Goal: Task Accomplishment & Management: Manage account settings

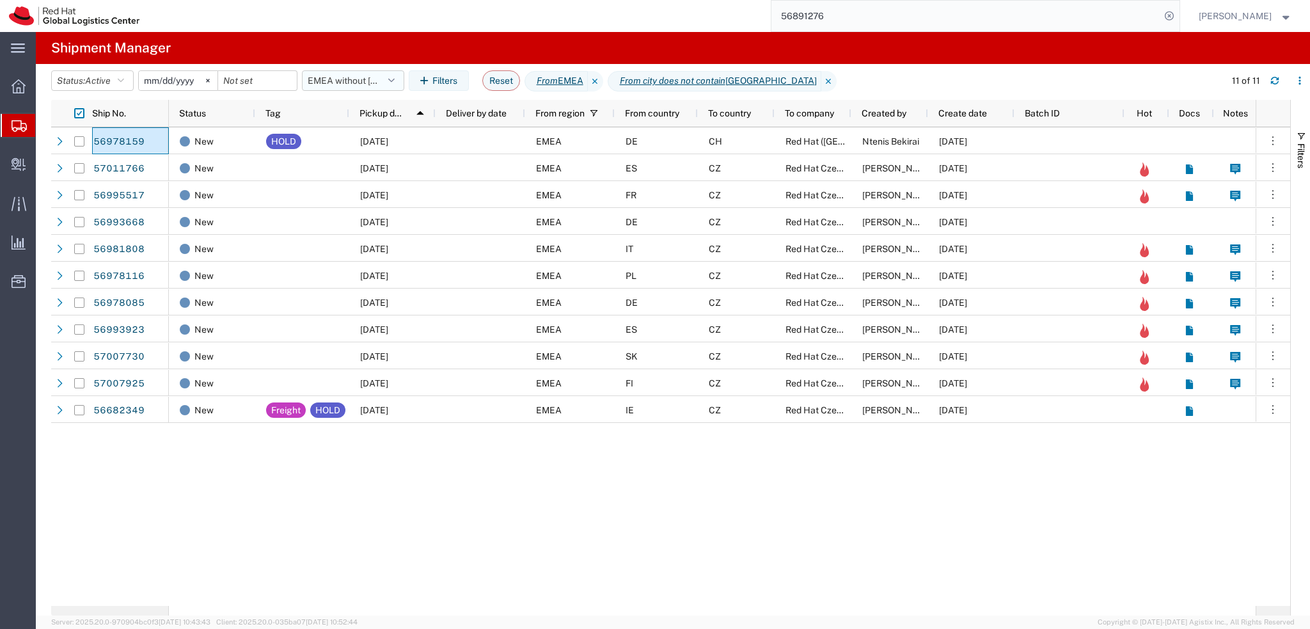
click at [358, 81] on button "EMEA without Brno" at bounding box center [353, 80] width 102 height 20
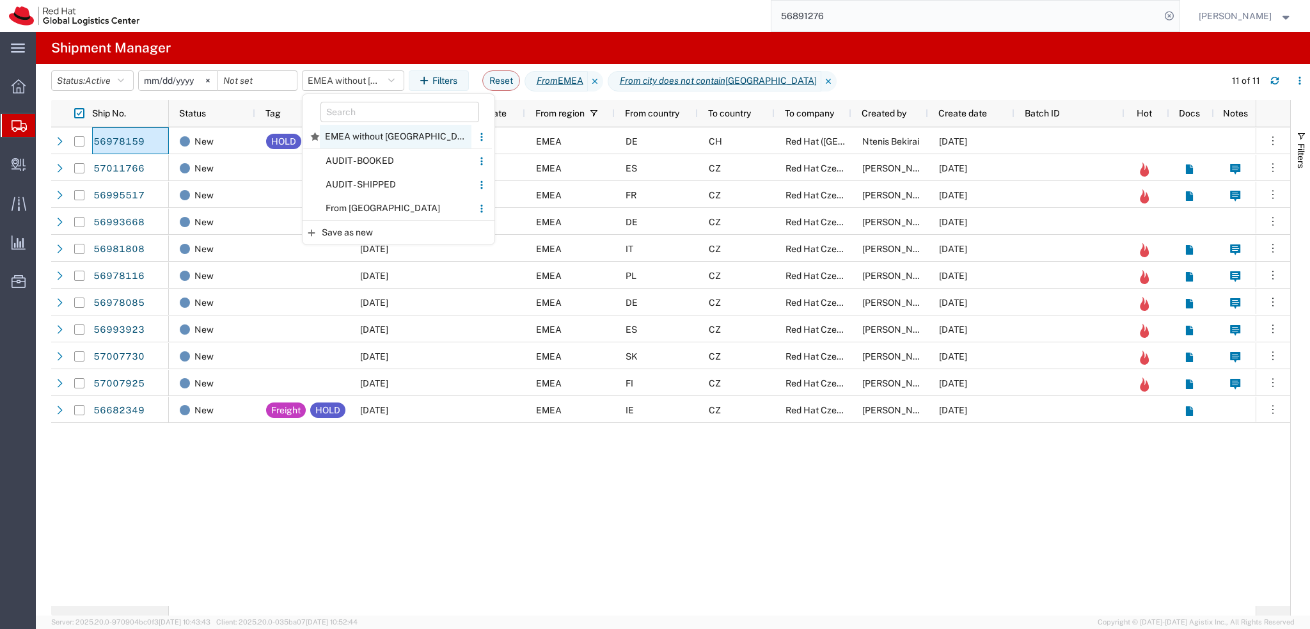
click at [384, 130] on span "EMEA without Brno" at bounding box center [396, 137] width 152 height 24
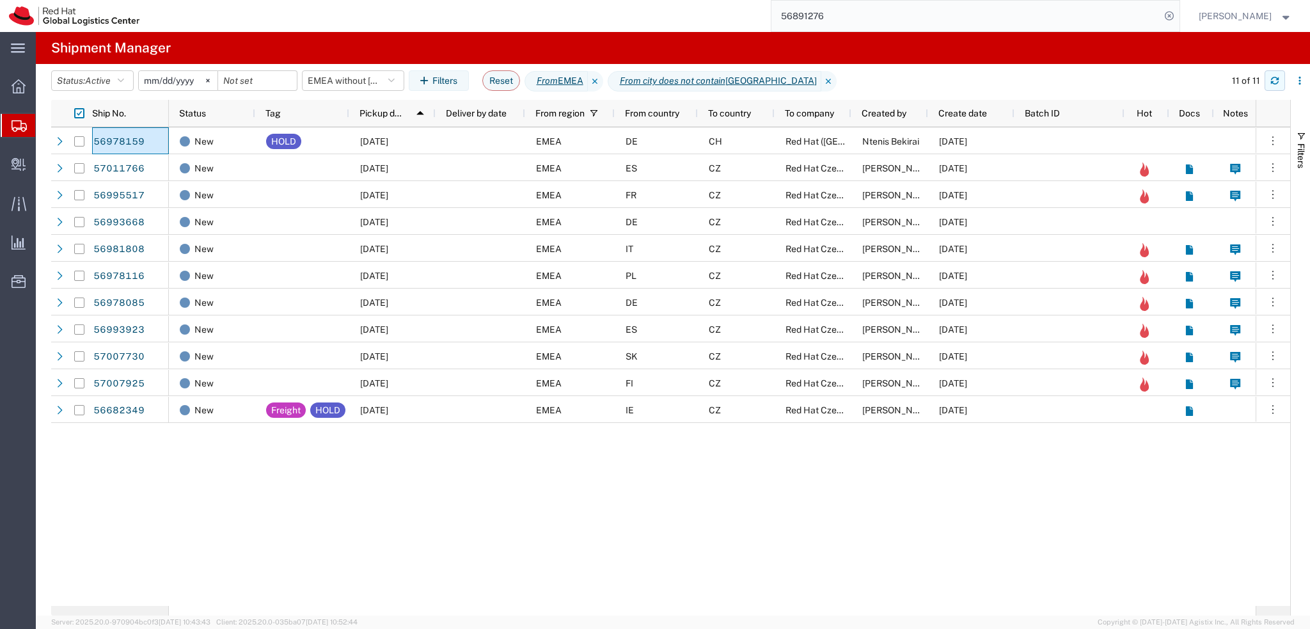
click at [1269, 81] on button "button" at bounding box center [1274, 80] width 20 height 20
click at [911, 25] on input "56891276" at bounding box center [965, 16] width 389 height 31
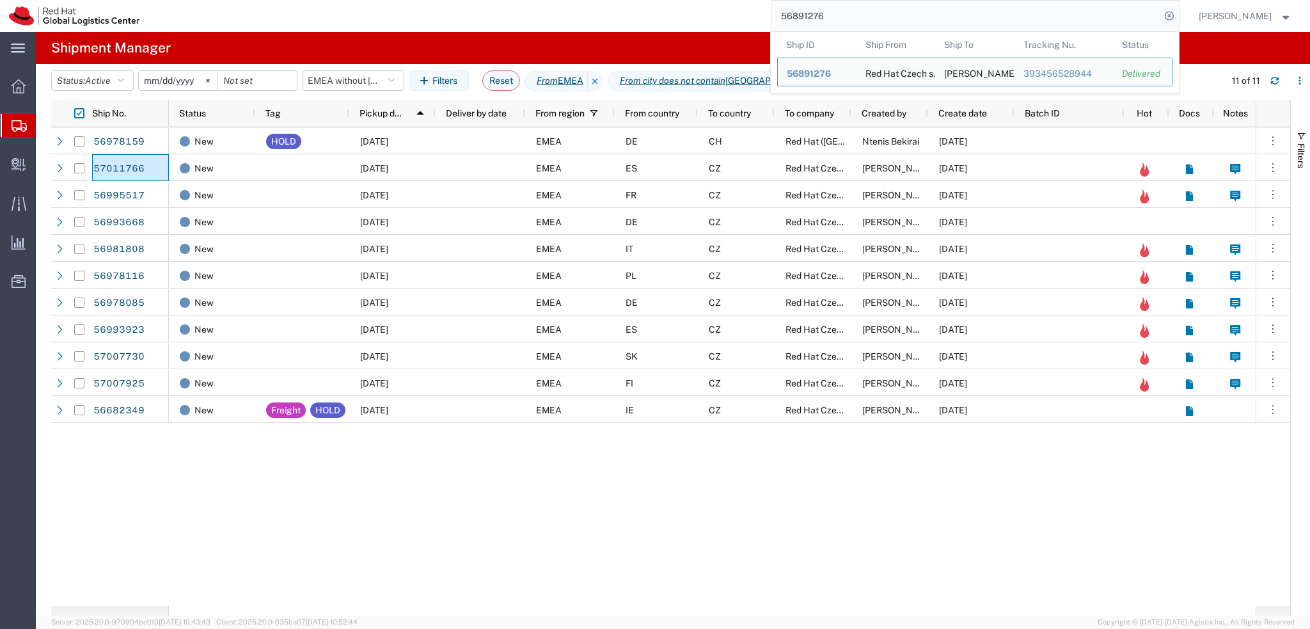
click at [911, 25] on input "56891276" at bounding box center [965, 16] width 389 height 31
paste input "0870"
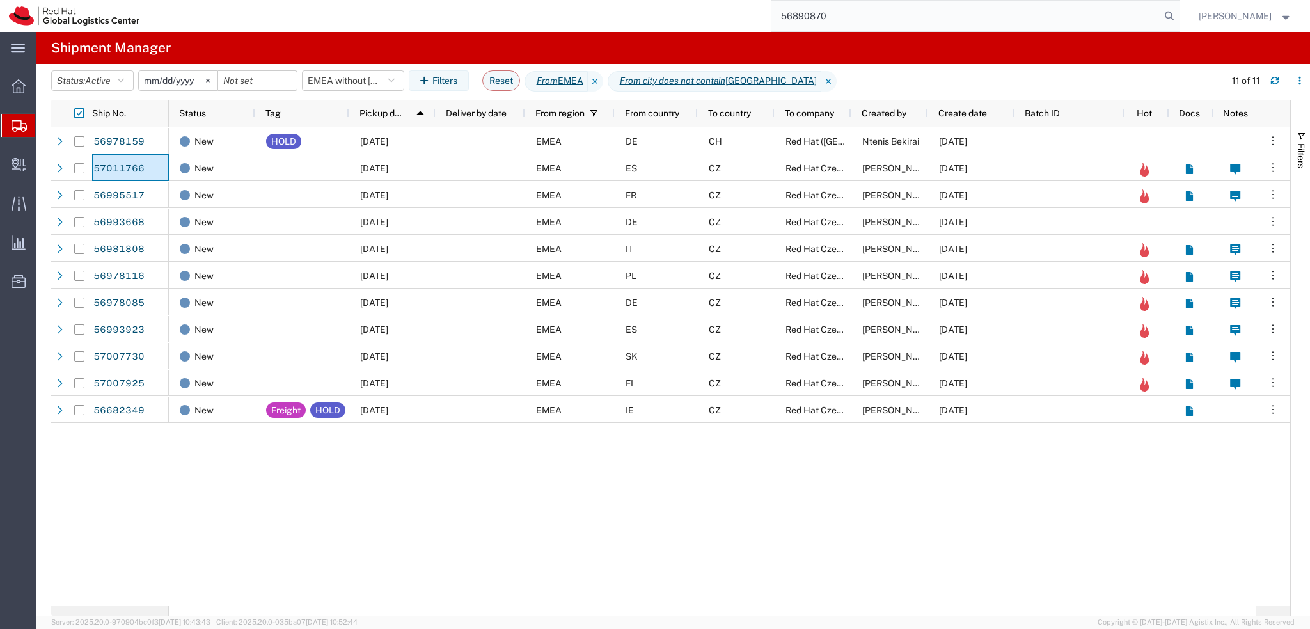
type input "56890870"
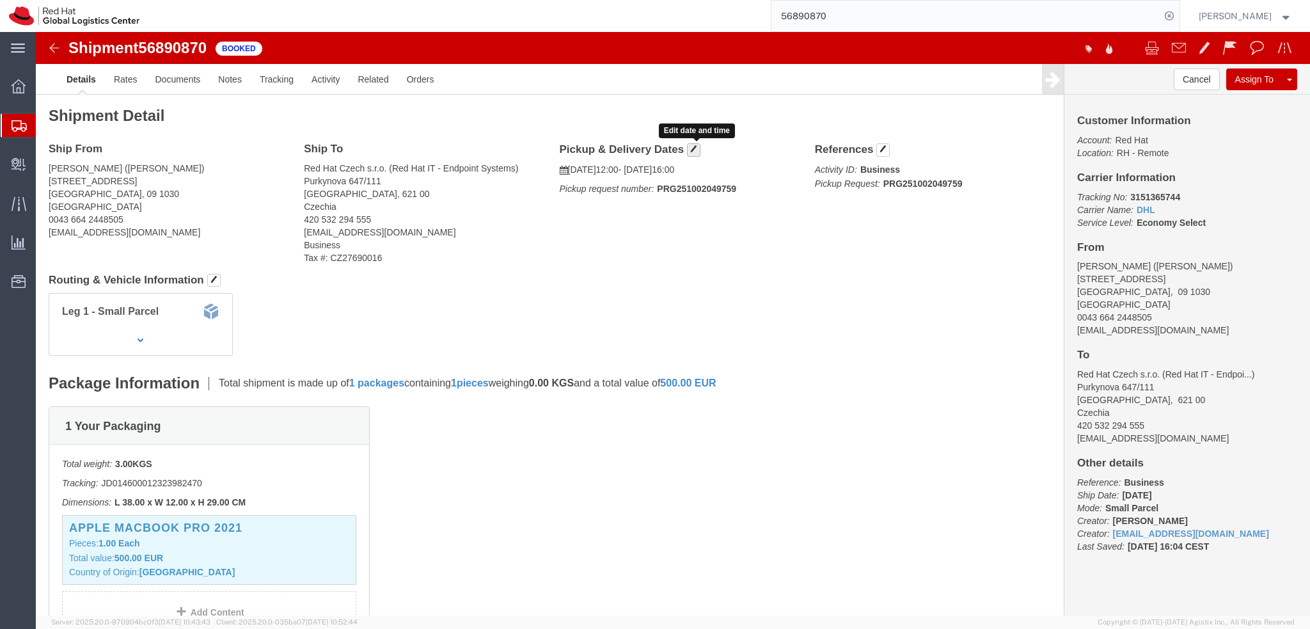
click span "button"
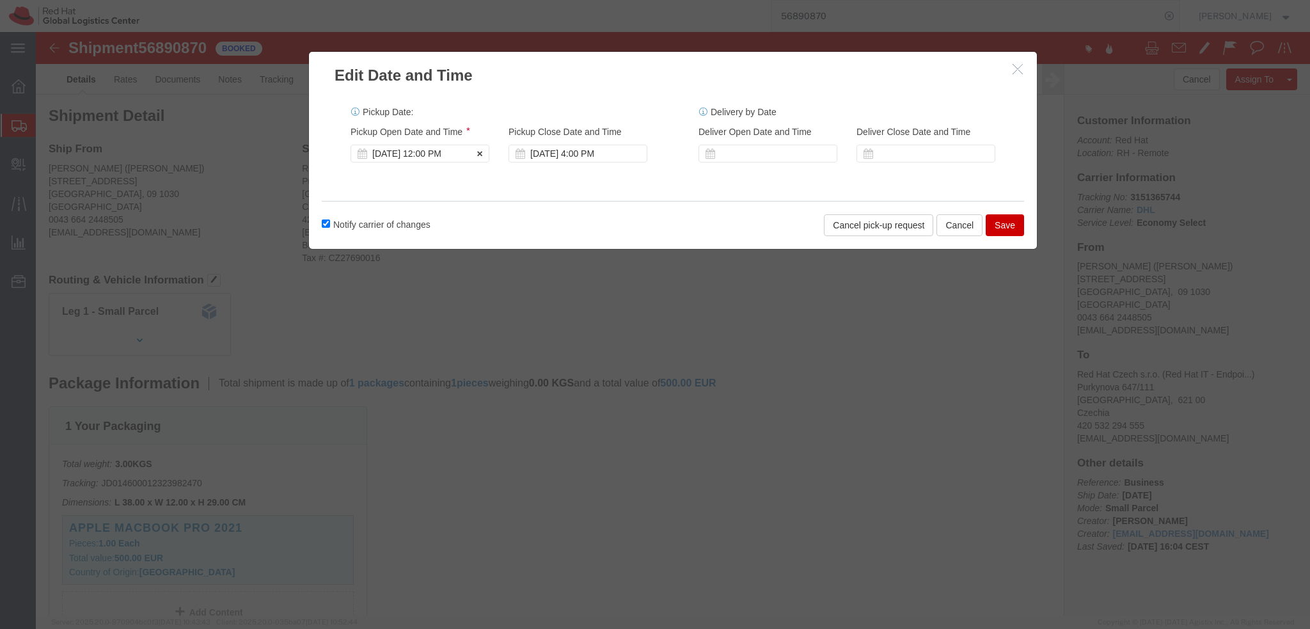
click div "Oct 02 2025 12:00 PM"
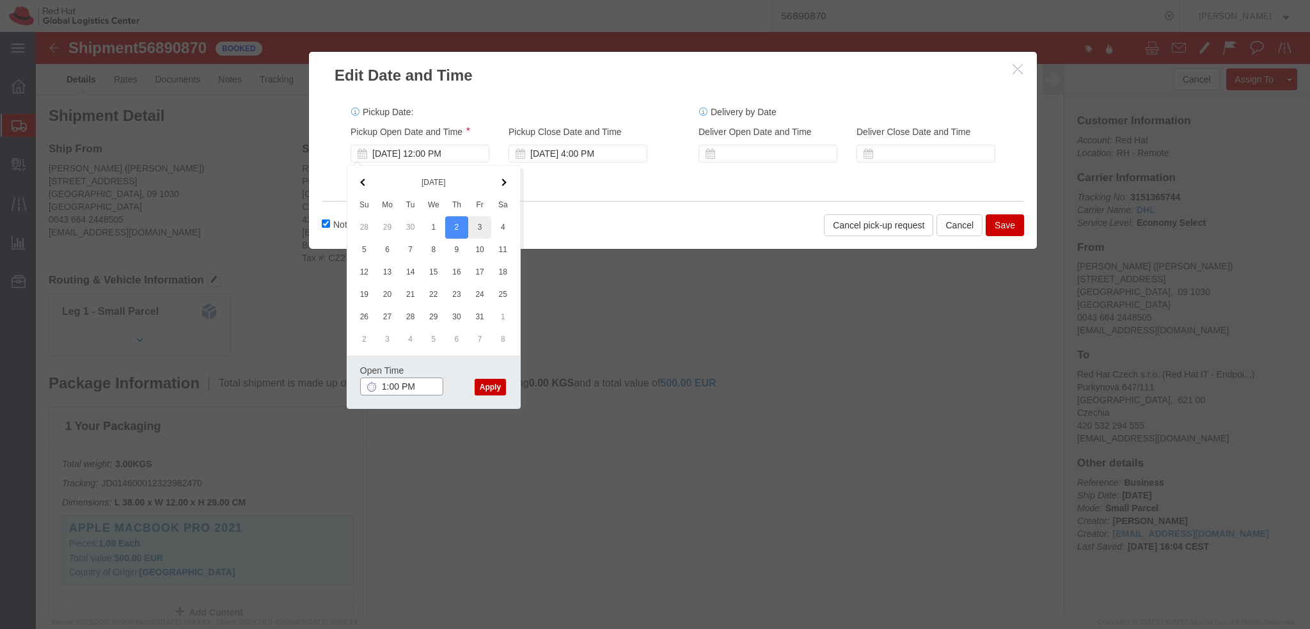
type input "1:00 PM"
click button "Apply"
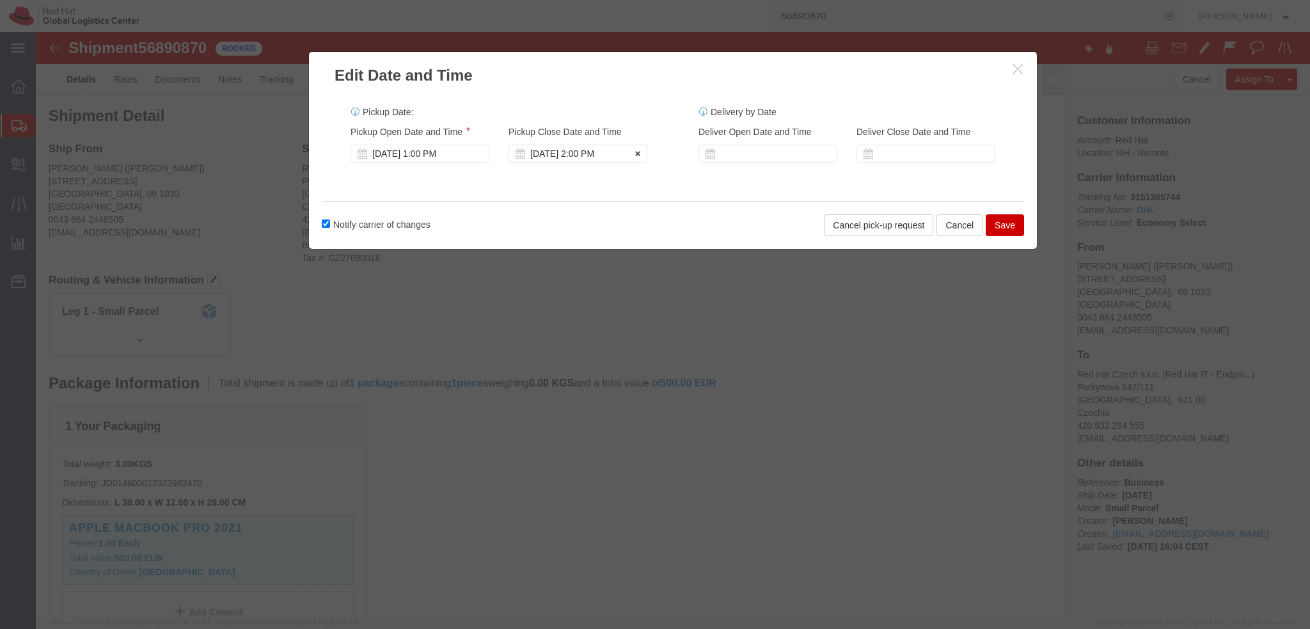
click div "Oct 03 2025 2:00 PM"
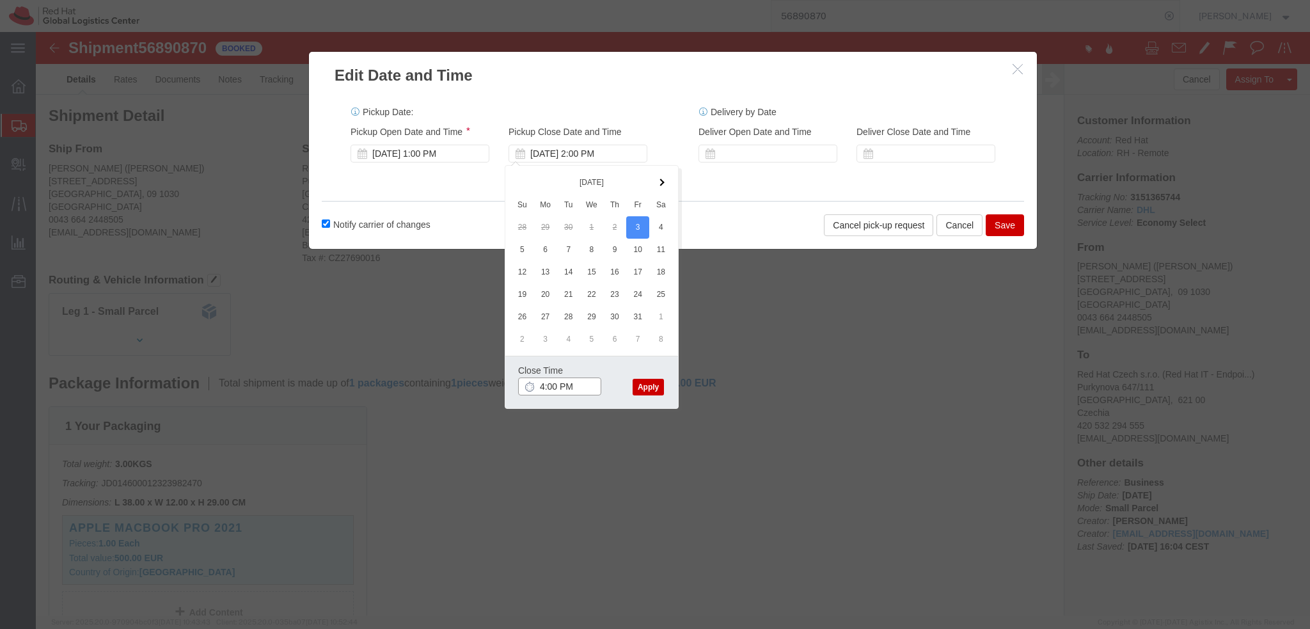
type input "4:00 PM"
click button "Apply"
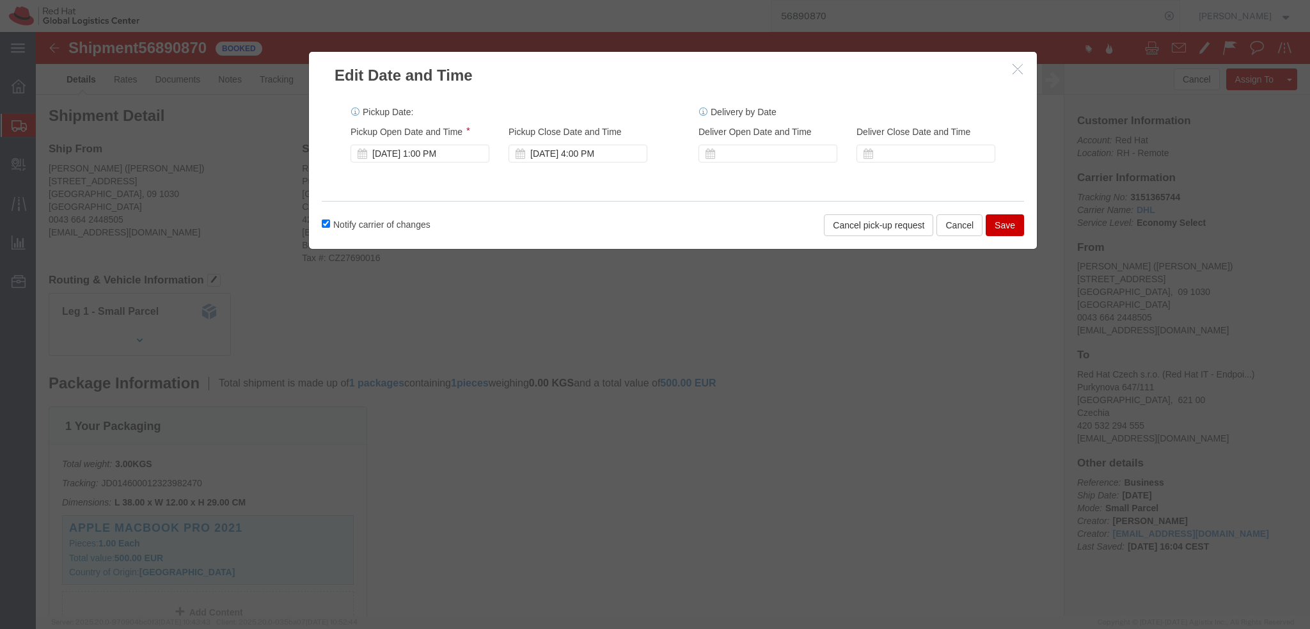
click button "Save"
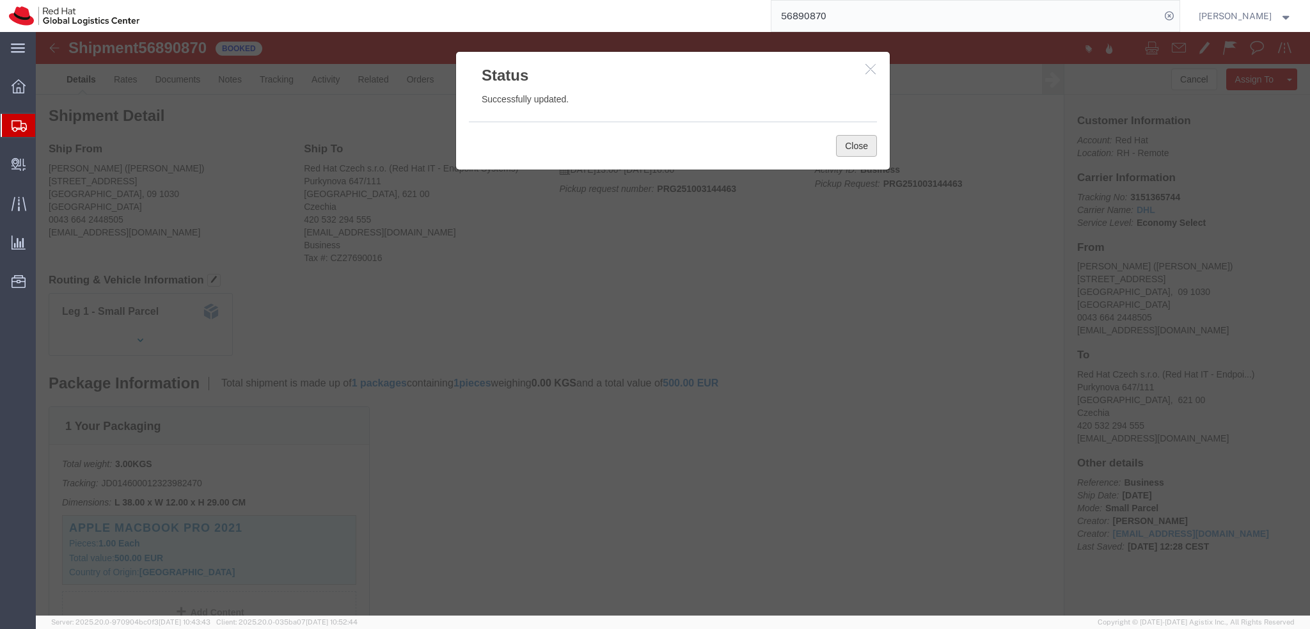
click button "Close"
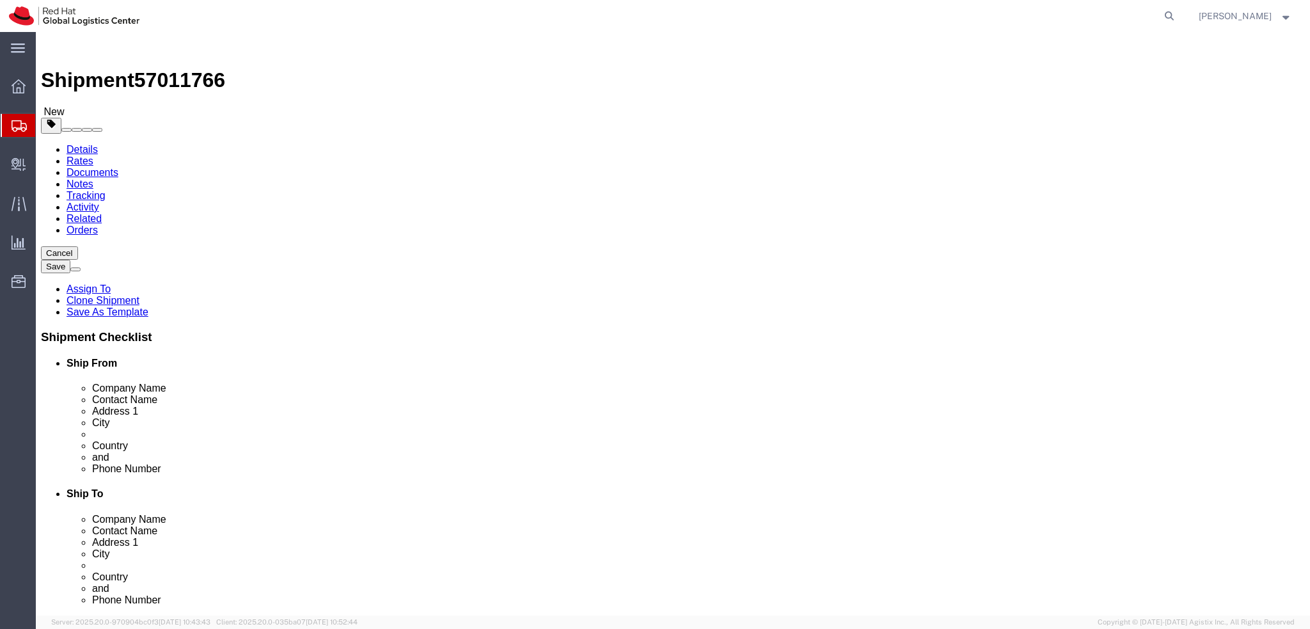
select select
select select "38036"
drag, startPoint x: 304, startPoint y: 267, endPoint x: 132, endPoint y: 278, distance: 173.0
click div "Location My Profile Location RH - Amsterdam - MSO RH - Amsterdam Data Center RH…"
drag, startPoint x: 255, startPoint y: 233, endPoint x: 141, endPoint y: 244, distance: 113.7
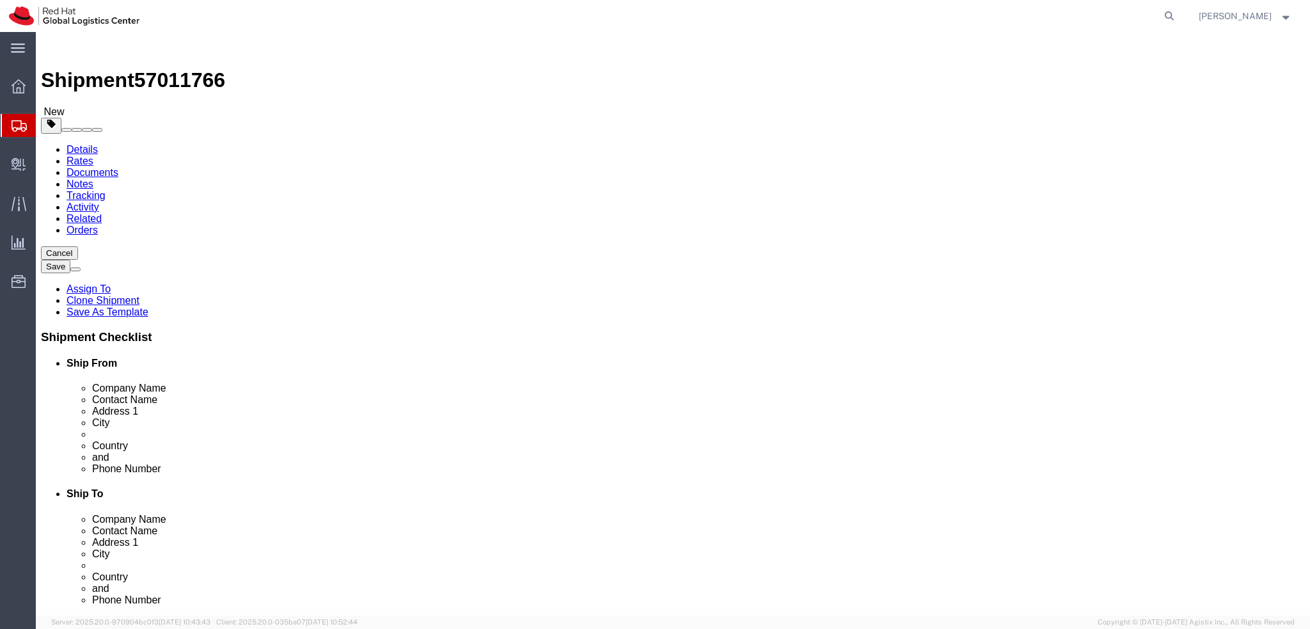
click div "Company Name Red Hat"
paste input "Daniel Sanchez Benito"
type input "Daniel Sanchez Benito"
click div "Location My Profile Location RH - Amsterdam - MSO RH - Amsterdam Data Center RH…"
click icon
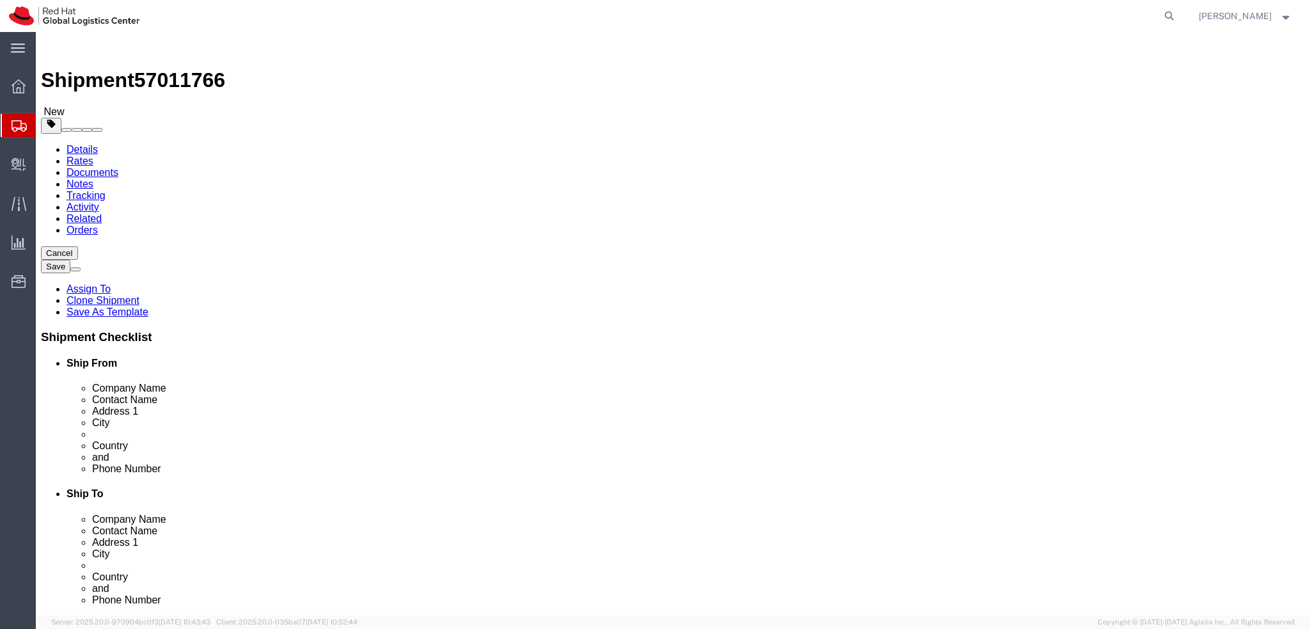
click dd "1.00 Each"
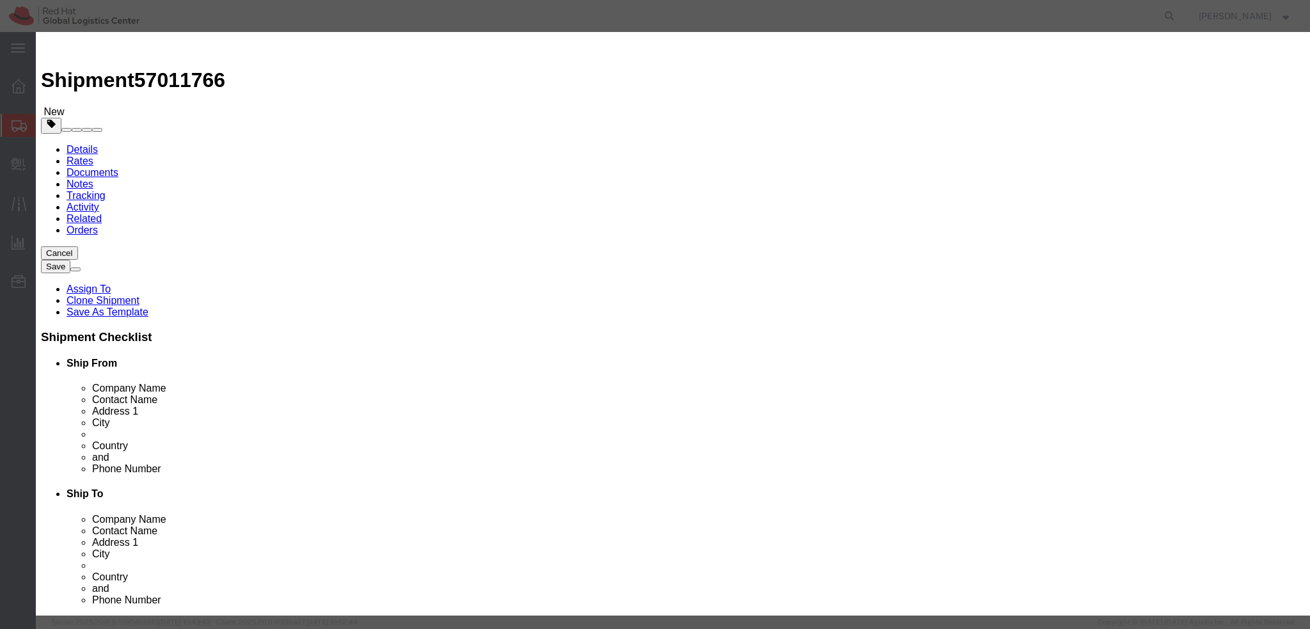
click textarea
type textarea "Laptop"
click button "Save & Close"
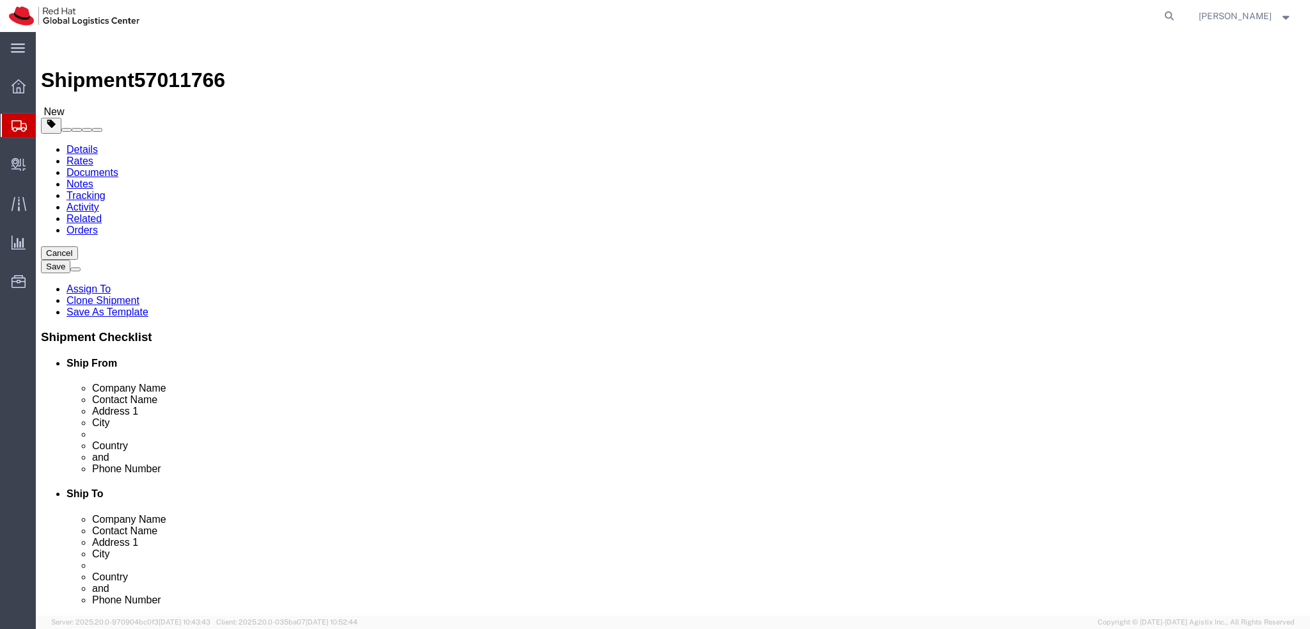
click dd "1.00 Each"
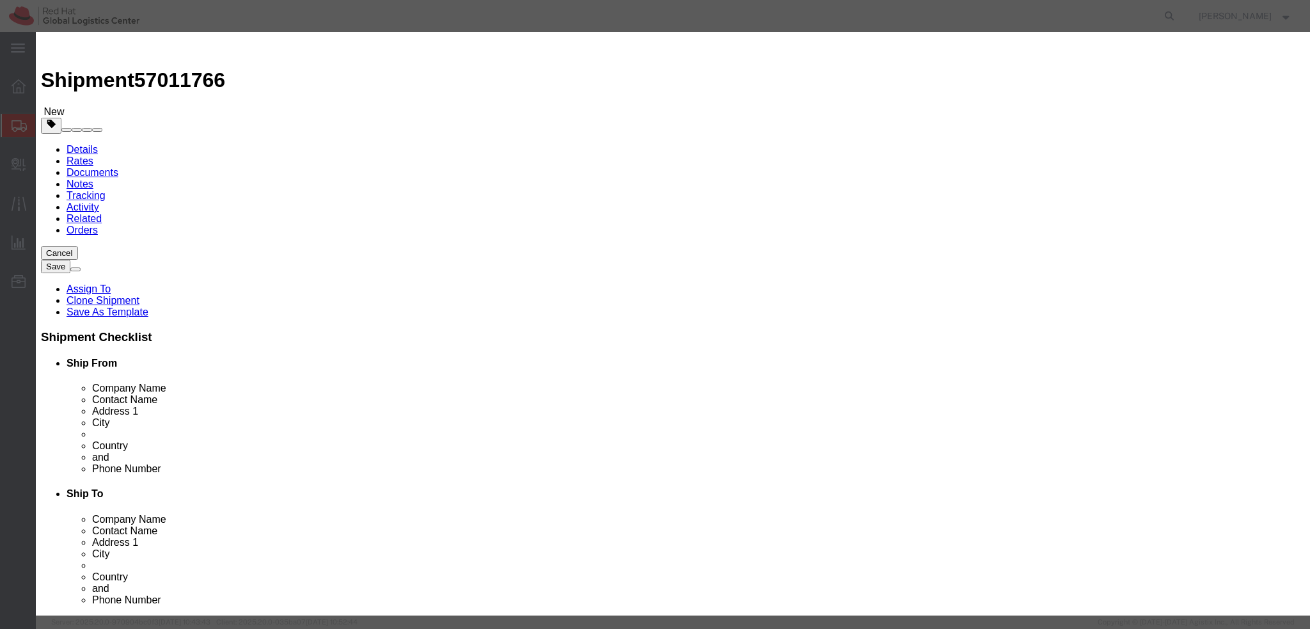
click button "Save & Close"
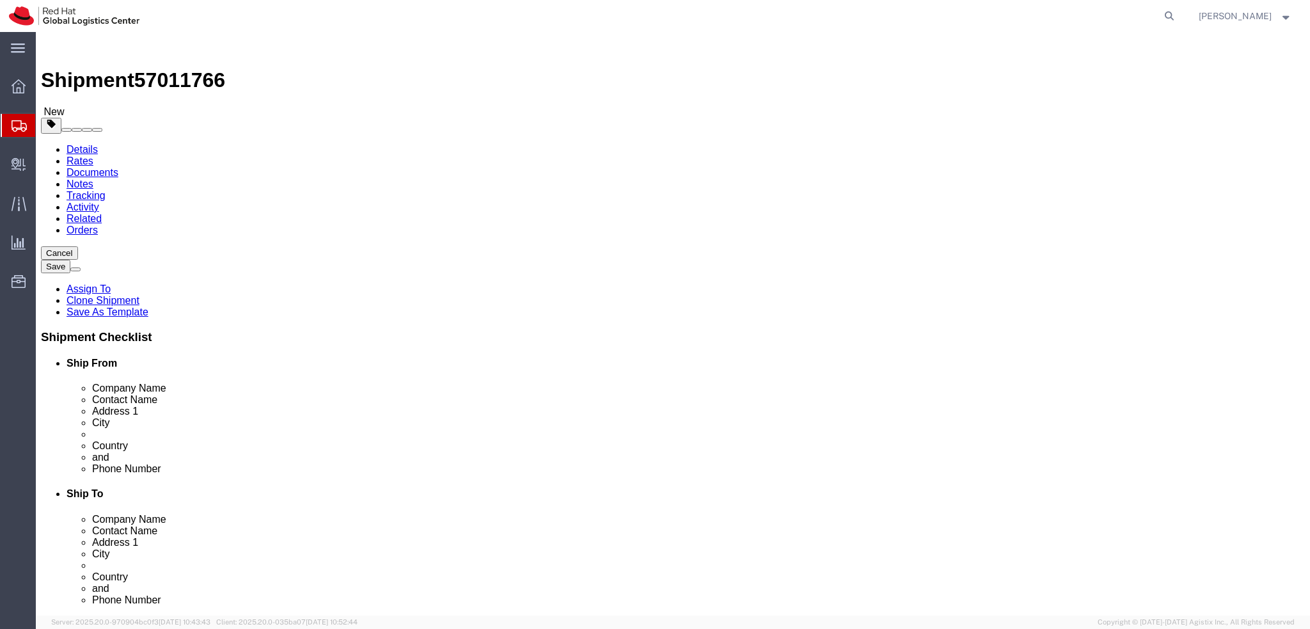
click link "Special Services"
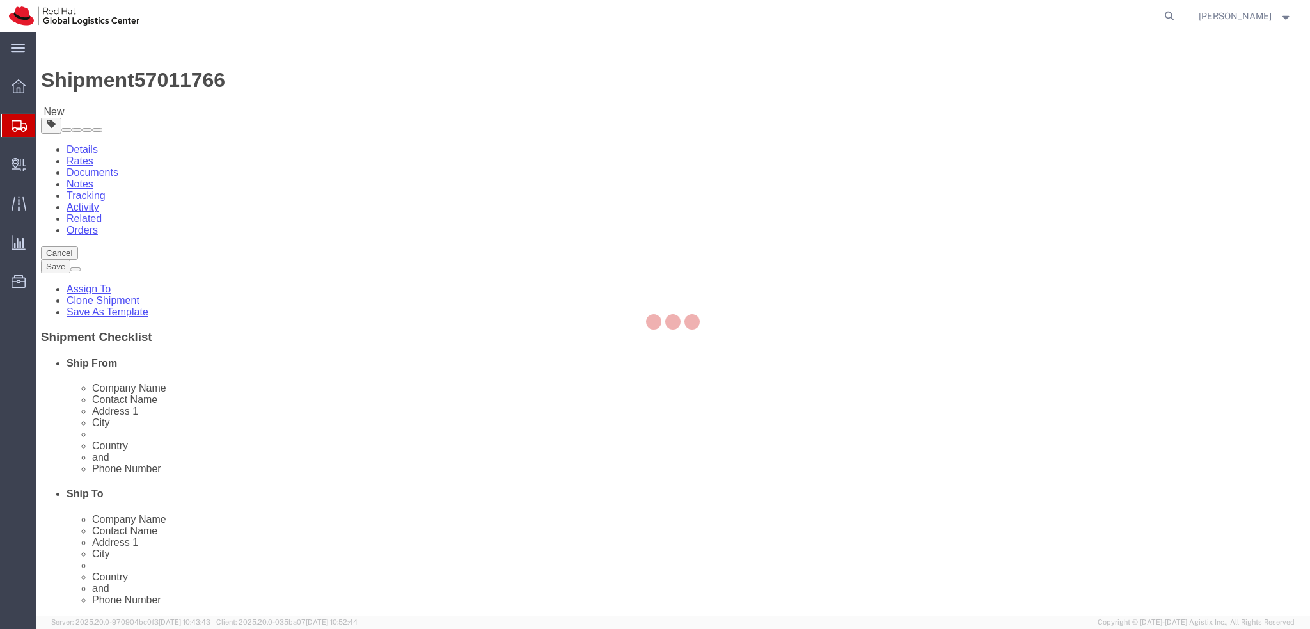
select select "COSTCENTER"
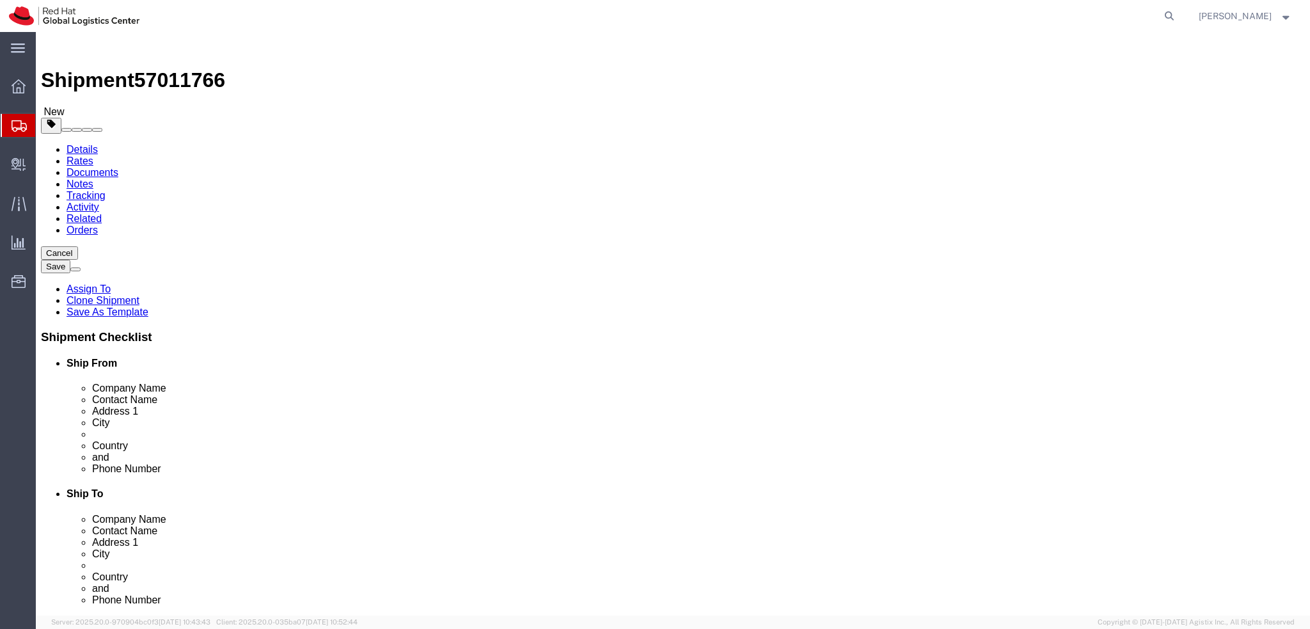
click button "Rate Shipment"
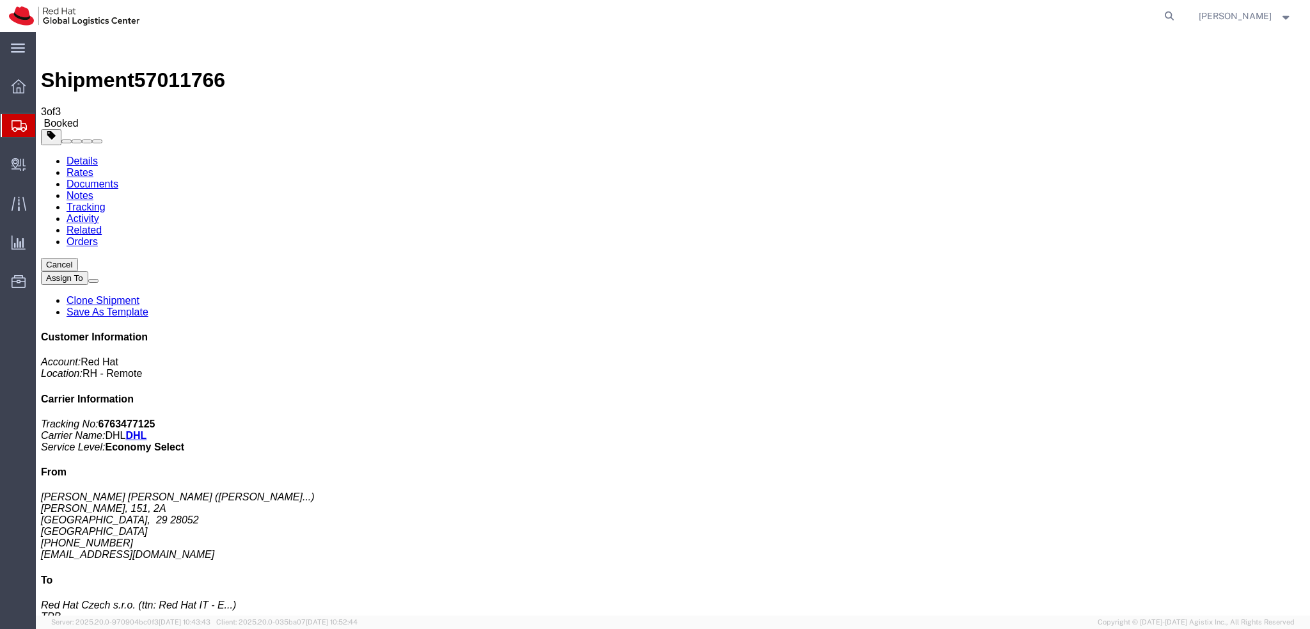
click at [84, 155] on link "Details" at bounding box center [82, 160] width 31 height 11
click span "button"
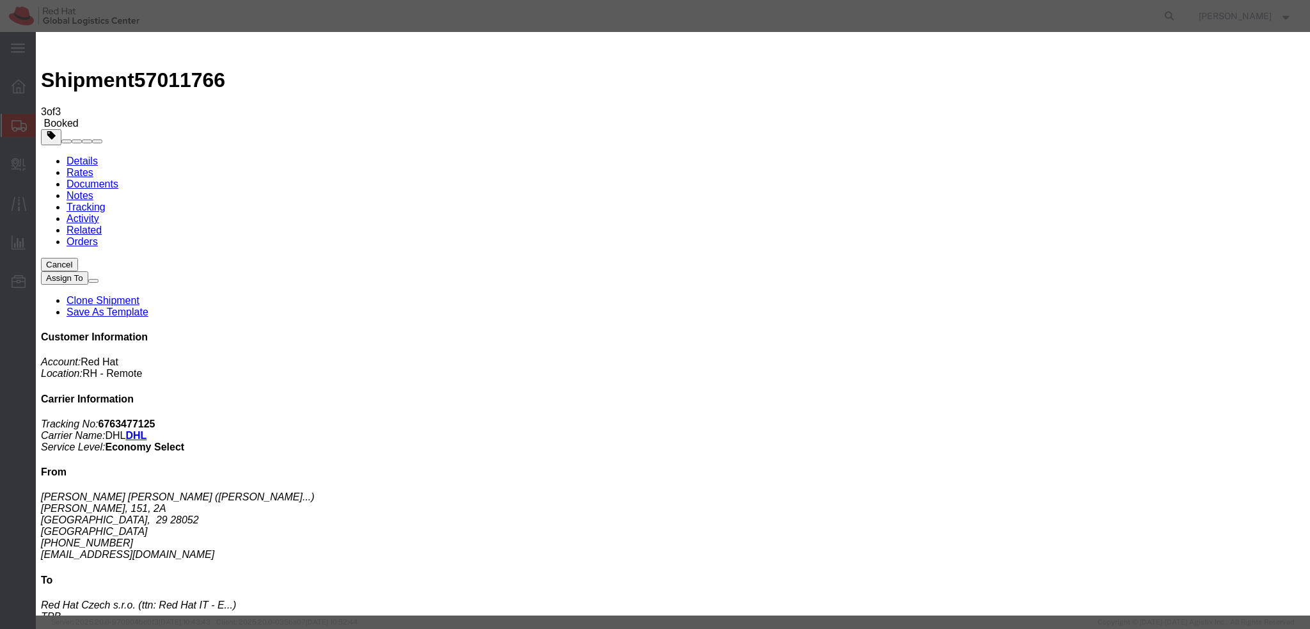
click div "Oct 06 2025 12:00 PM"
type input "9:00 AM"
click button "Apply"
click div "Oct 06 2025 4:00 PM"
type input "12:00 PM"
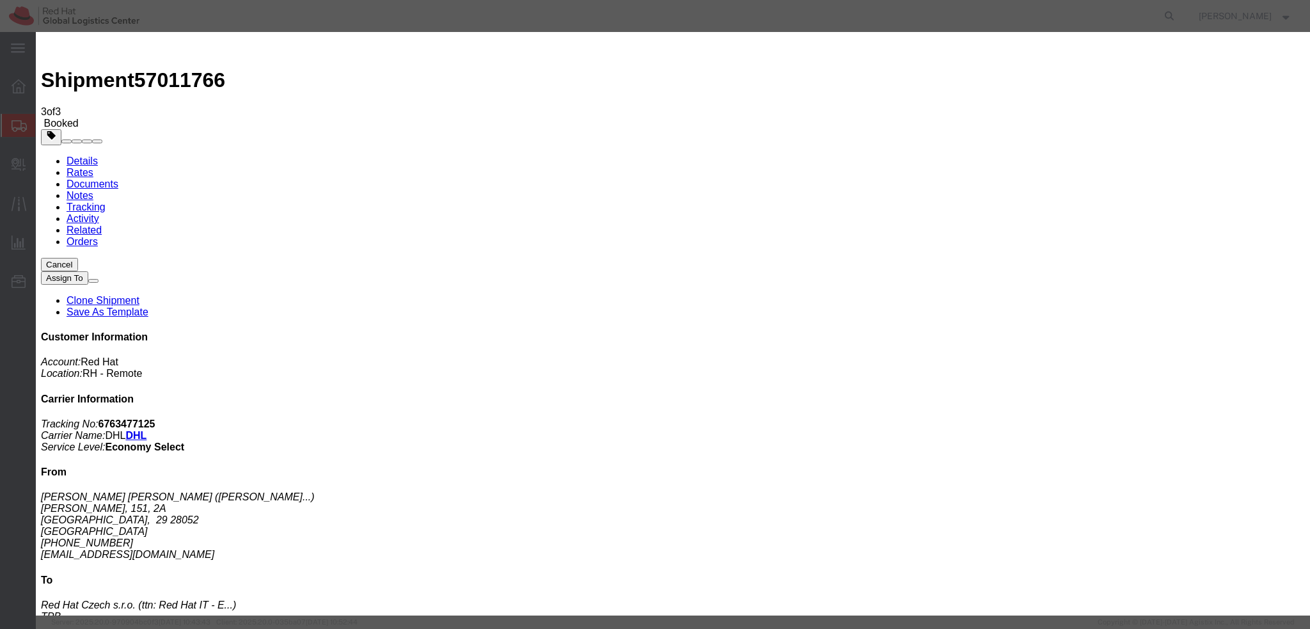
click button "Apply"
click button "Save"
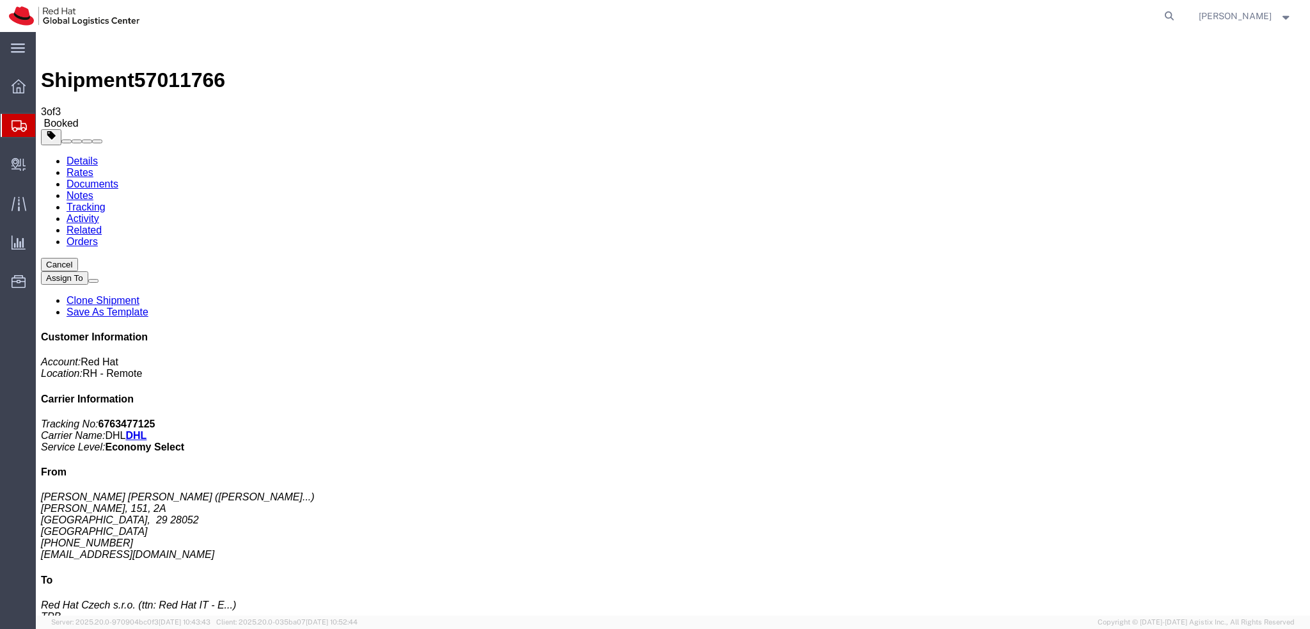
click button "Close"
click address "Daniel Sanchez Benito ( Daniel Sanchez Beni... ) Enrique Urquijo, 151, 2A Madri…"
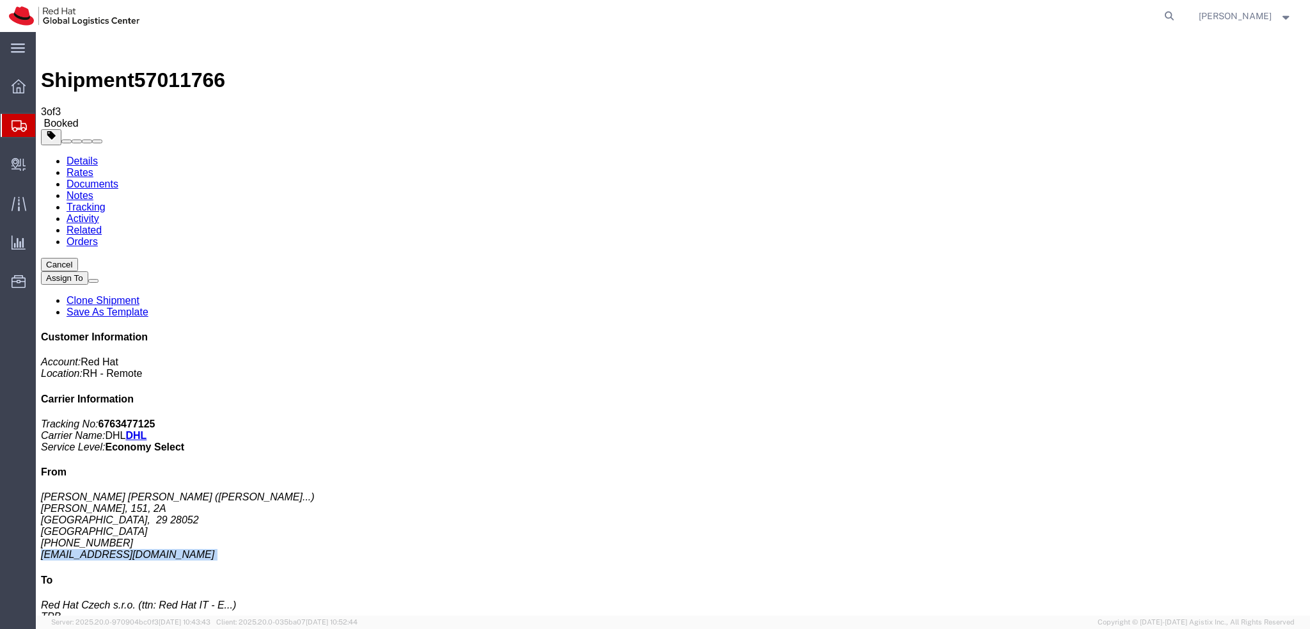
click address "Daniel Sanchez Benito ( Daniel Sanchez Beni... ) Enrique Urquijo, 151, 2A Madri…"
copy div "dansanch@redhat.com"
click address "Daniel Sanchez Benito ( Daniel Sanchez Beni... ) Enrique Urquijo, 151, 2A Madri…"
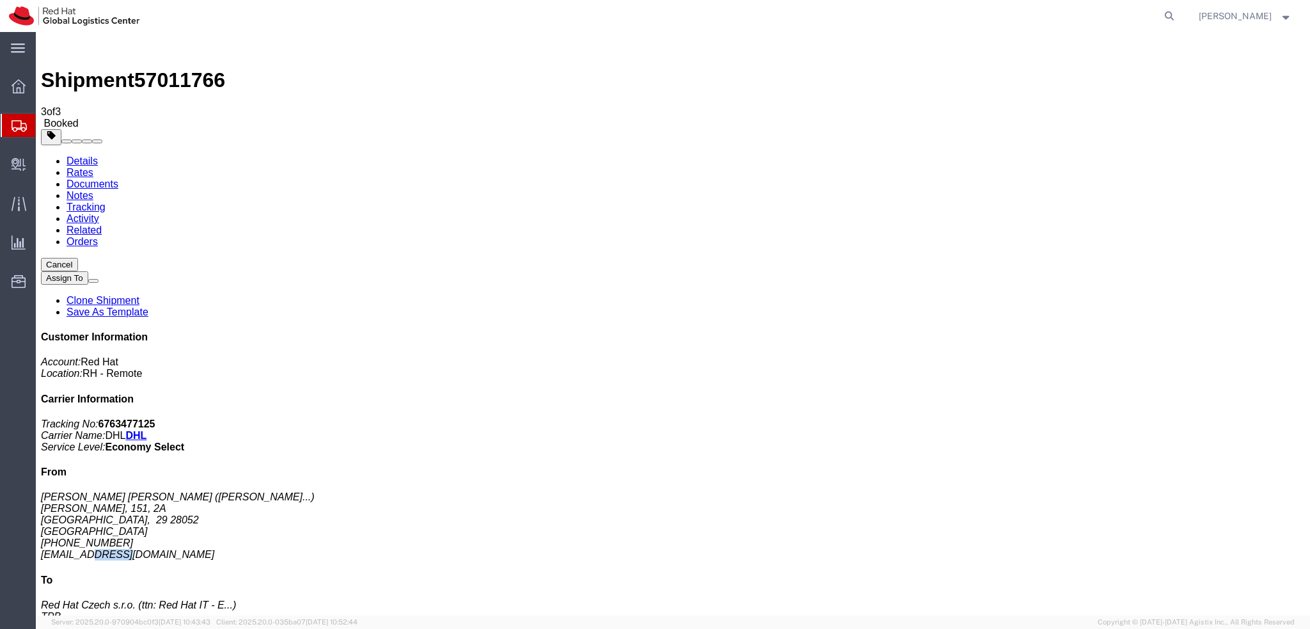
click address "Daniel Sanchez Benito ( Daniel Sanchez Beni... ) Enrique Urquijo, 151, 2A Madri…"
copy div "dansanch@redhat.com"
click link "Documents"
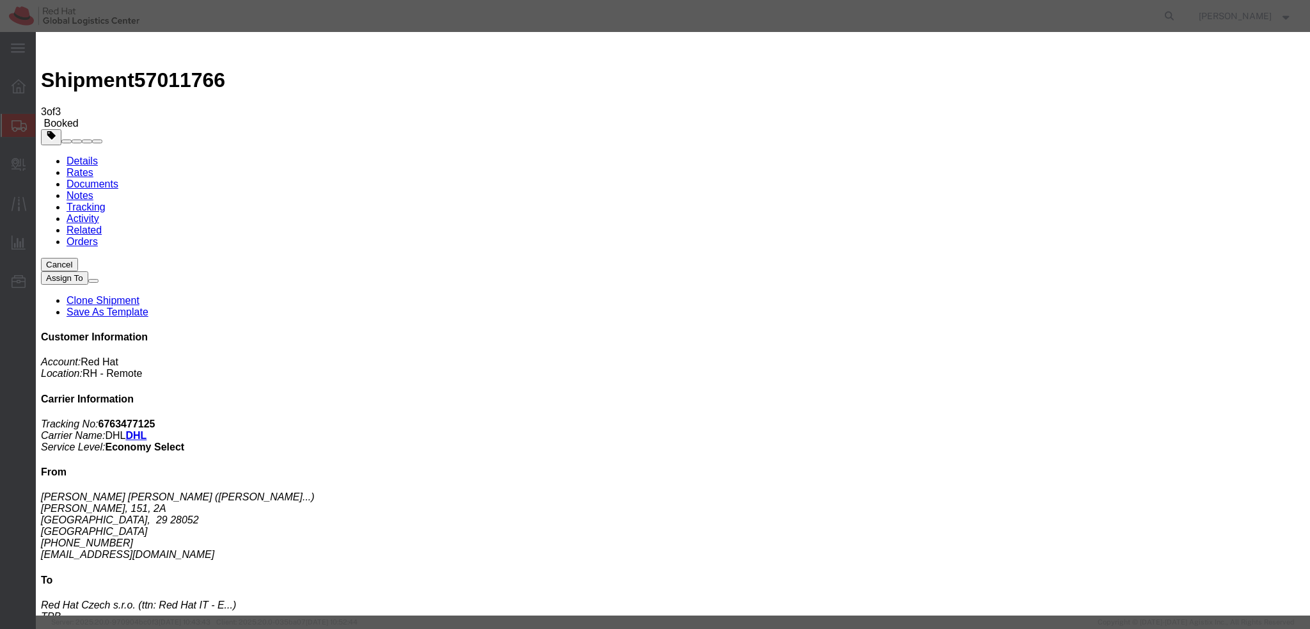
paste input "dansanch@redhat.com"
type input "dansanch@redhat.com"
paste textarea "Hi A, please find the label for your shipment to B attached to this email. Plea…"
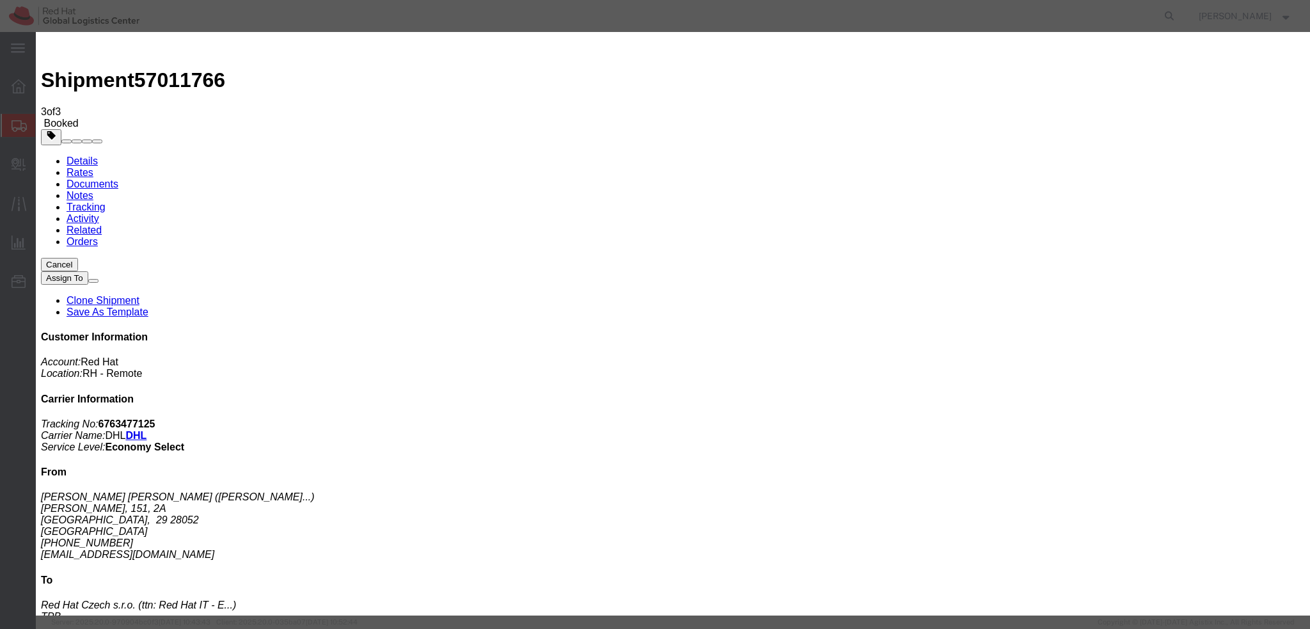
type textarea "Hi [PERSON_NAME], please find the label for your shipment to [GEOGRAPHIC_DATA] …"
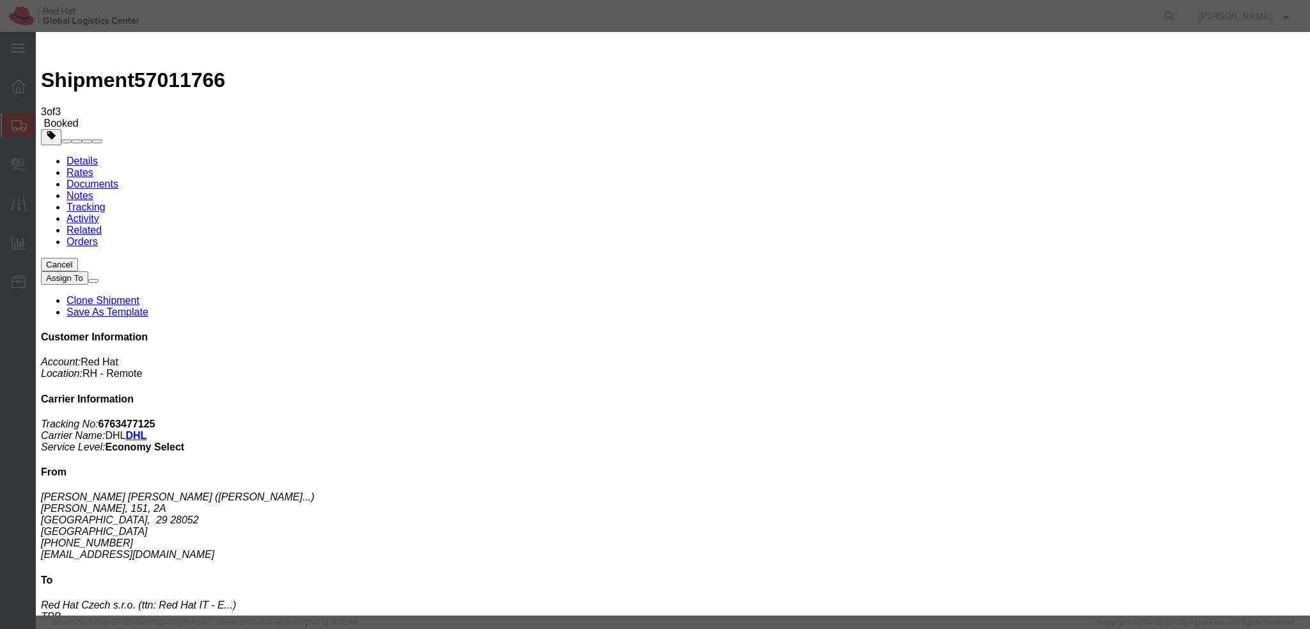
scroll to position [13, 0]
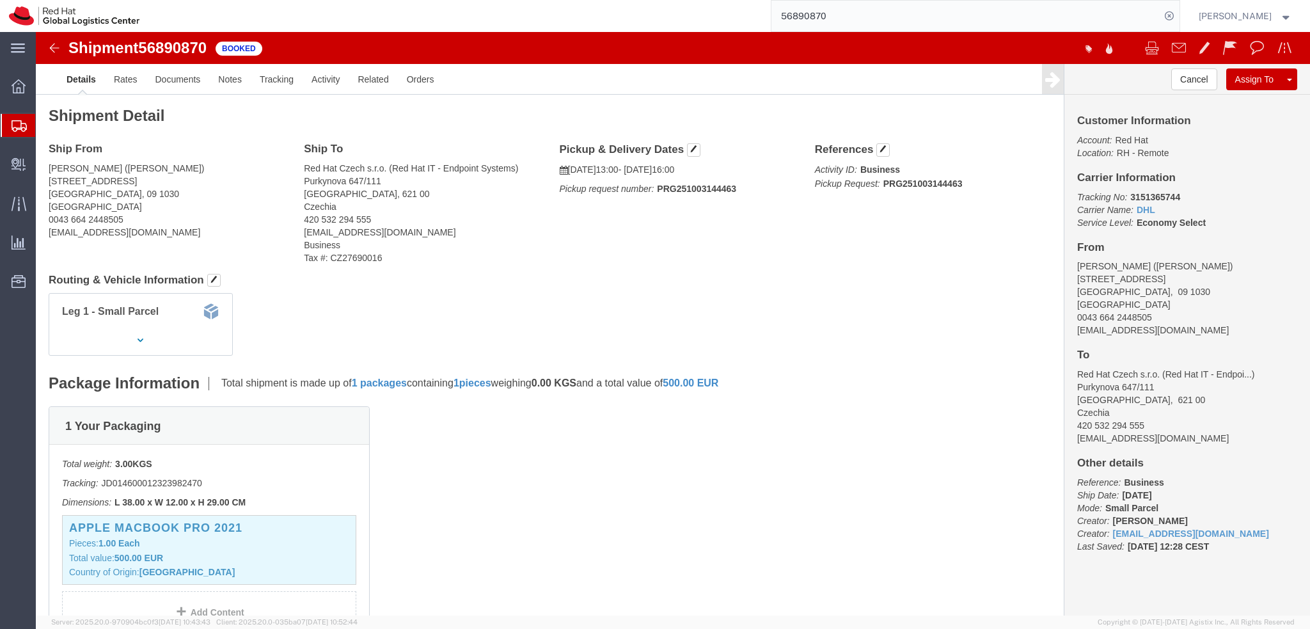
click at [882, 15] on input "56890870" at bounding box center [965, 16] width 389 height 31
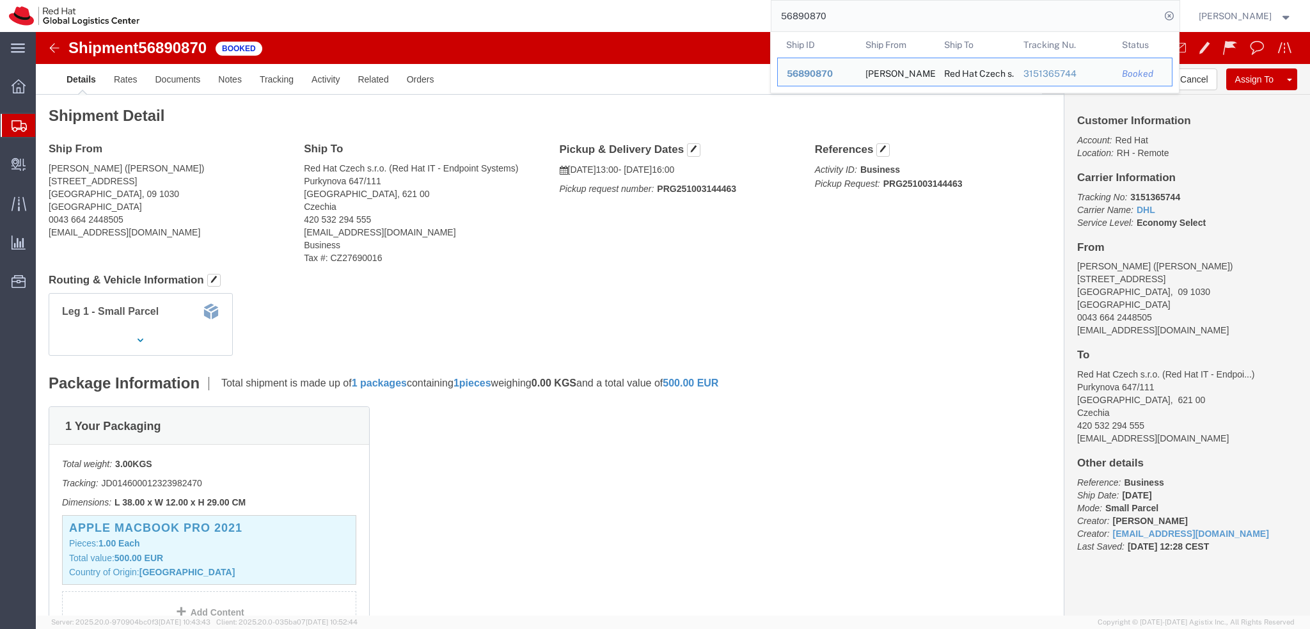
paste input "393825135156"
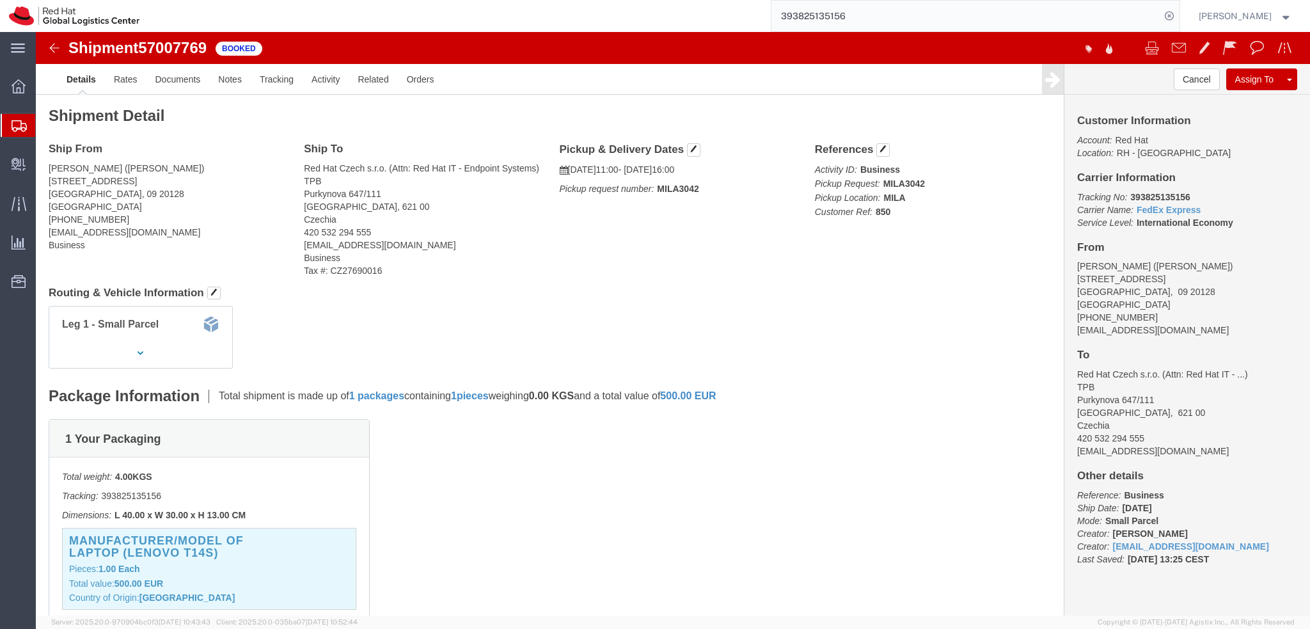
click img
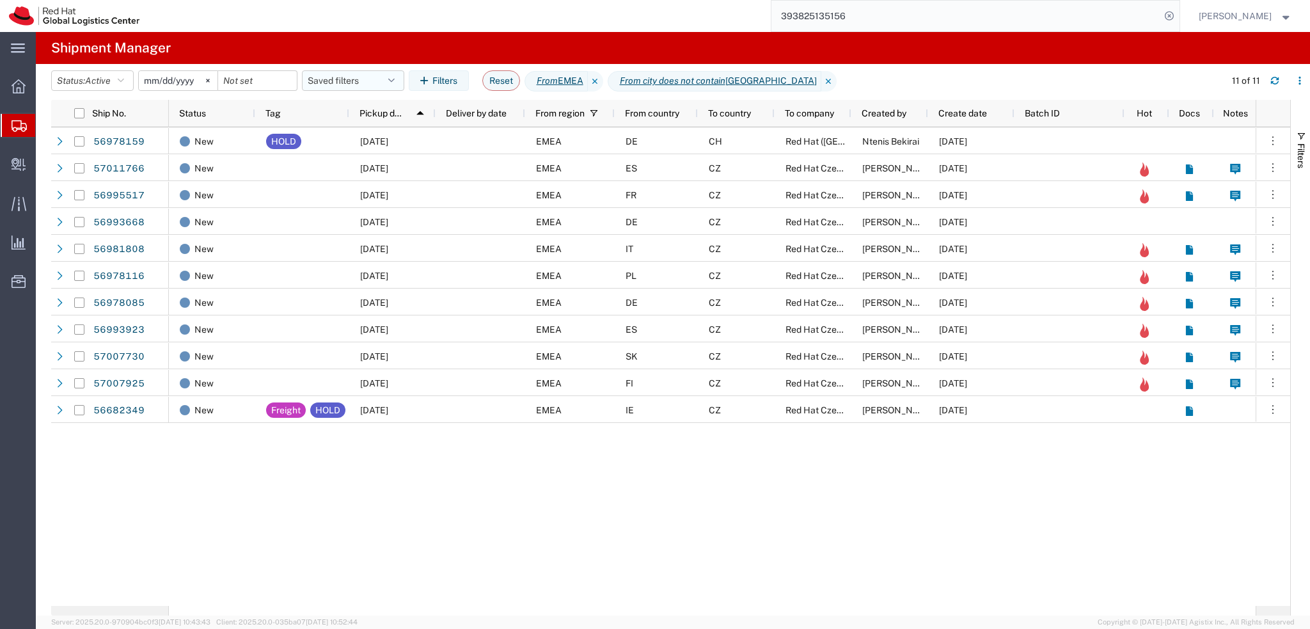
click at [349, 83] on button "Saved filters" at bounding box center [353, 80] width 102 height 20
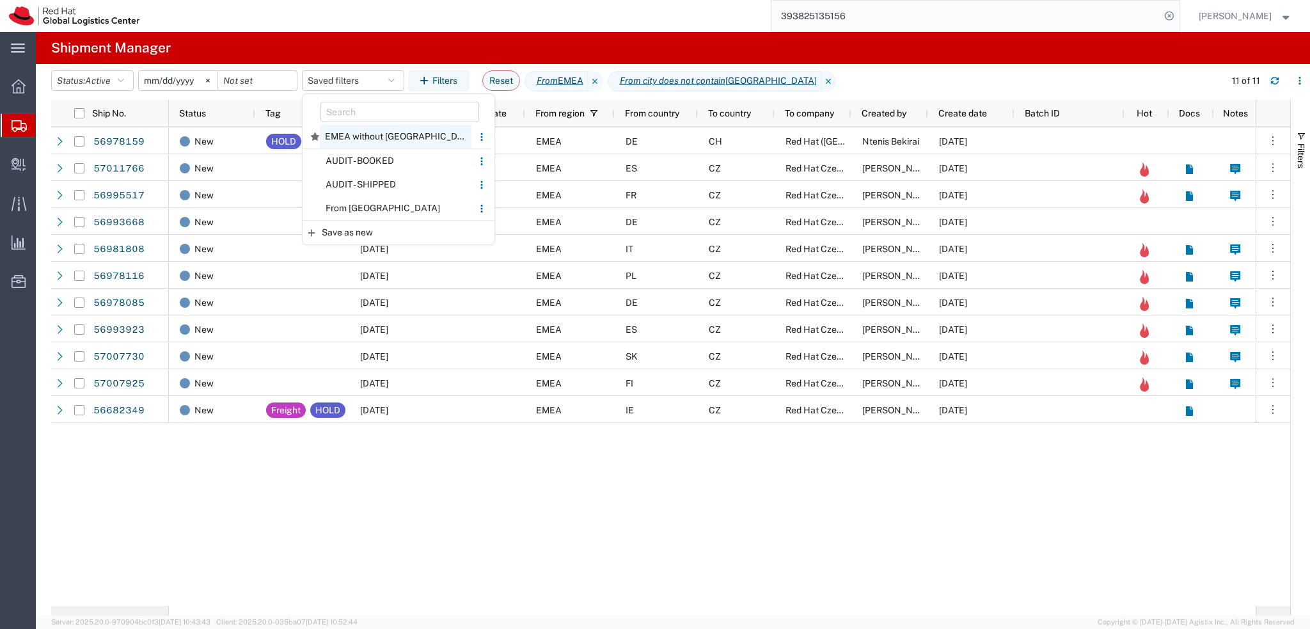
click at [371, 139] on span "EMEA without Brno" at bounding box center [396, 137] width 152 height 24
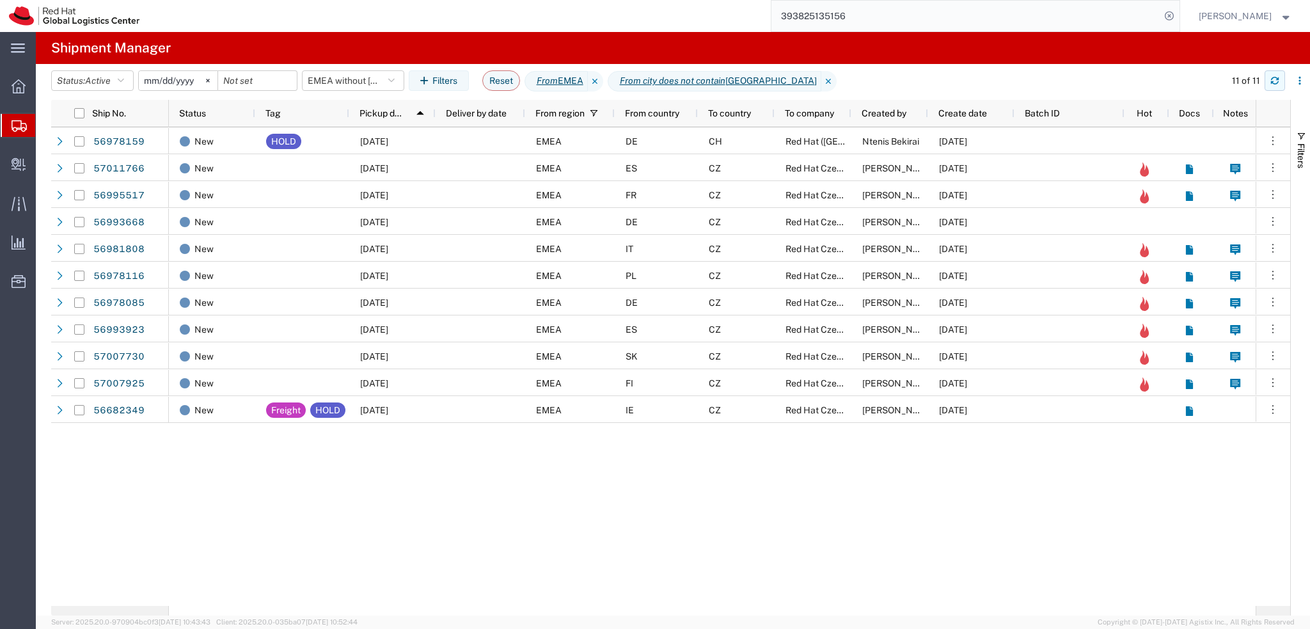
click at [1274, 83] on icon "button" at bounding box center [1274, 80] width 9 height 9
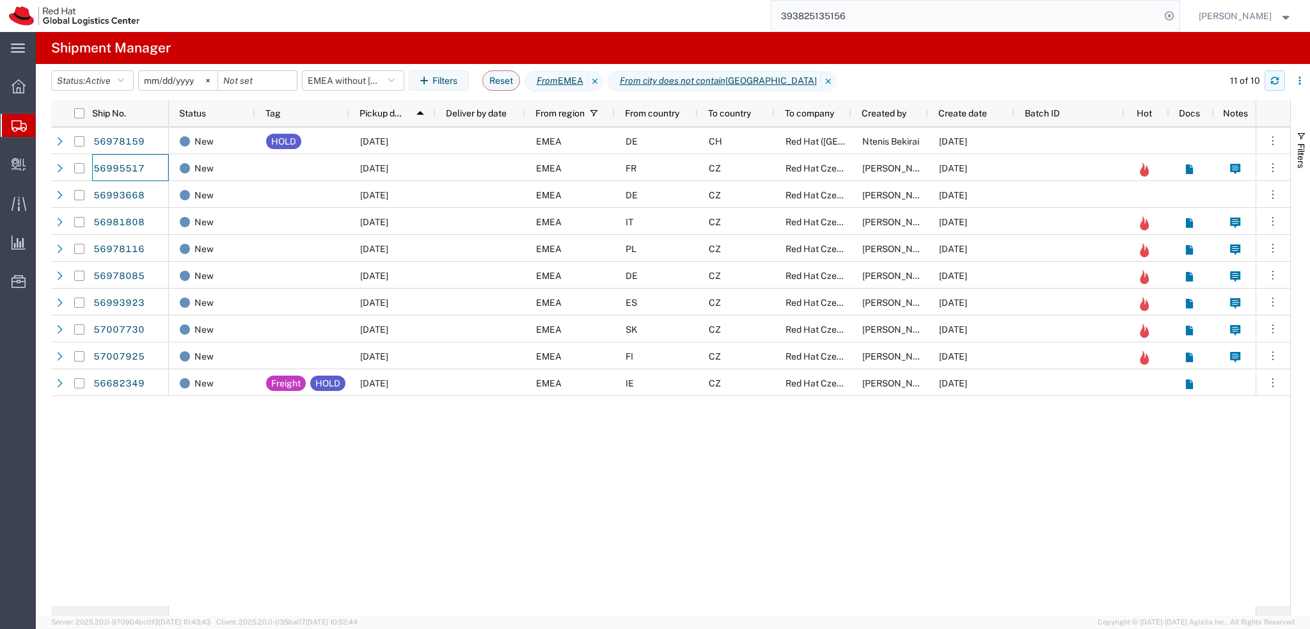
click at [1271, 83] on icon "button" at bounding box center [1275, 82] width 8 height 3
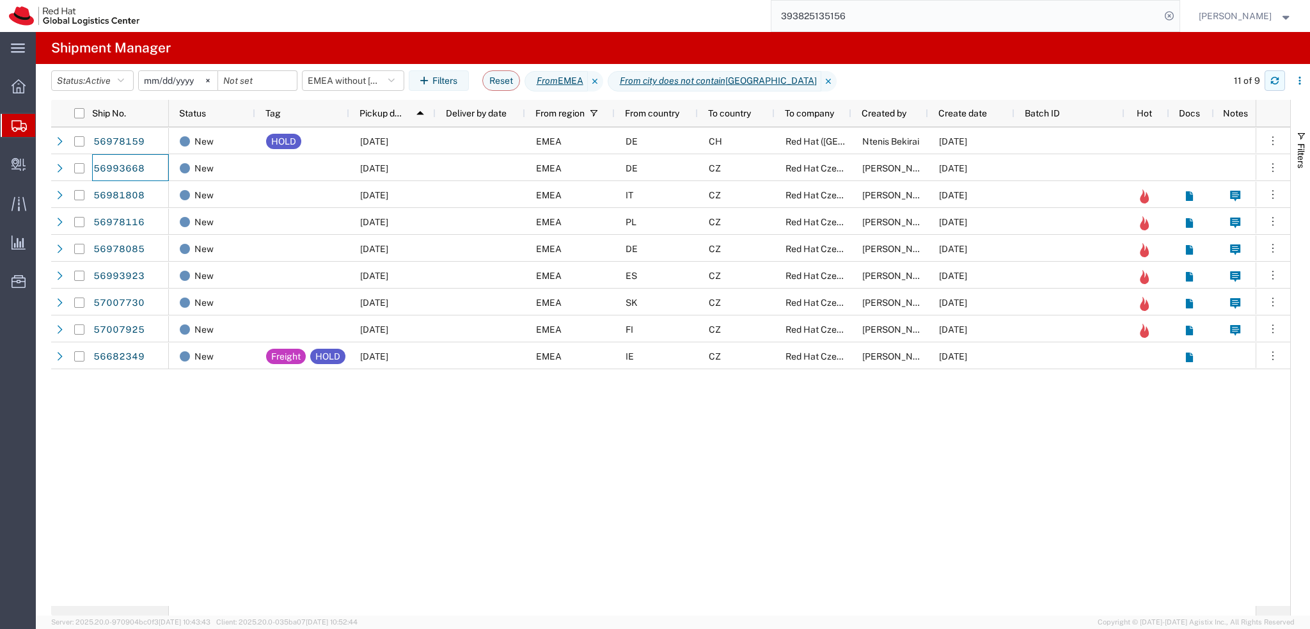
click at [1267, 80] on button "button" at bounding box center [1274, 80] width 20 height 20
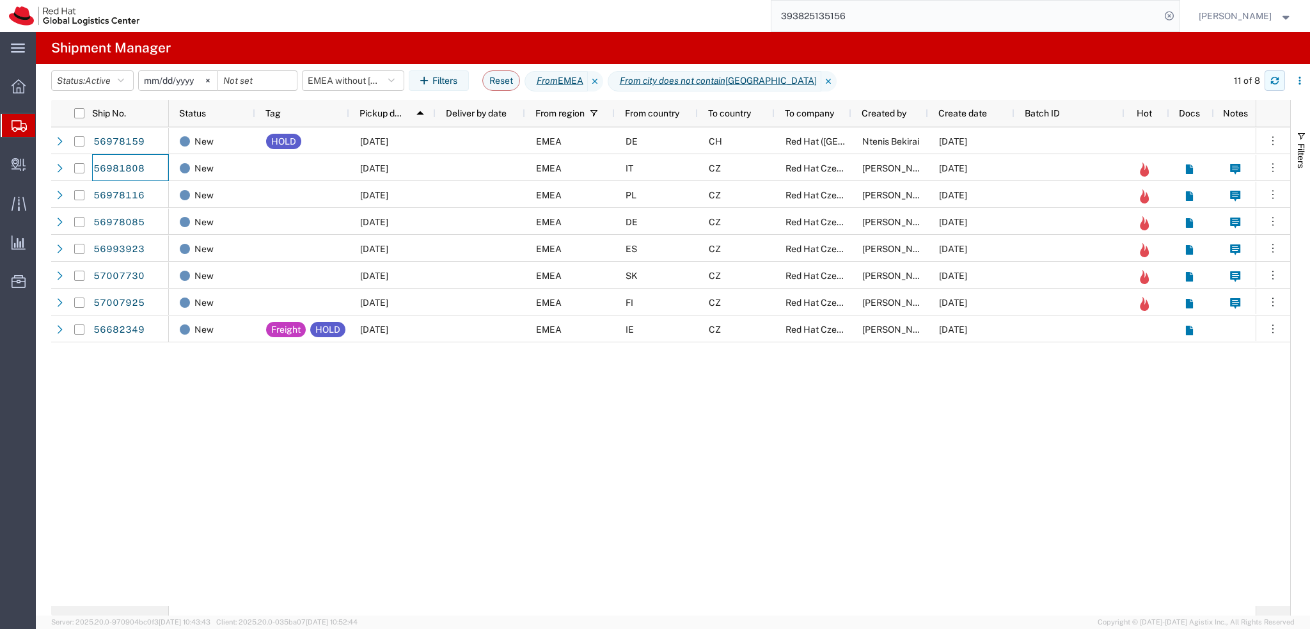
click at [1273, 86] on button "button" at bounding box center [1274, 80] width 20 height 20
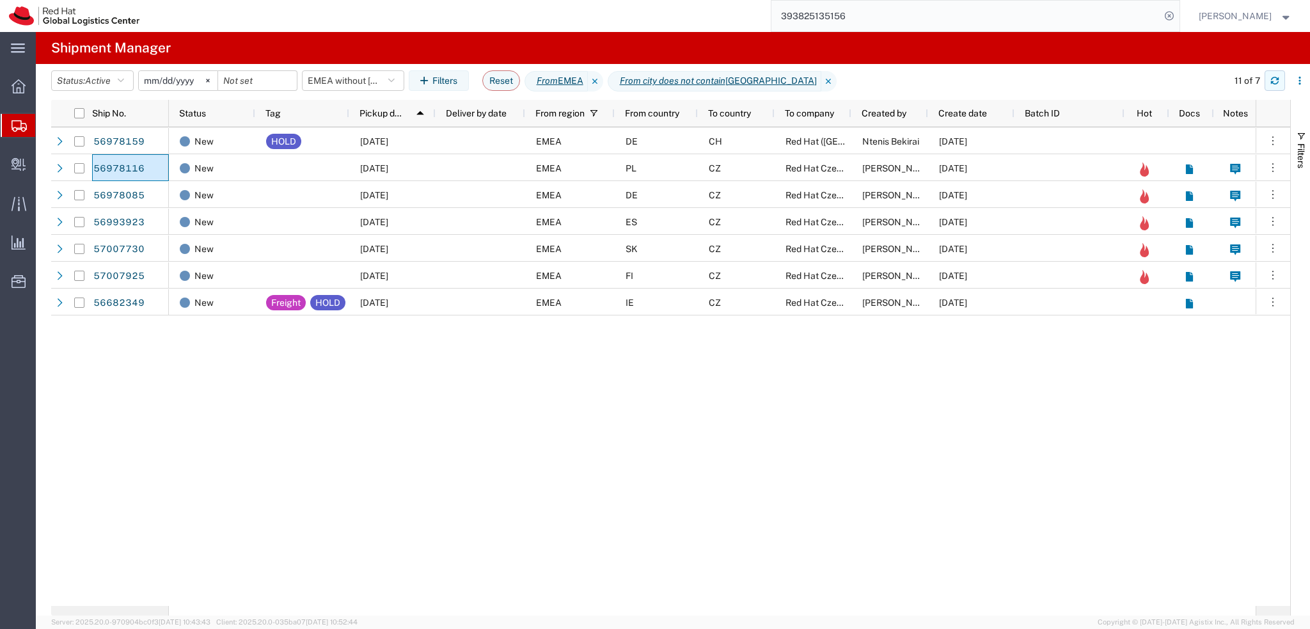
click at [1274, 83] on icon "button" at bounding box center [1274, 80] width 9 height 9
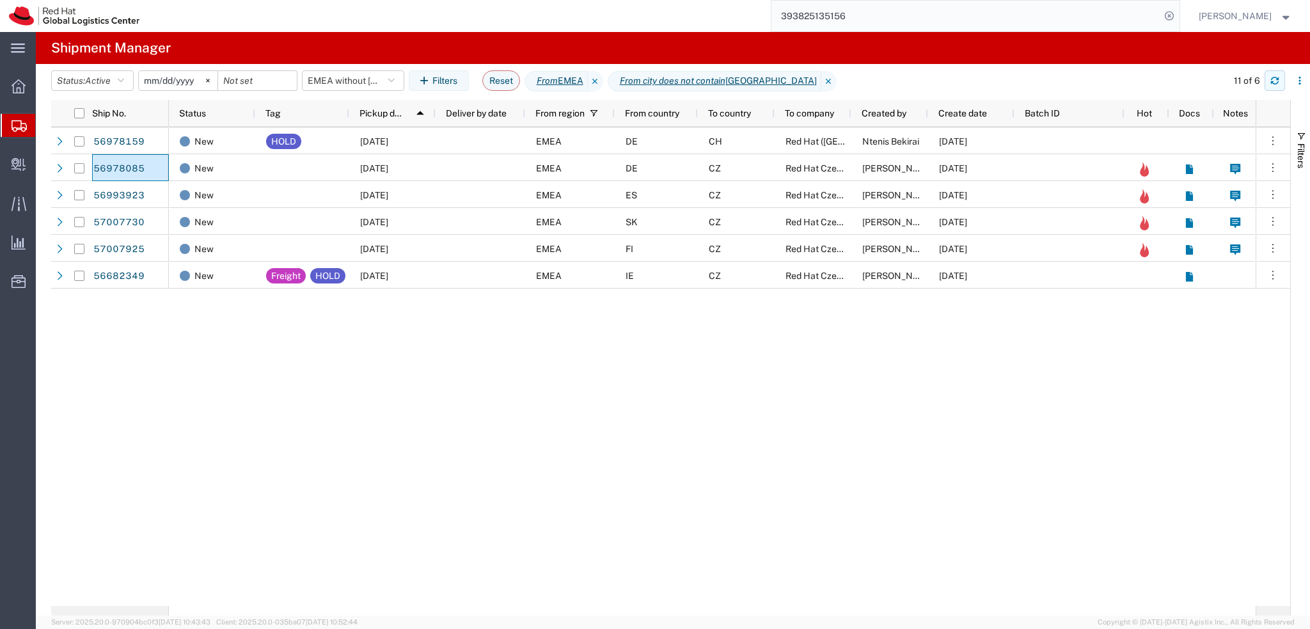
click at [1271, 79] on icon "button" at bounding box center [1275, 78] width 8 height 3
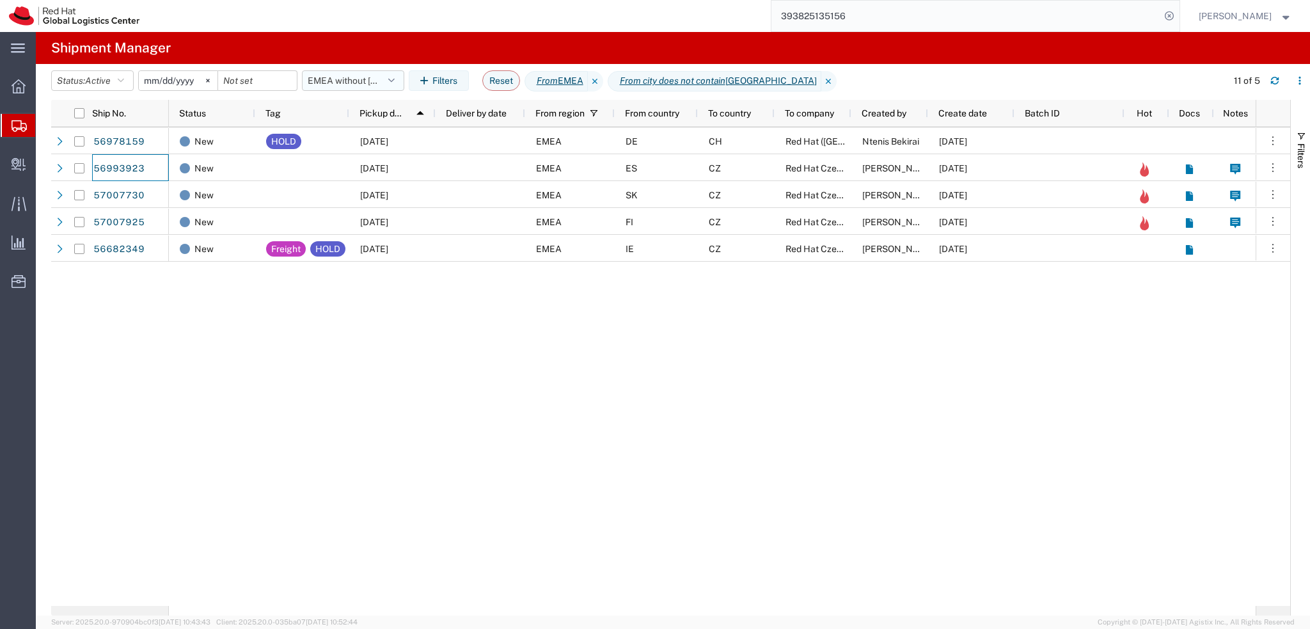
click at [379, 81] on button "EMEA without Brno" at bounding box center [353, 80] width 102 height 20
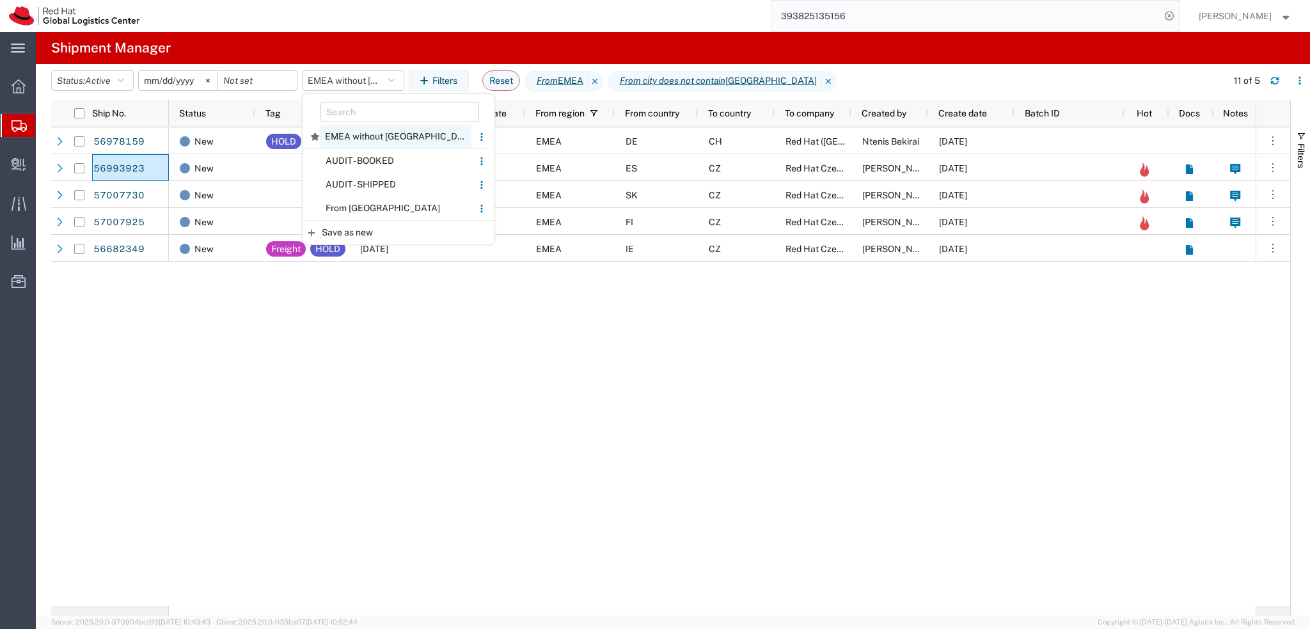
click at [393, 133] on span "EMEA without Brno" at bounding box center [396, 137] width 152 height 24
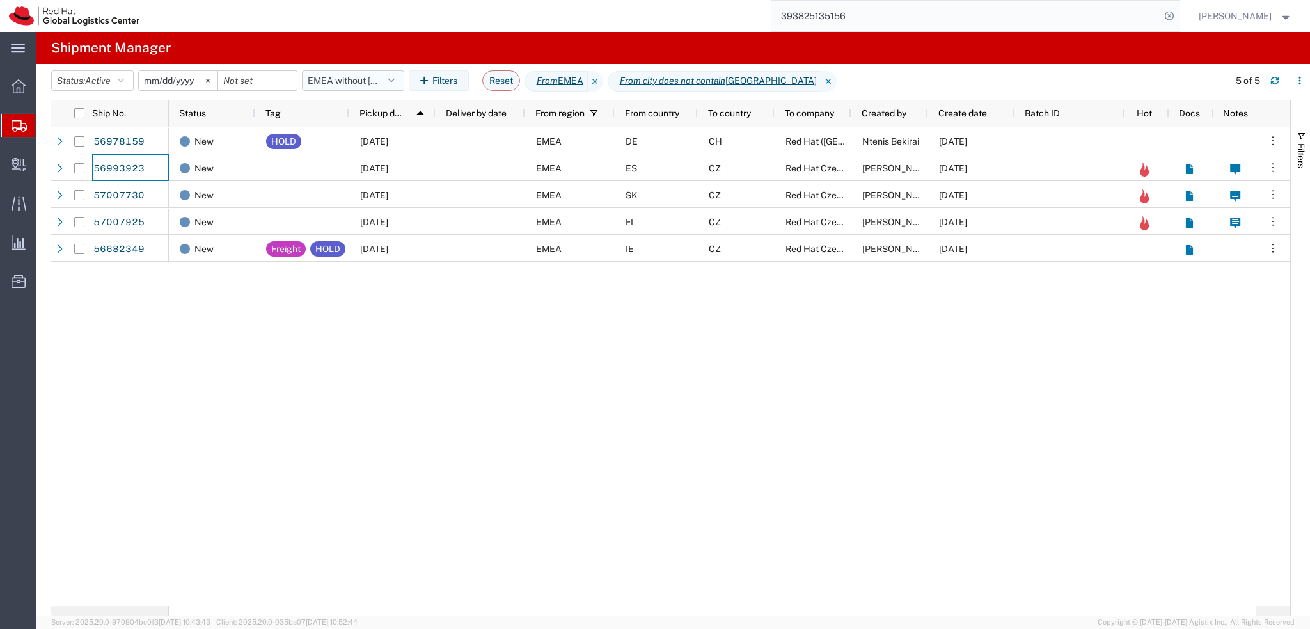
click at [368, 84] on button "EMEA without Brno" at bounding box center [353, 80] width 102 height 20
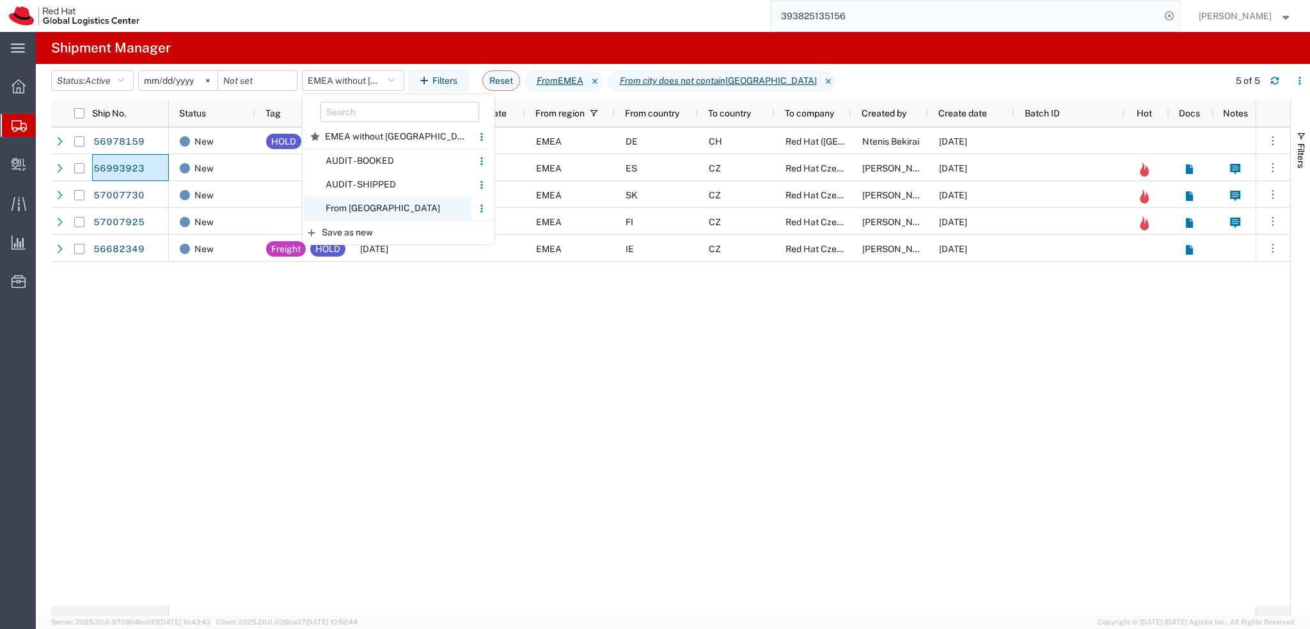
click at [391, 205] on span "From CZ" at bounding box center [388, 208] width 168 height 24
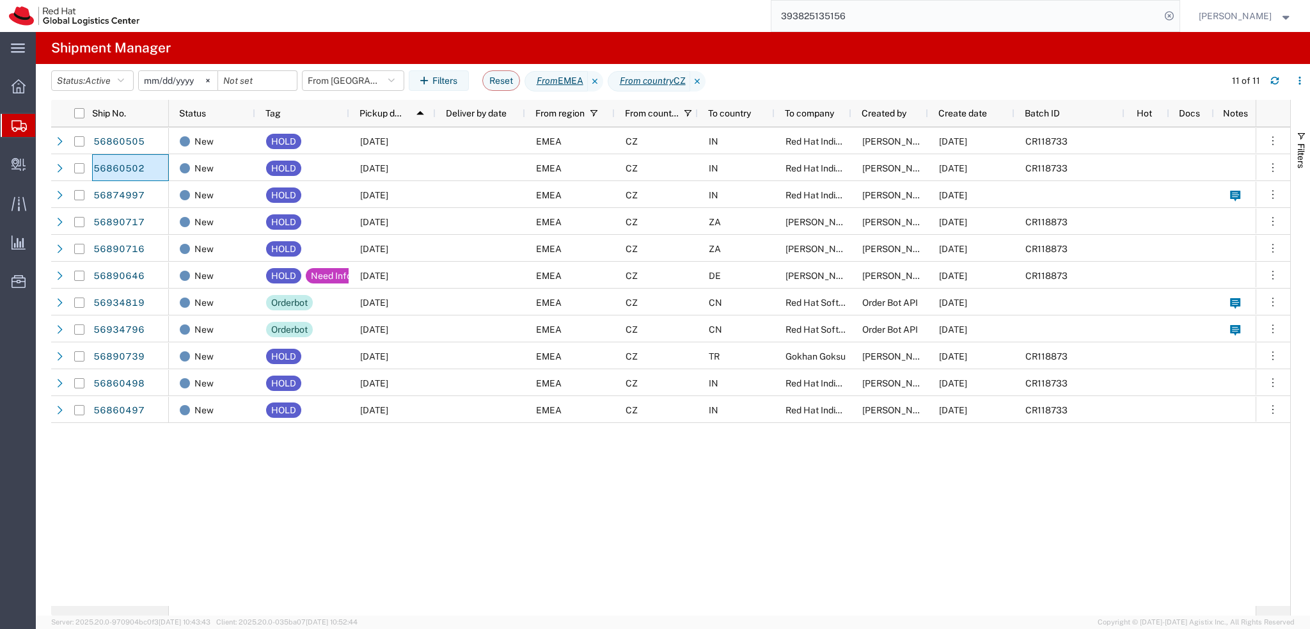
click at [902, 22] on input "393825135156" at bounding box center [965, 16] width 389 height 31
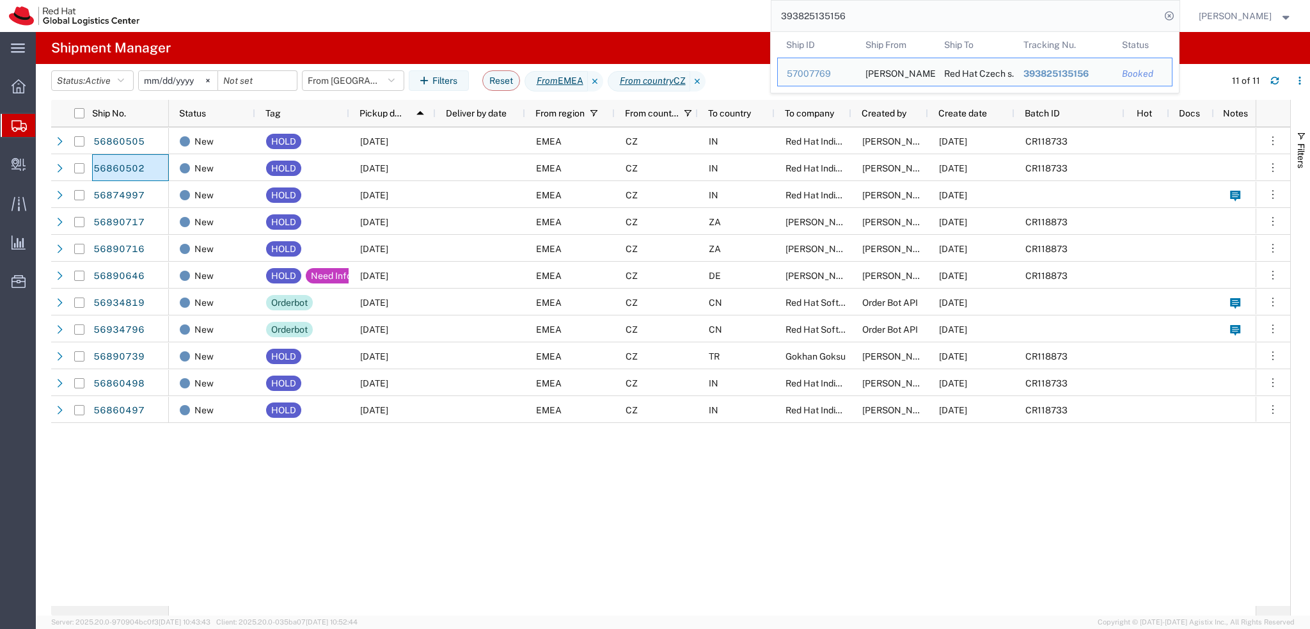
click at [902, 22] on input "393825135156" at bounding box center [965, 16] width 389 height 31
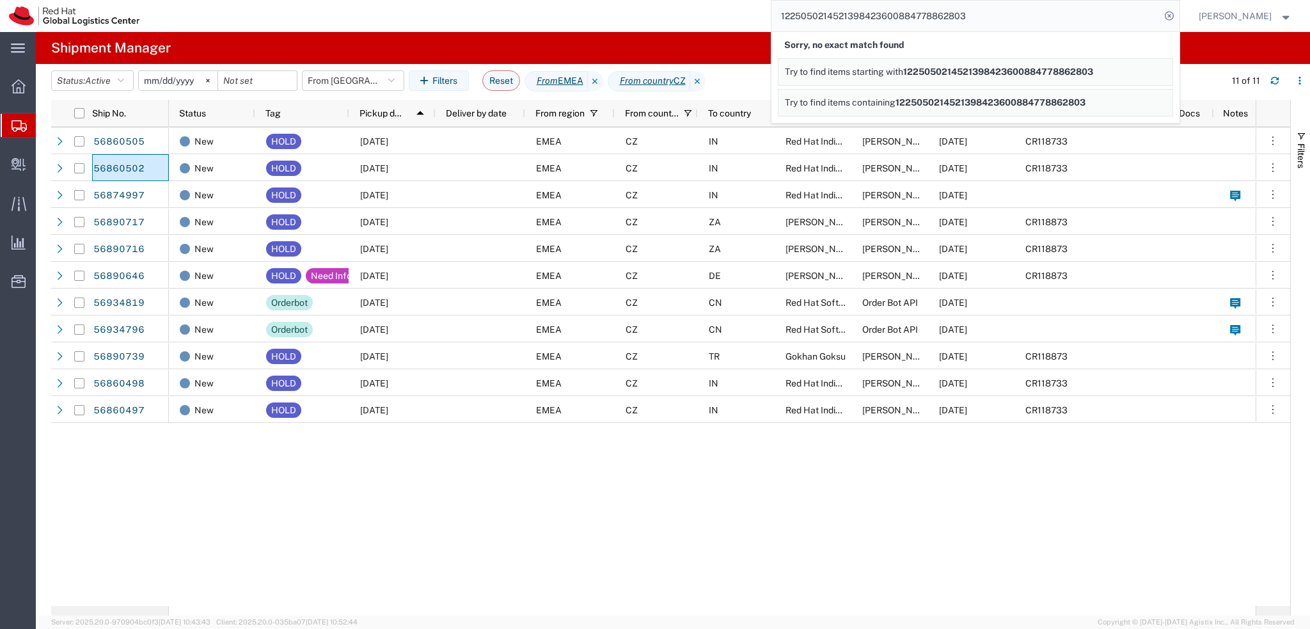
drag, startPoint x: 916, startPoint y: 15, endPoint x: 702, endPoint y: 24, distance: 213.8
click at [702, 24] on div "1225050214521398423600884778862803 Sorry, no exact match found Try to find item…" at bounding box center [663, 16] width 1031 height 32
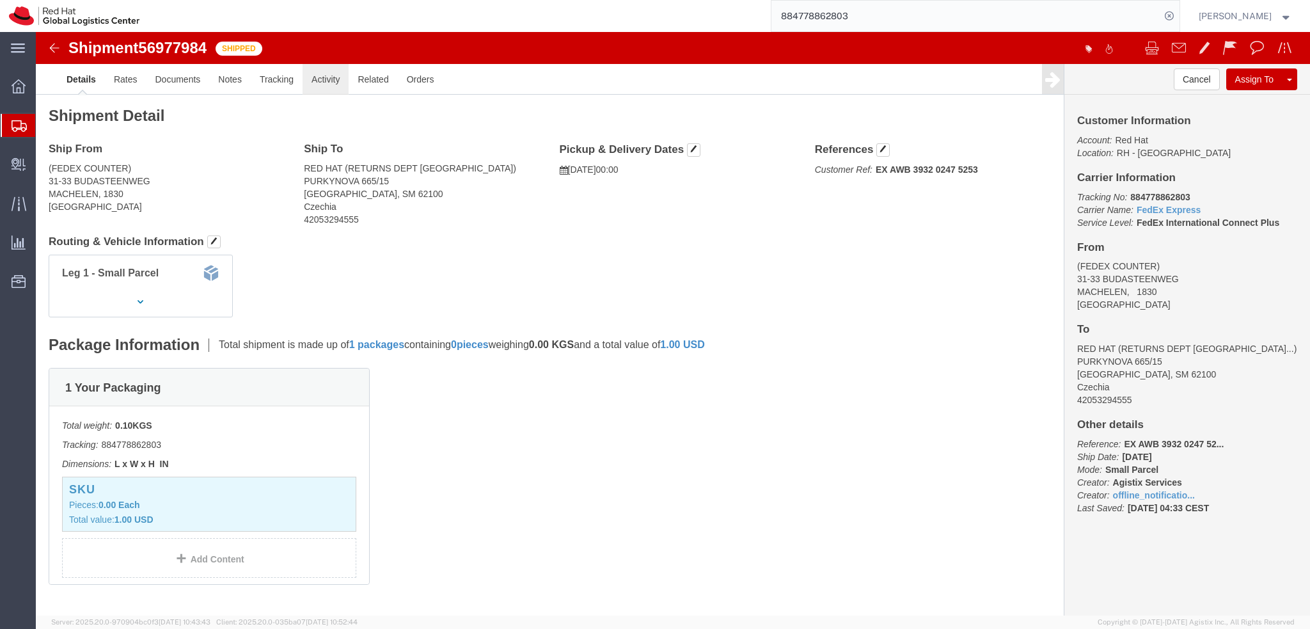
click link "Activity"
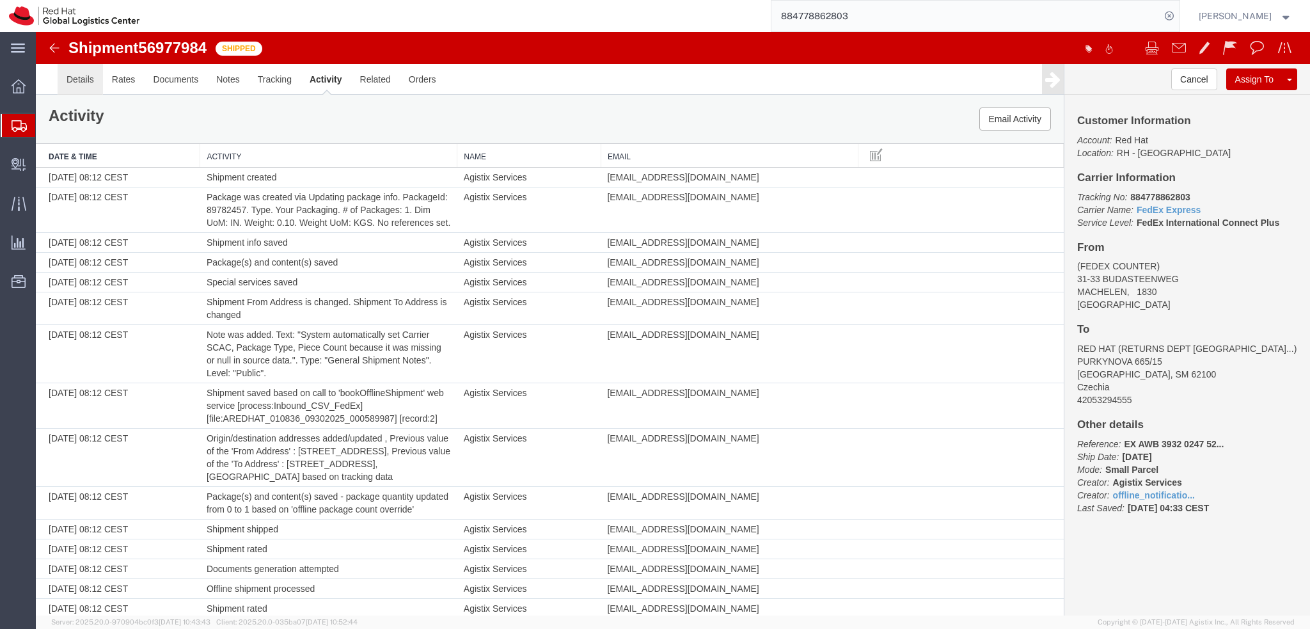
click at [84, 79] on link "Details" at bounding box center [80, 79] width 45 height 31
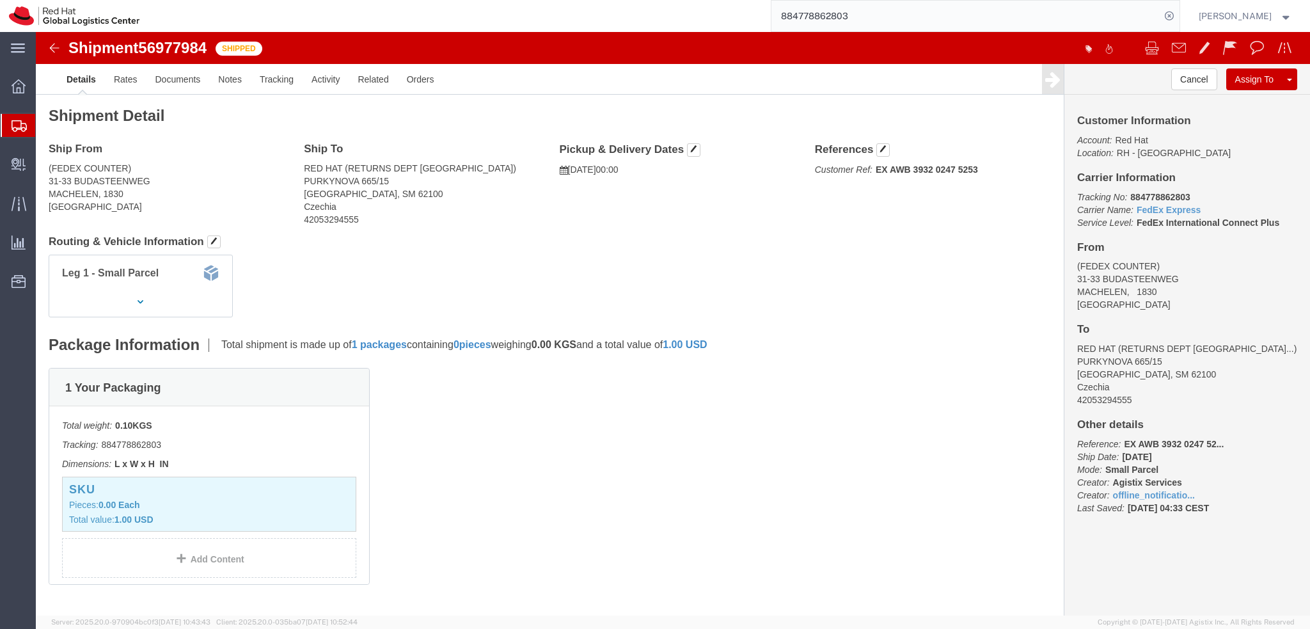
click b "884778862803"
copy b "884778862803"
click at [931, 8] on input "884778862803" at bounding box center [965, 16] width 389 height 31
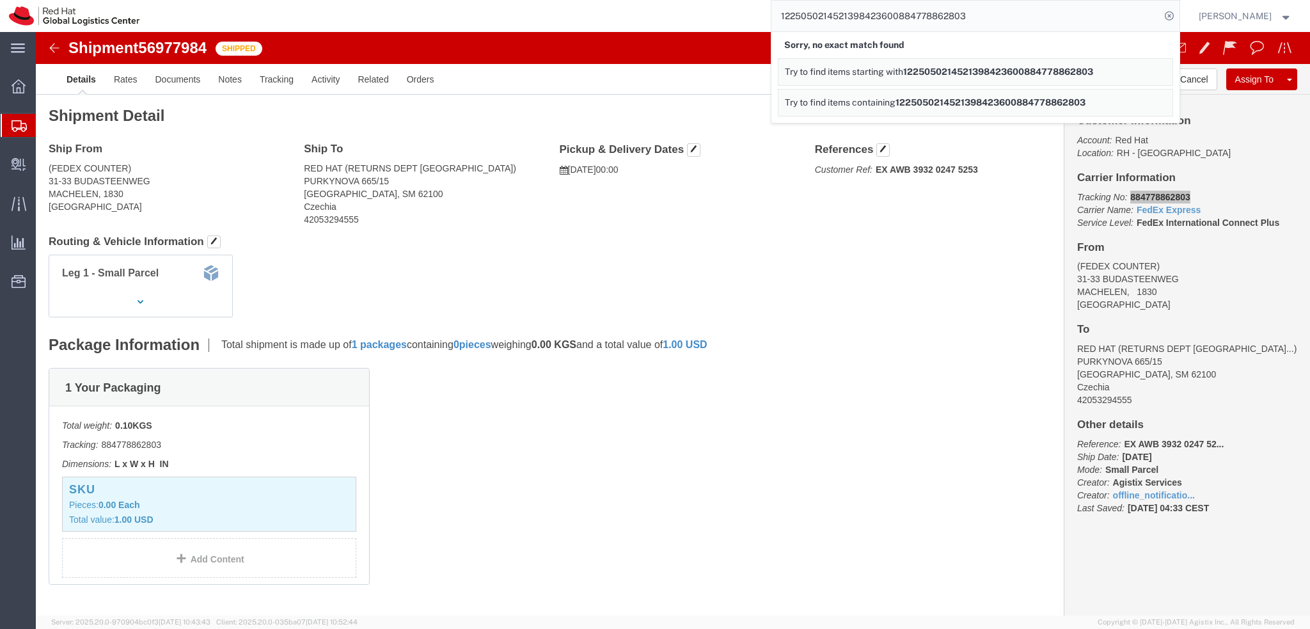
drag, startPoint x: 915, startPoint y: 14, endPoint x: 736, endPoint y: 16, distance: 178.4
click at [736, 16] on div "1225050214521398423600884778862803 Sorry, no exact match found Try to find item…" at bounding box center [663, 16] width 1031 height 32
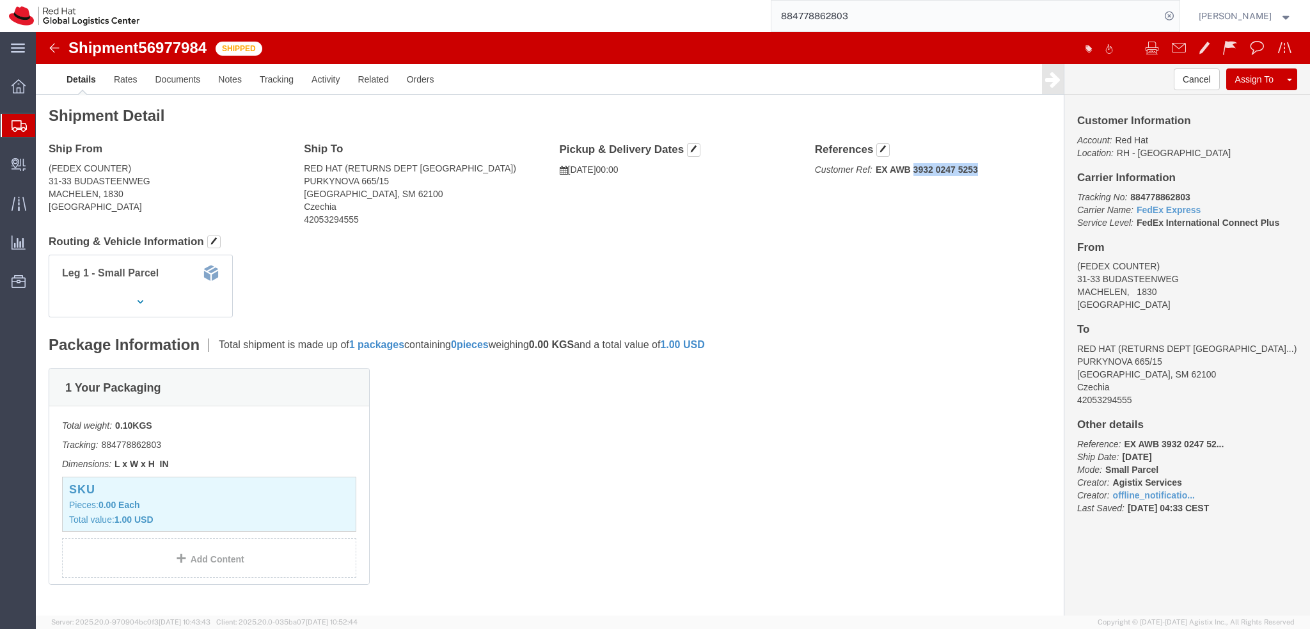
drag, startPoint x: 936, startPoint y: 135, endPoint x: 873, endPoint y: 143, distance: 63.1
click b "EX AWB 3932 0247 5253"
click at [878, 20] on input "884778862803" at bounding box center [965, 16] width 389 height 31
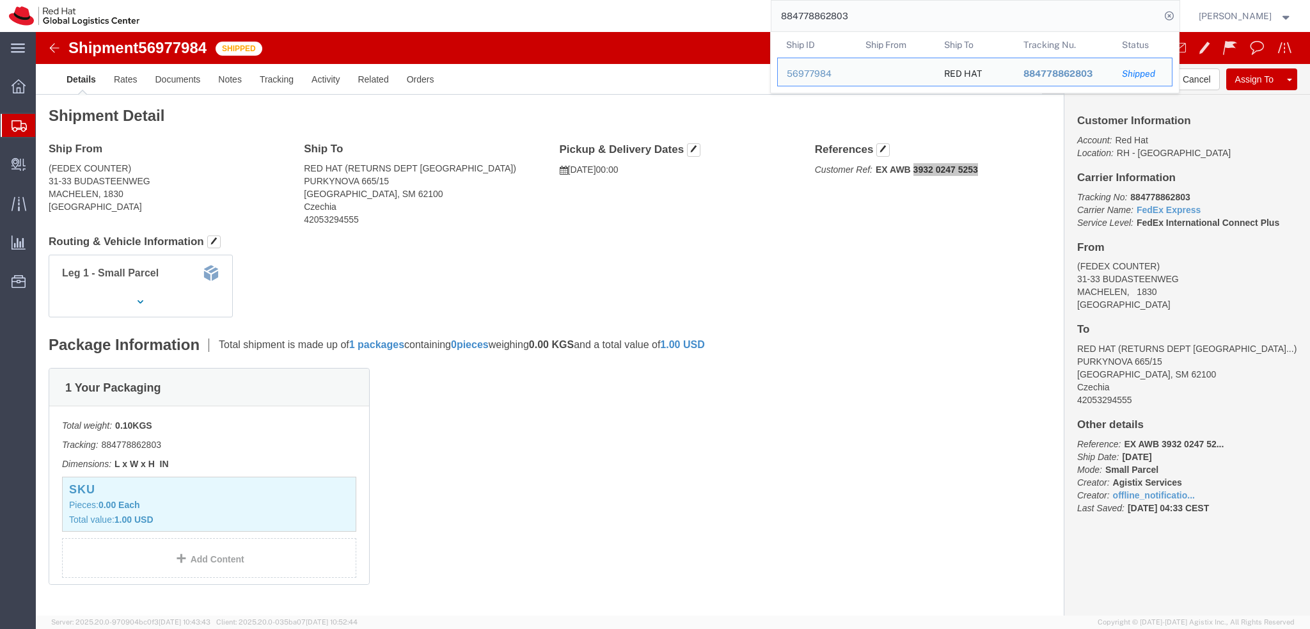
click at [878, 20] on input "884778862803" at bounding box center [965, 16] width 389 height 31
paste input "3932 0247 525"
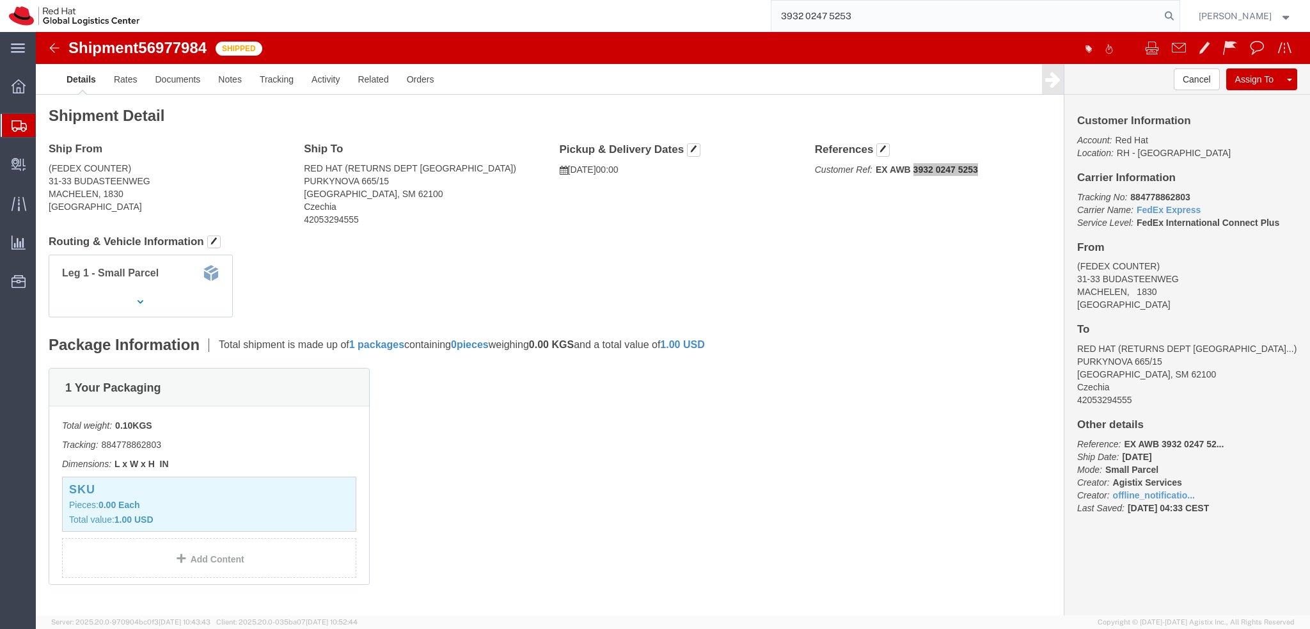
click at [847, 14] on input "3932 0247 5253" at bounding box center [965, 16] width 389 height 31
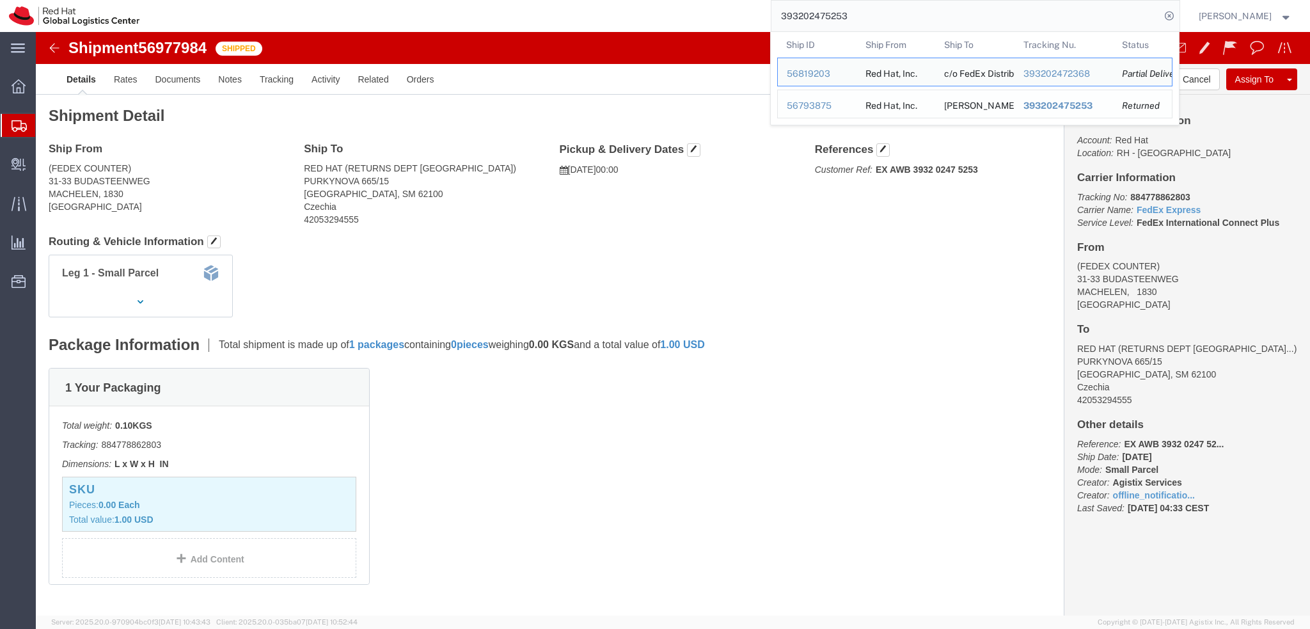
click at [845, 105] on div "56793875" at bounding box center [817, 105] width 61 height 13
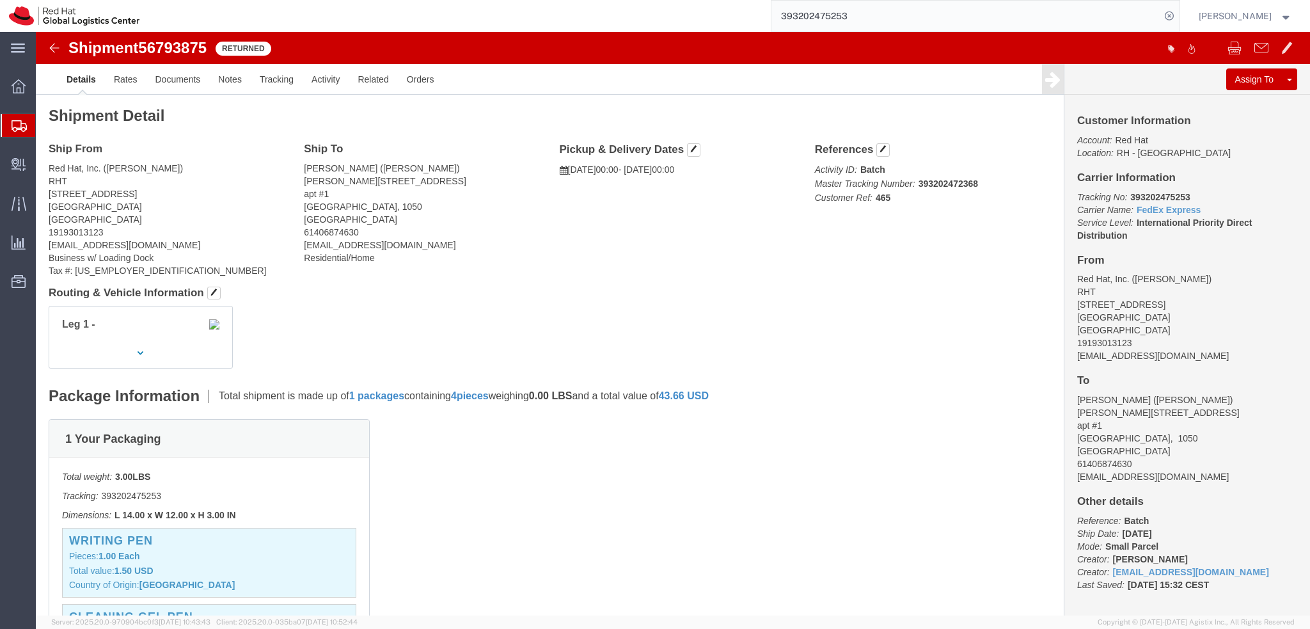
click span "56793875"
copy span "56793875"
click b "393202475253"
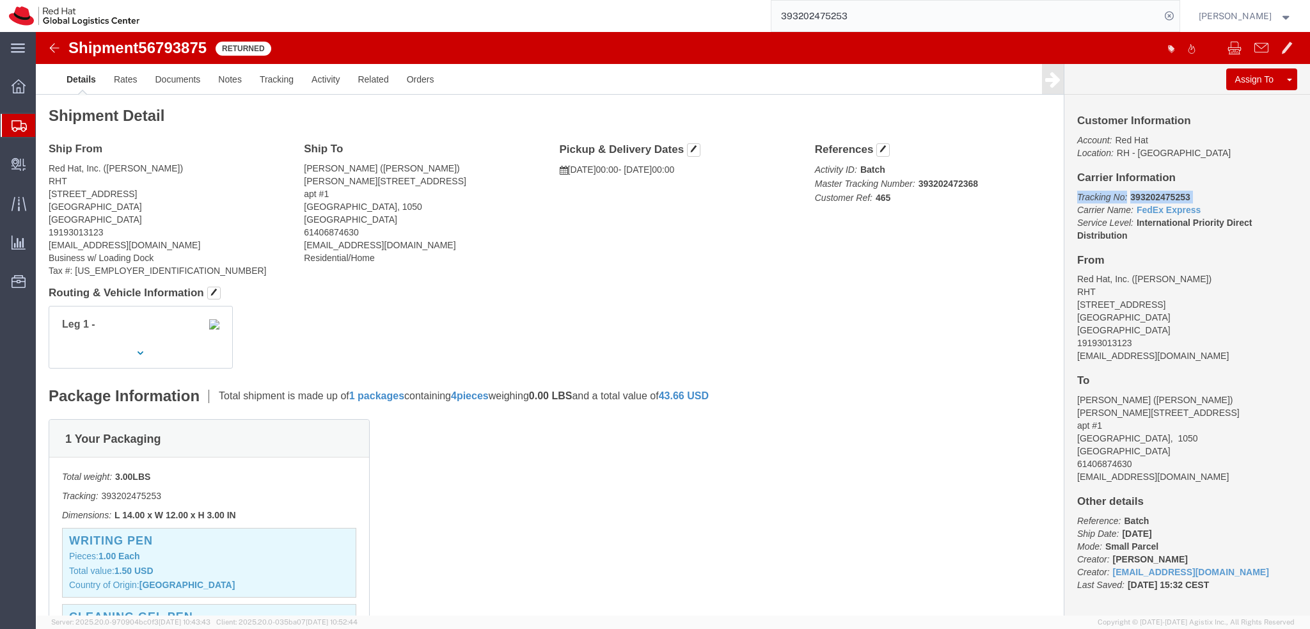
click b "393202475253"
click p "Tracking No: 393202475253 Carrier Name: FedEx Express FedEx Express Service Lev…"
click b "393202475253"
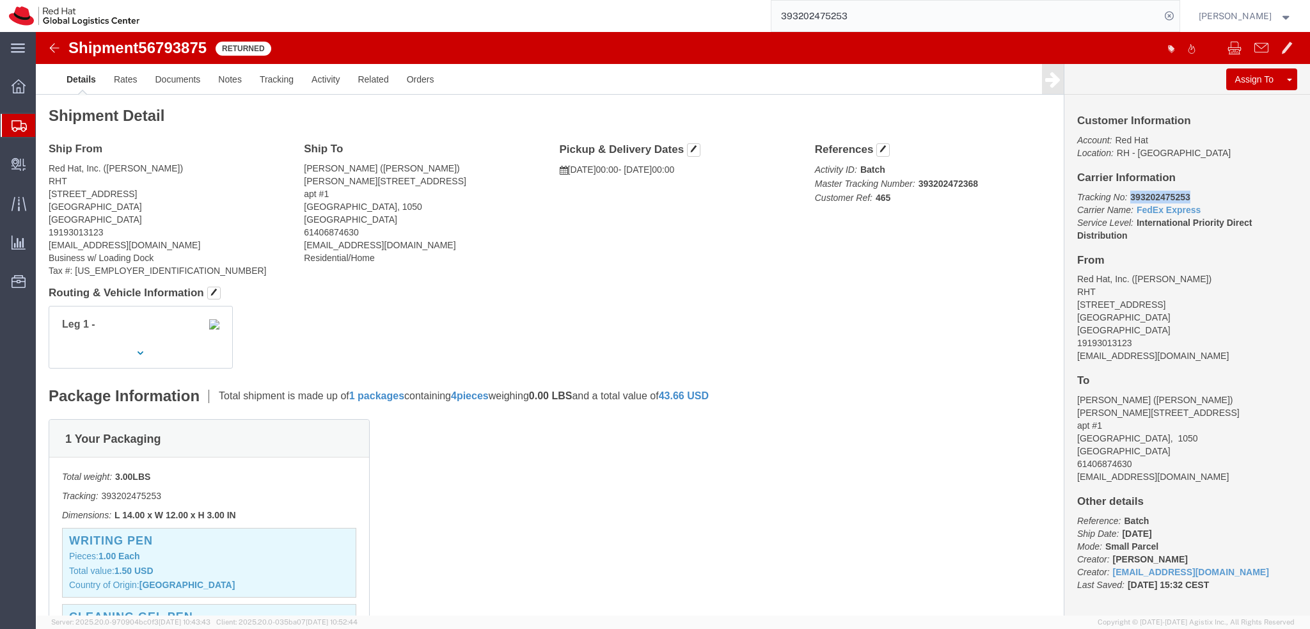
copy b "393202475253"
click b "393202475253"
copy b "393202475253"
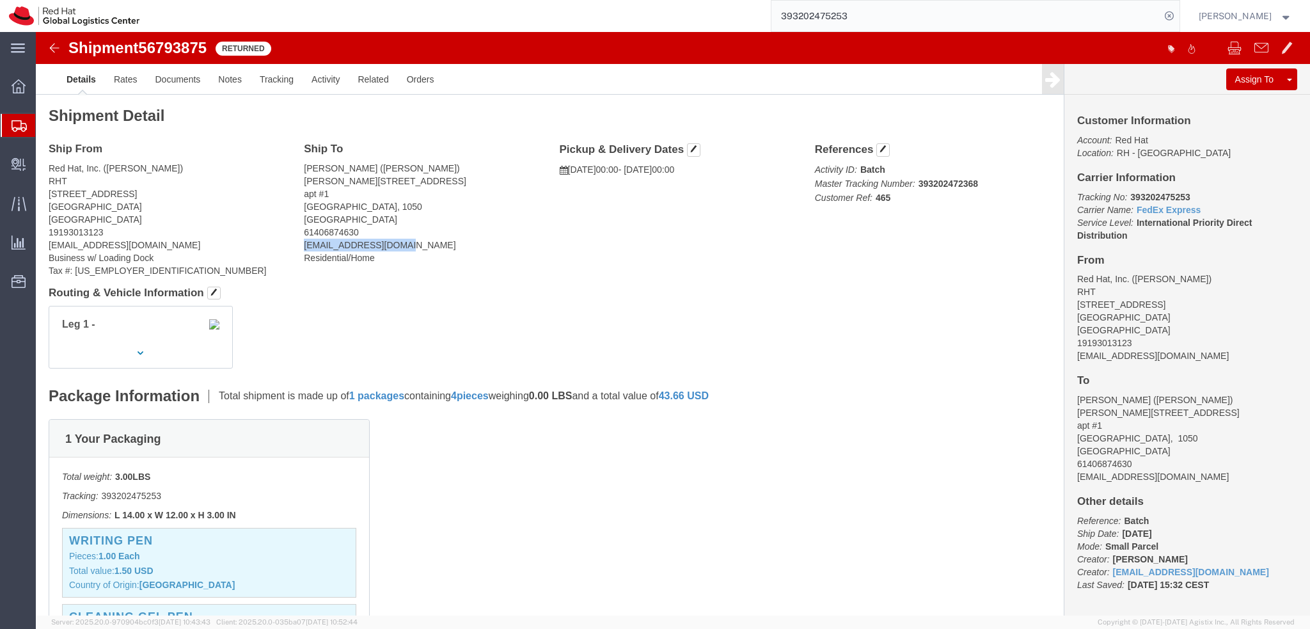
drag, startPoint x: 362, startPoint y: 213, endPoint x: 265, endPoint y: 219, distance: 96.8
click div "Ship To Prathamesh Tarde (Prathamesh Tarde) Rue Armand Campenhout 64A apt #1 Br…"
copy address "prath.tarde@gmail.com"
click address "Prathamesh Tarde (Prathamesh Tarde) Rue Armand Campenhout 64A apt #1 Brussels, …"
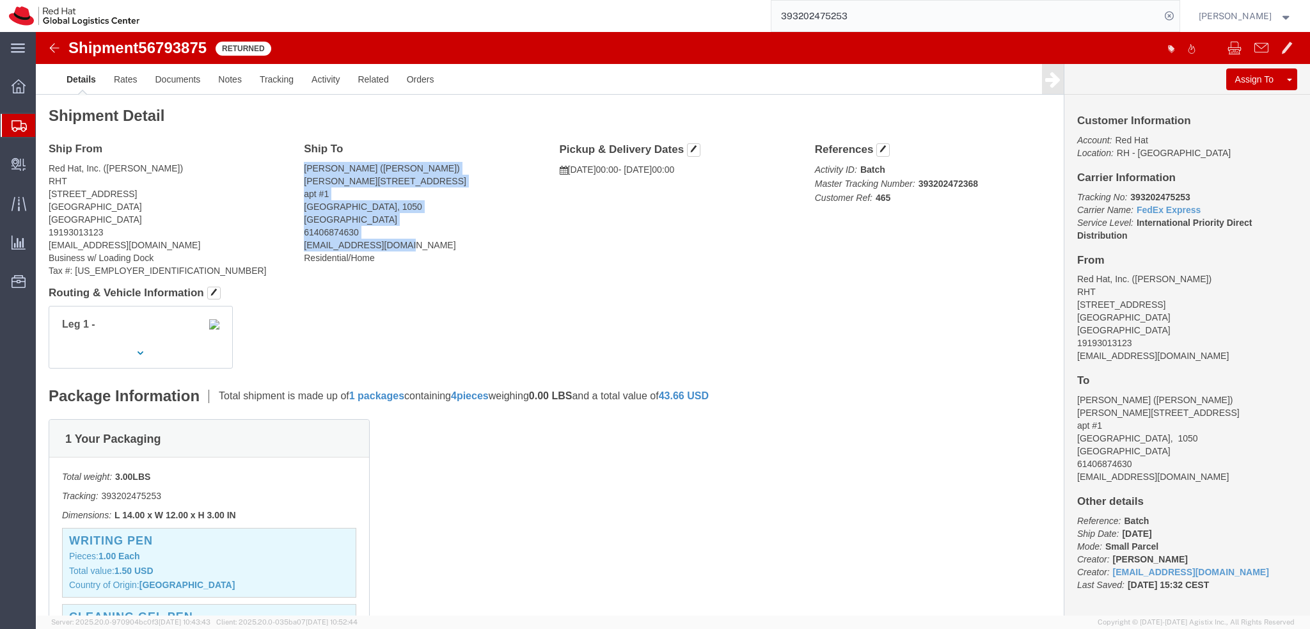
drag, startPoint x: 266, startPoint y: 134, endPoint x: 370, endPoint y: 211, distance: 129.3
click address "Prathamesh Tarde (Prathamesh Tarde) Rue Armand Campenhout 64A apt #1 Brussels, …"
copy address "Prathamesh Tarde (Prathamesh Tarde) Rue Armand Campenhout 64A apt #1 Brussels, …"
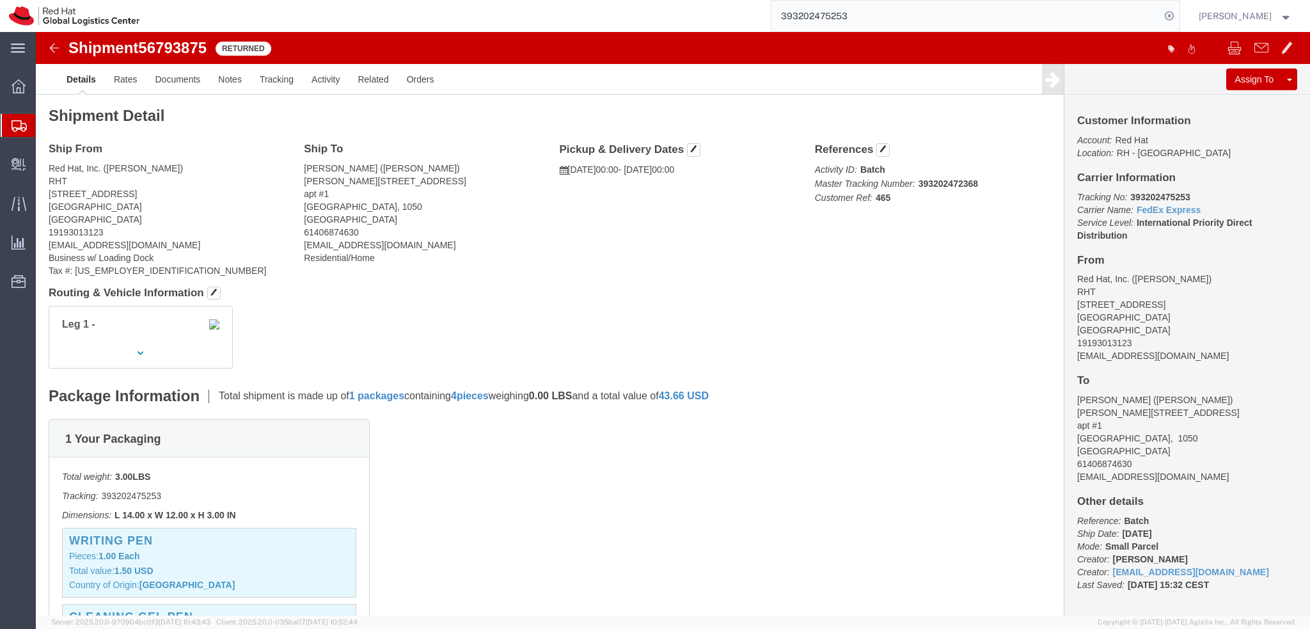
click address "Prathamesh Tarde (Prathamesh Tarde) Rue Armand Campenhout 64A apt #1 Brussels, …"
copy address "Prathamesh"
click address "Red Hat, Inc. (Nicole Ponticorvo) RHT 100 East Davie Street RALEIGH, NC 27601 U…"
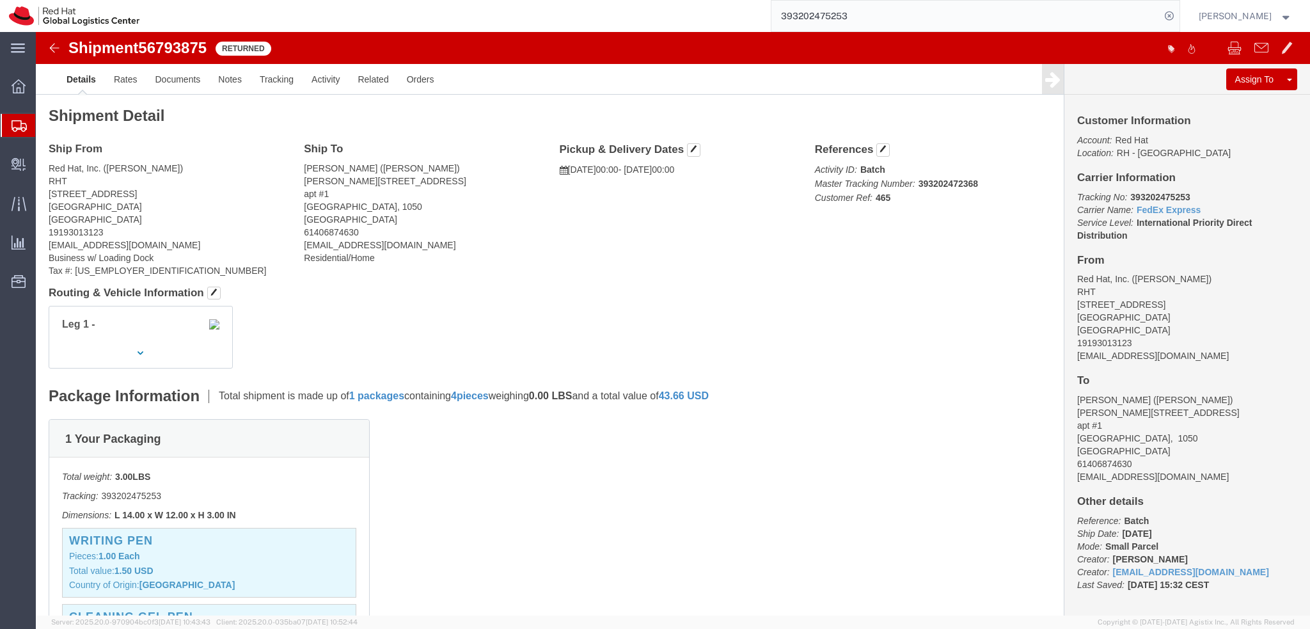
click address "Prathamesh Tarde (Prathamesh Tarde) Rue Armand Campenhout 64A apt #1 Brussels, …"
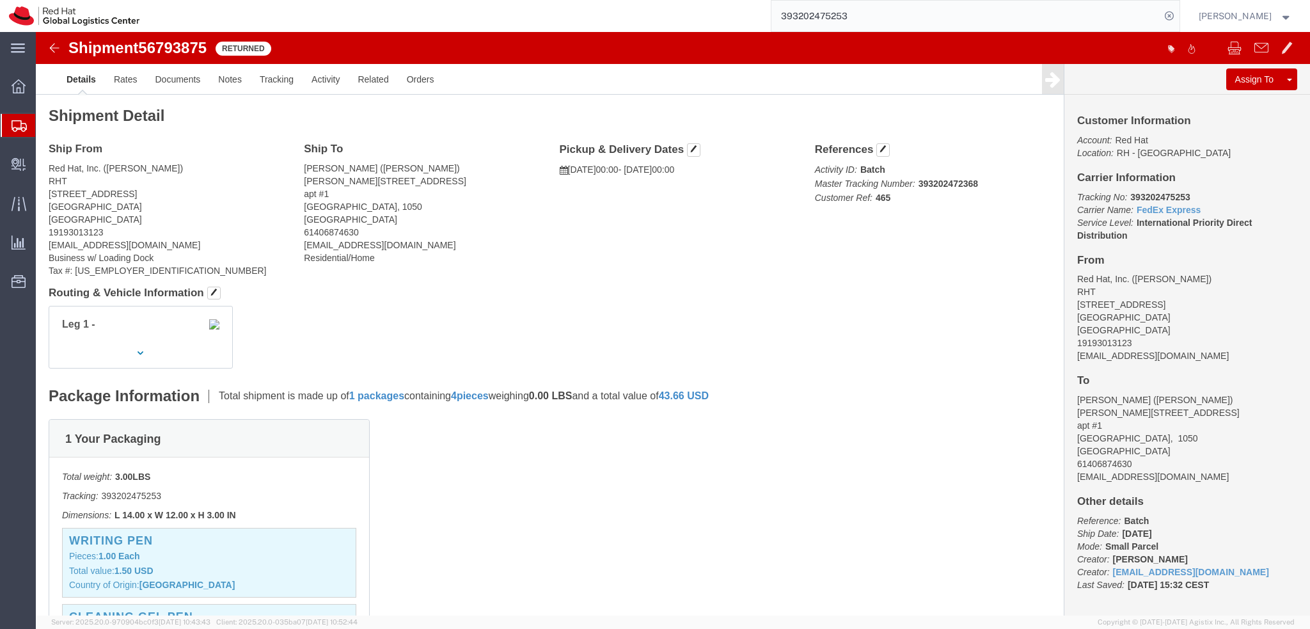
click address "Prathamesh Tarde (Prathamesh Tarde) Rue Armand Campenhout 64A apt #1 Brussels, …"
click link "Activity"
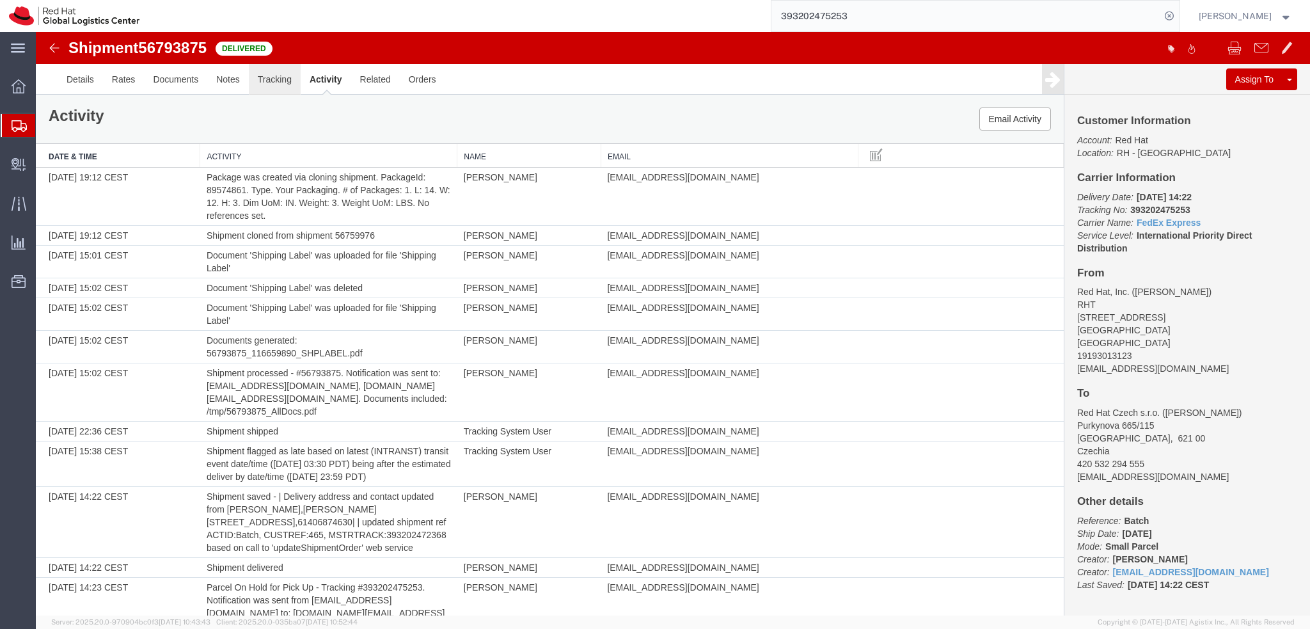
click at [285, 86] on link "Tracking" at bounding box center [275, 79] width 52 height 31
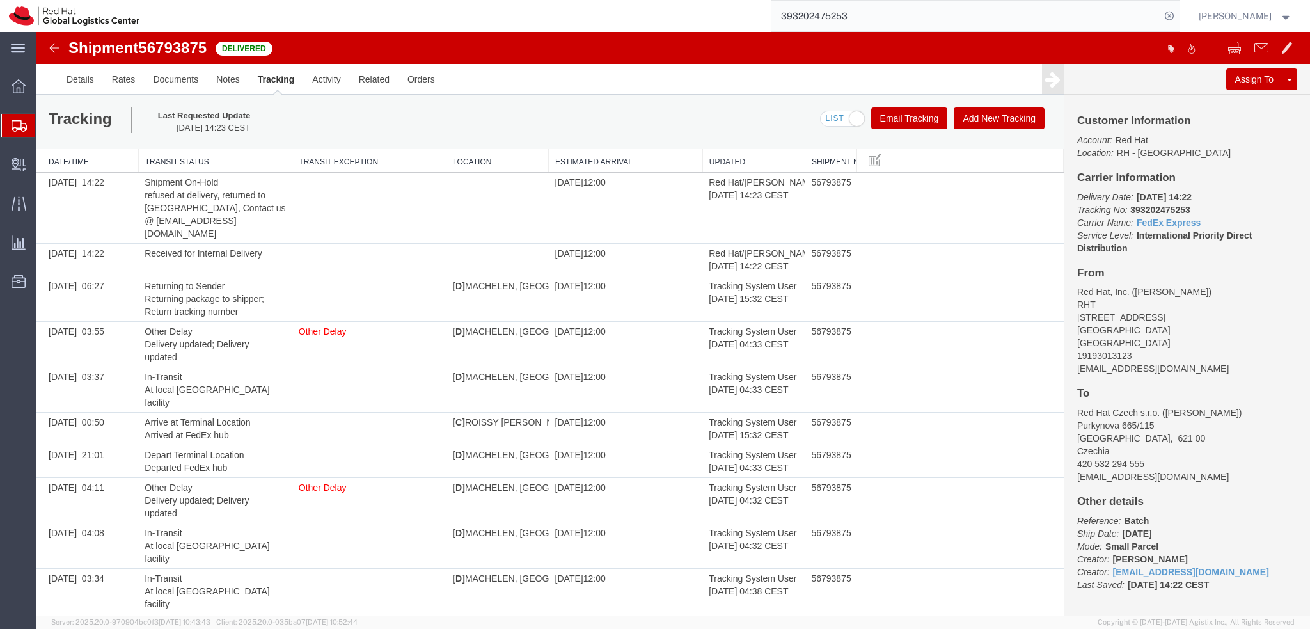
click at [1174, 208] on b "393202475253" at bounding box center [1159, 210] width 59 height 10
copy b "393202475253"
click at [934, 11] on input "393202475253" at bounding box center [965, 16] width 389 height 31
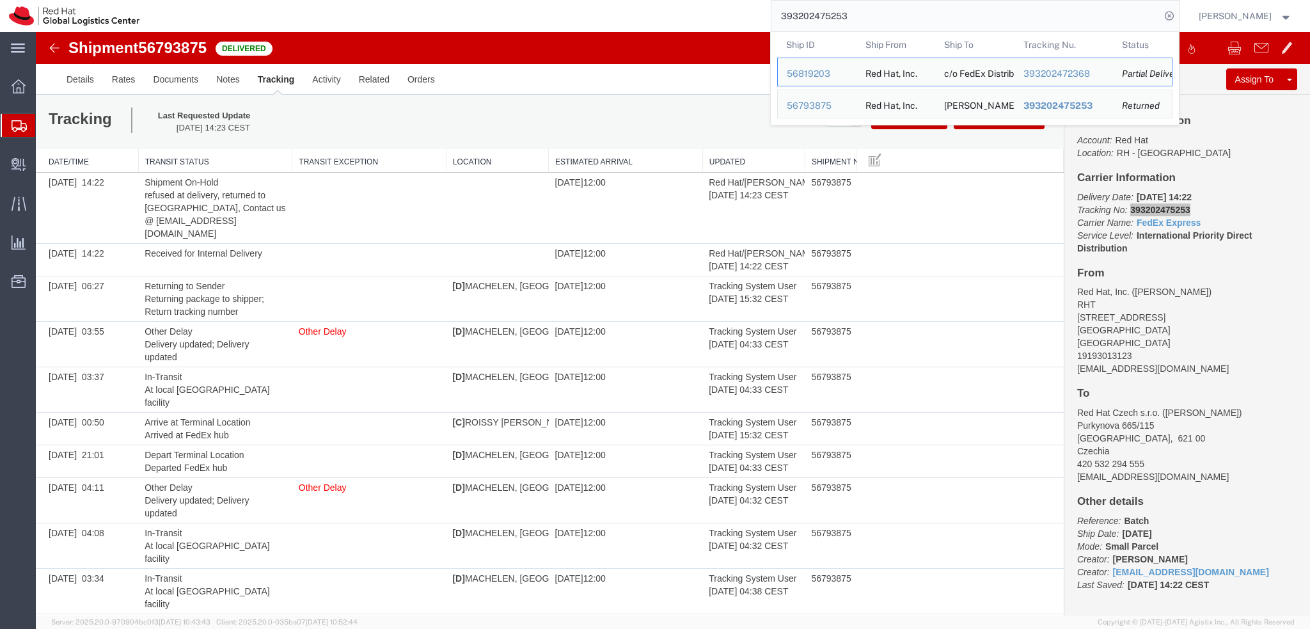
click at [934, 11] on input "393202475253" at bounding box center [965, 16] width 389 height 31
paste input "88477886280"
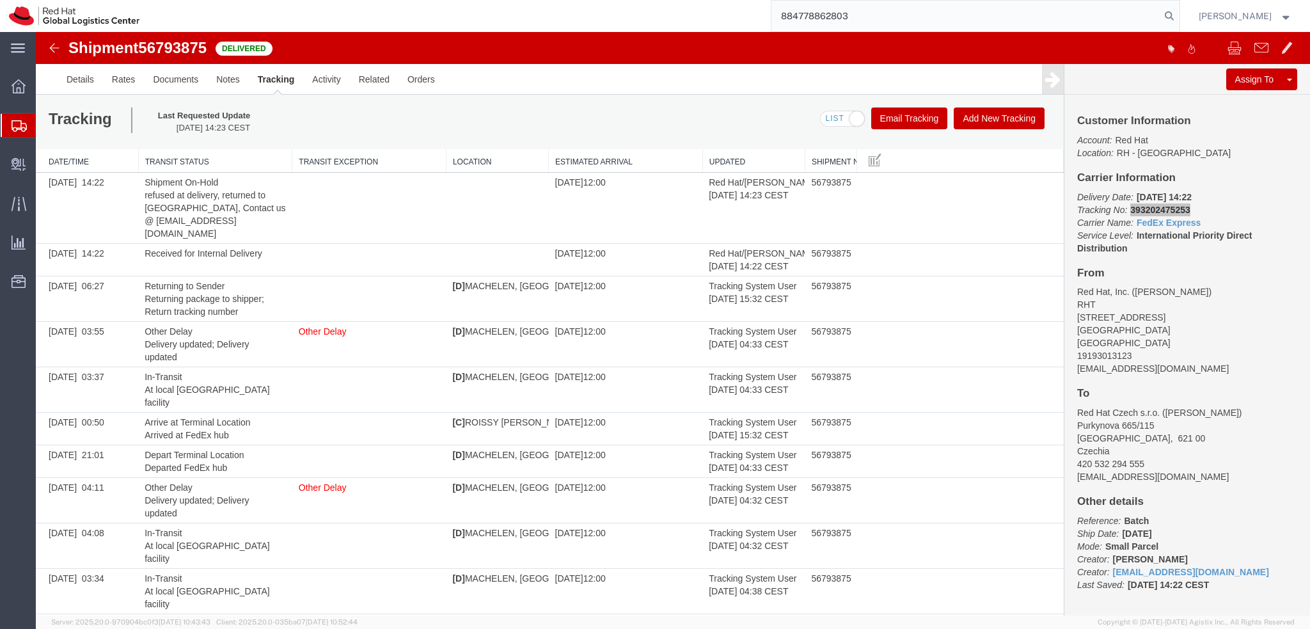
type input "884778862803"
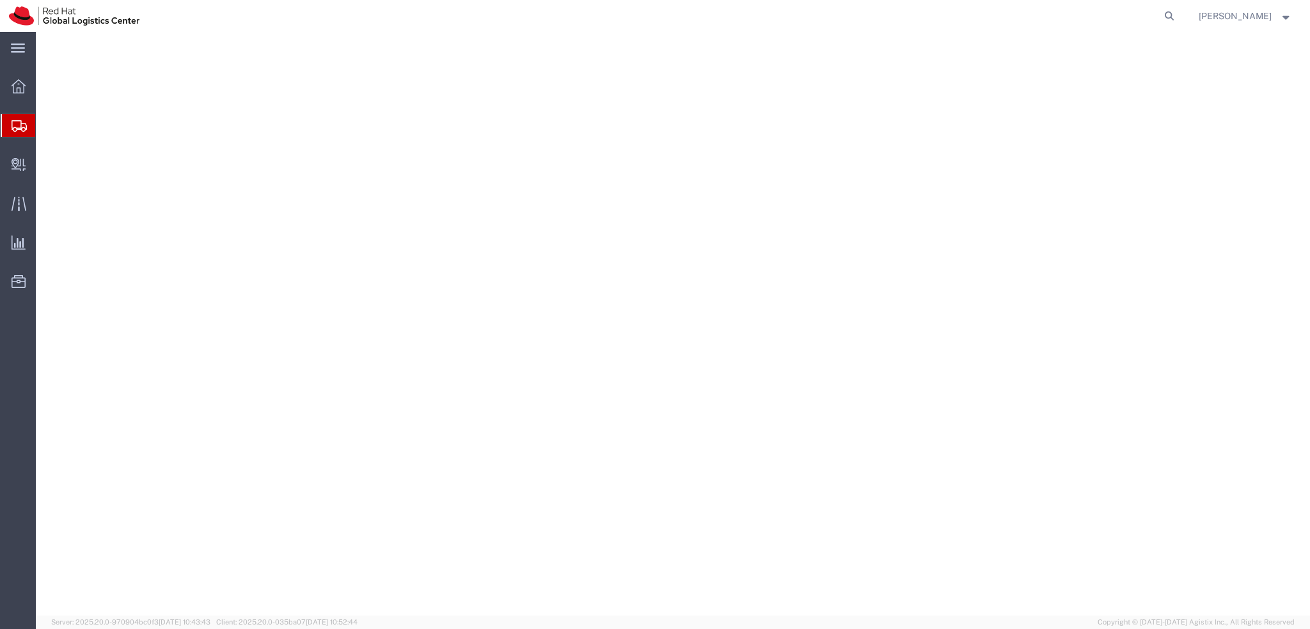
select select
select select "38036"
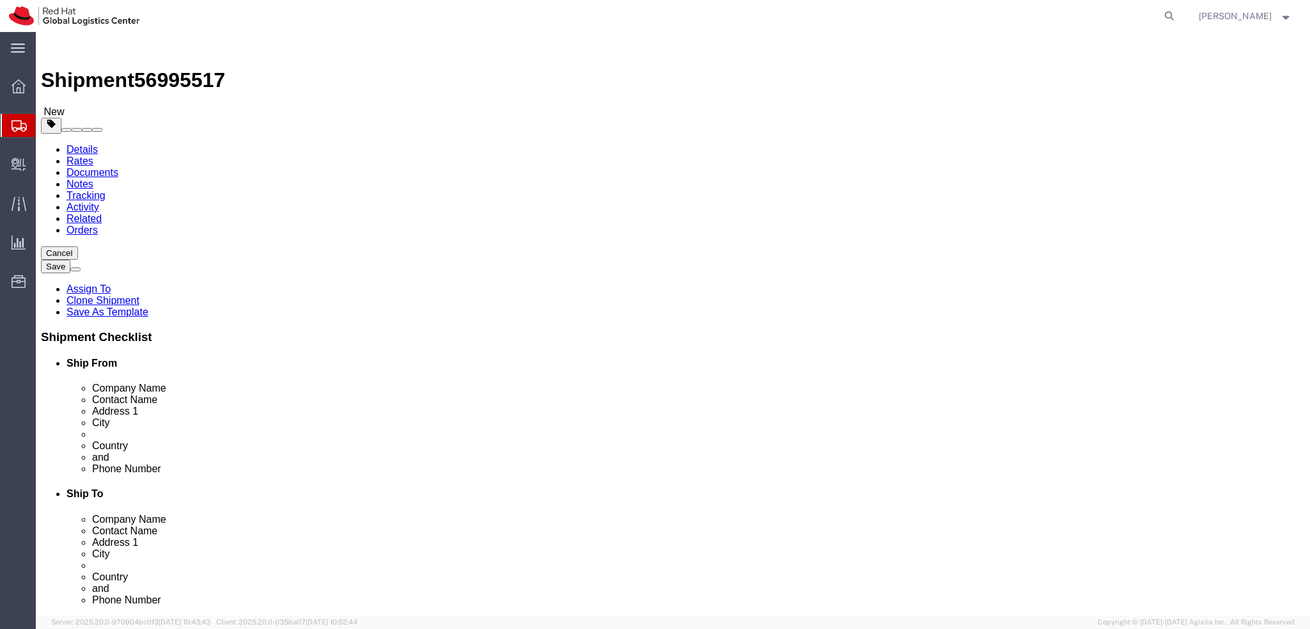
drag, startPoint x: 323, startPoint y: 333, endPoint x: 135, endPoint y: 343, distance: 188.3
click div "City [GEOGRAPHIC_DATA]"
click input "MARGNY-LES-COMPIEGNE"
drag, startPoint x: 259, startPoint y: 214, endPoint x: 91, endPoint y: 223, distance: 167.8
click div "Company Alias PUTEAUX2"
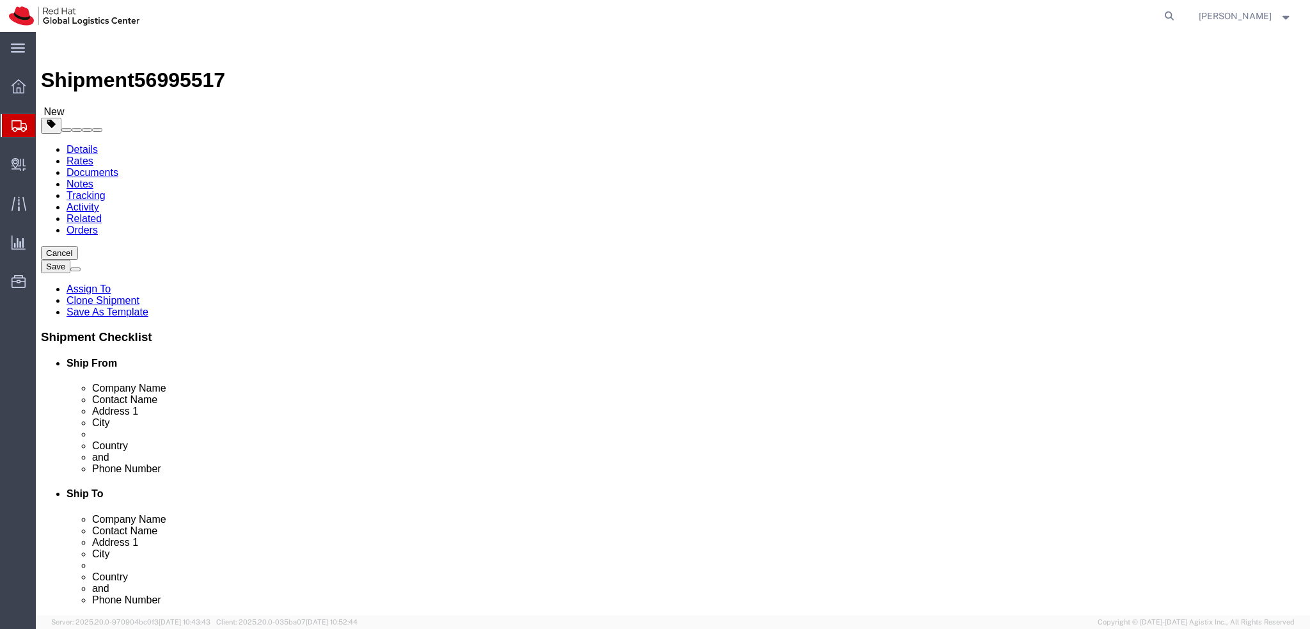
click label "City"
click icon
click dd "500.00 EUR"
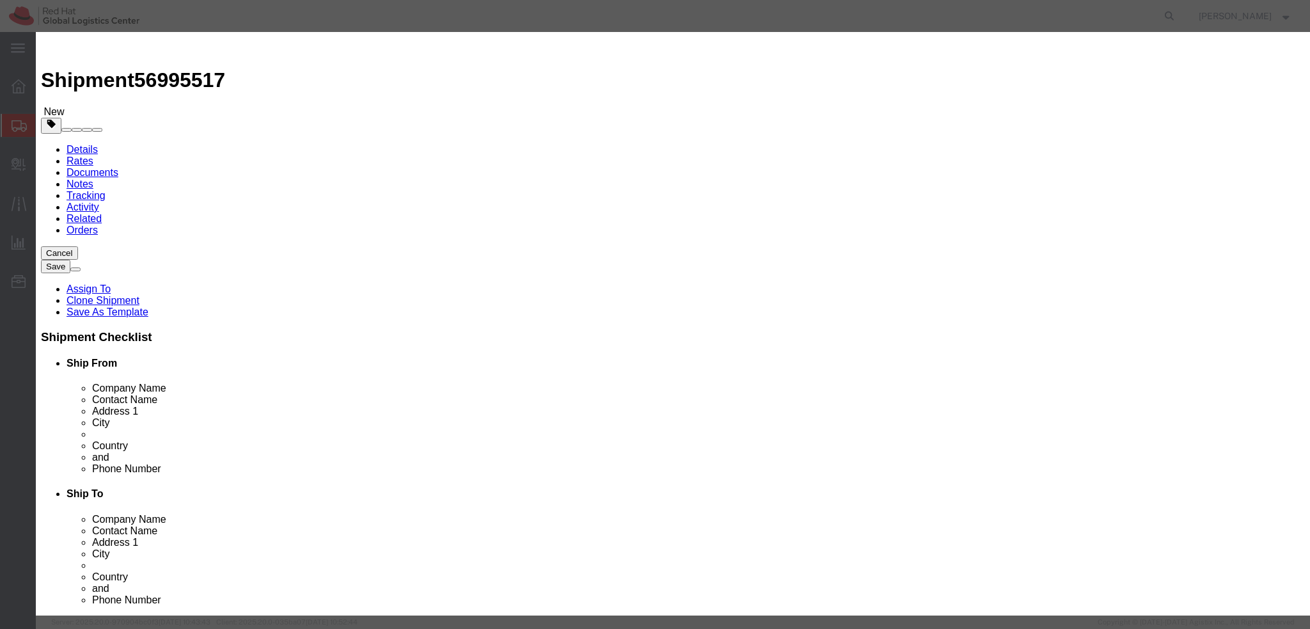
click textarea
type textarea "Laptop"
click icon
click textarea "Battery not charging"
drag, startPoint x: 847, startPoint y: 100, endPoint x: 701, endPoint y: 100, distance: 145.8
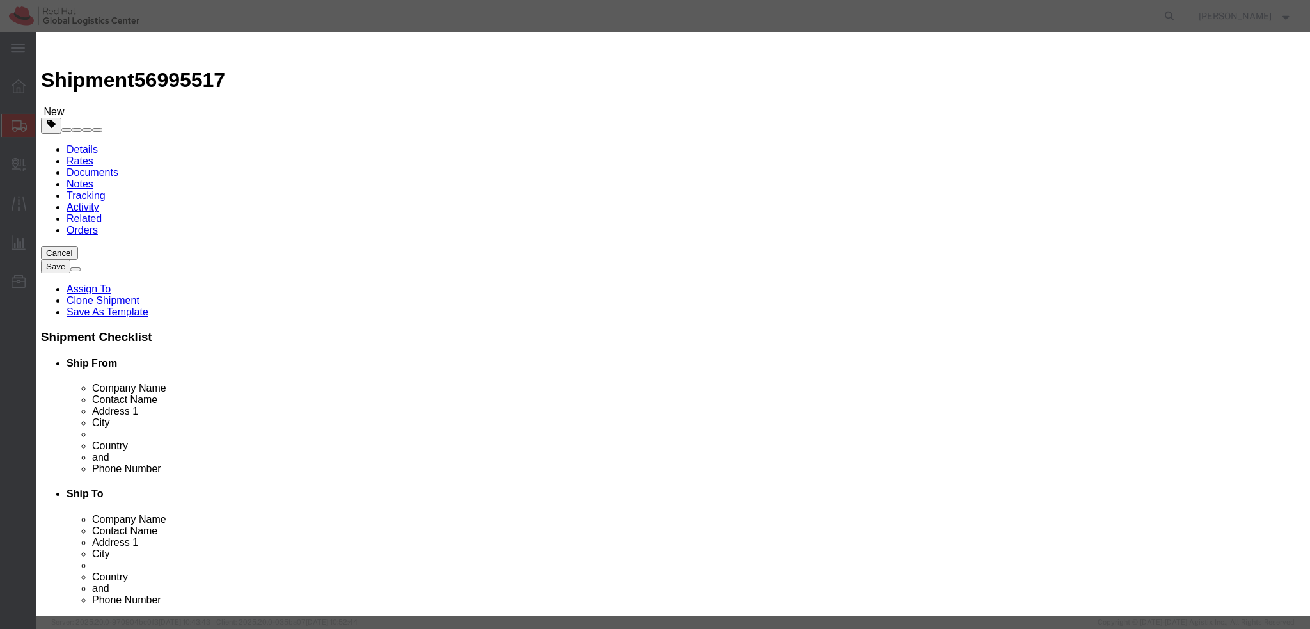
click div "Description Battery not charging"
type textarea "Laptop"
click button "Save & Close"
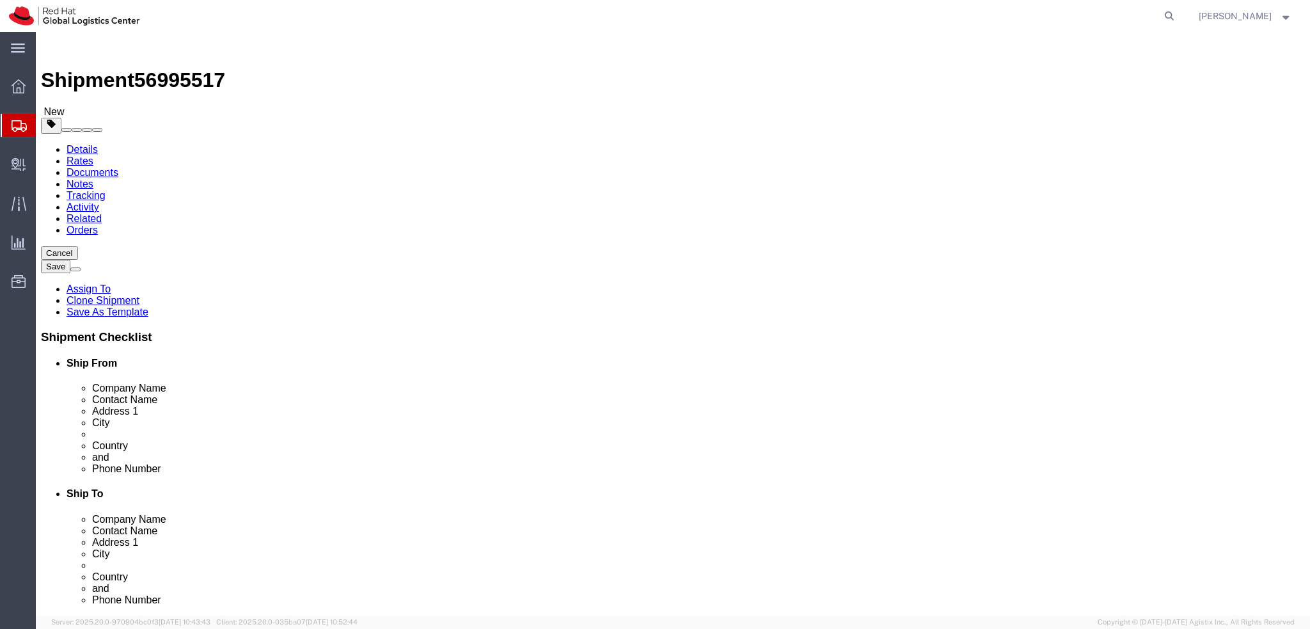
click icon
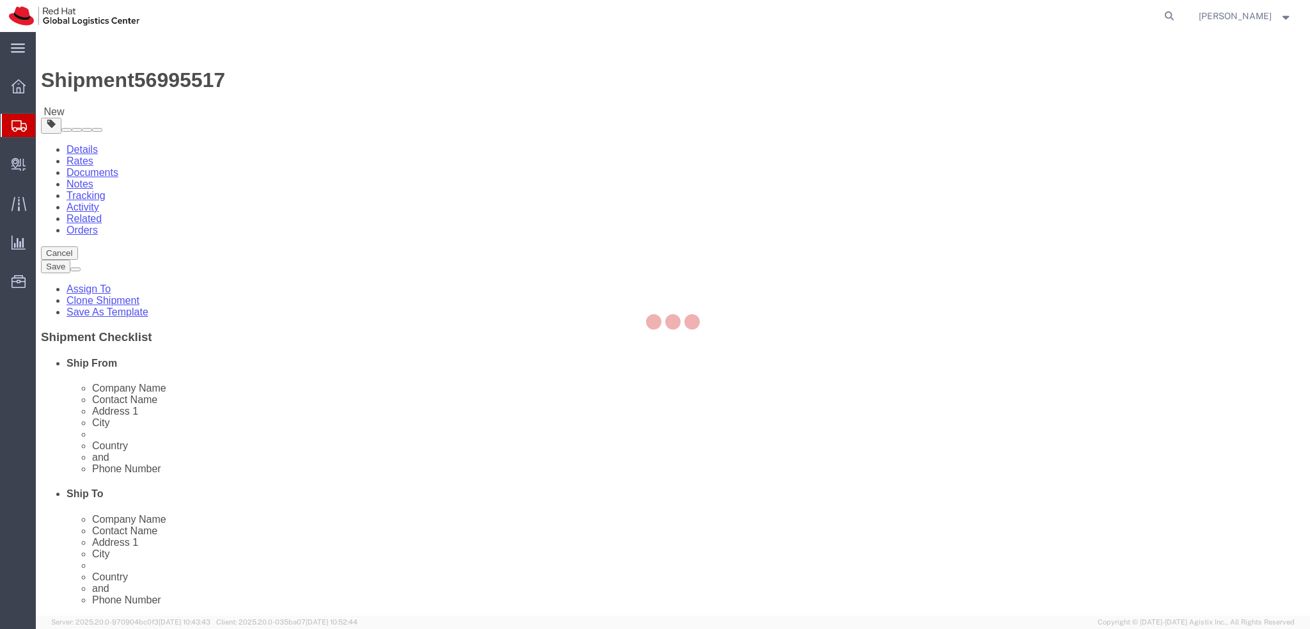
select select "COSTCENTER"
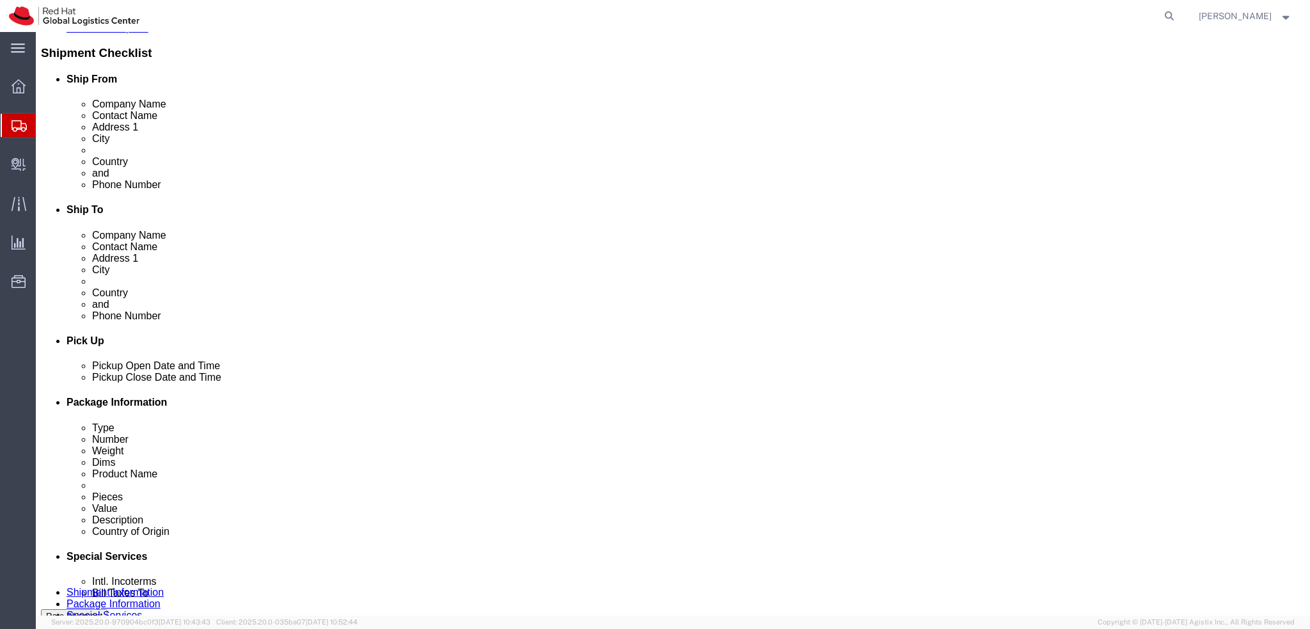
scroll to position [512, 0]
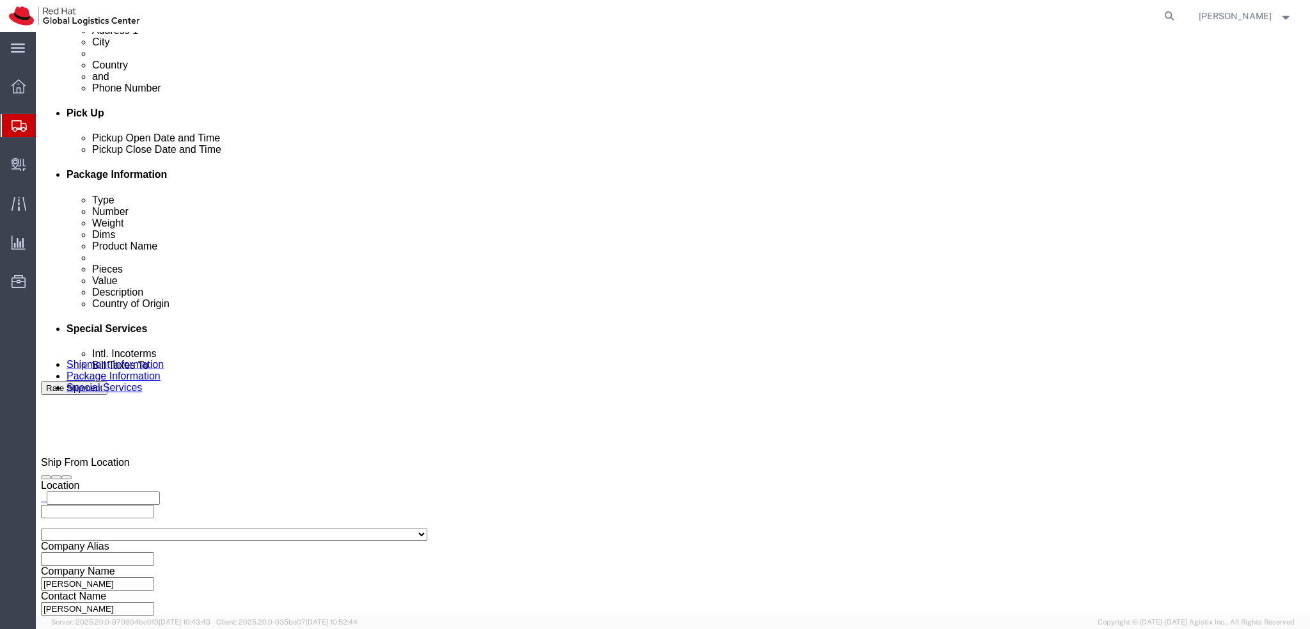
click button "Rate Shipment"
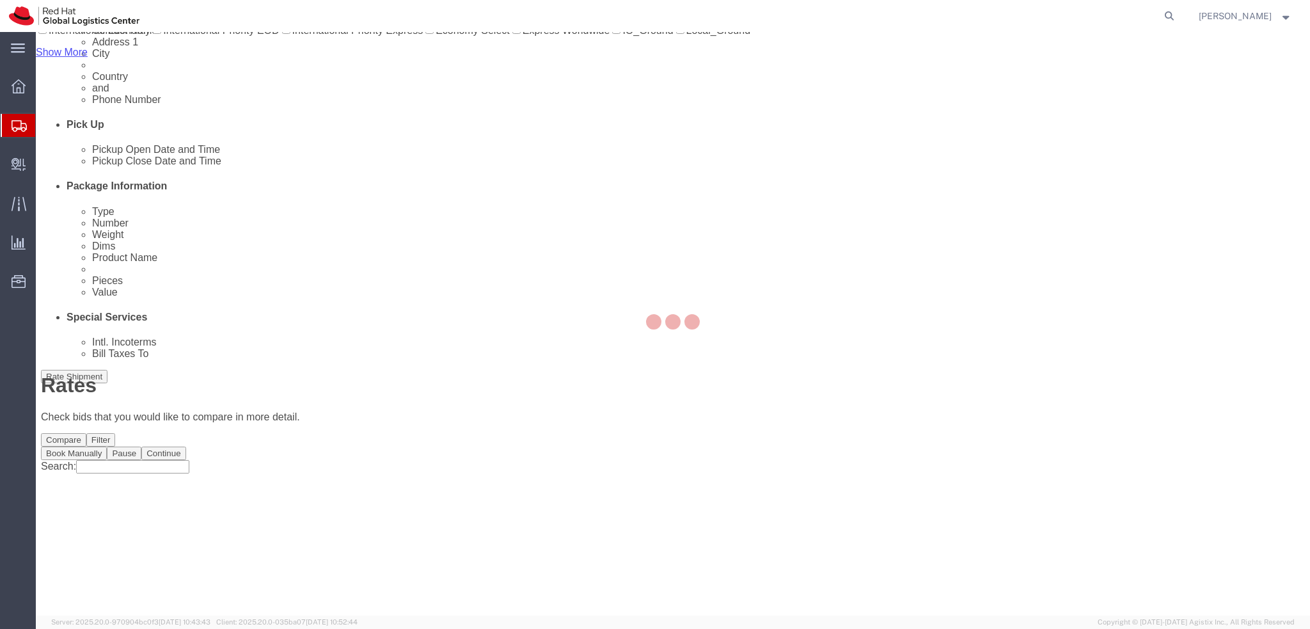
scroll to position [0, 0]
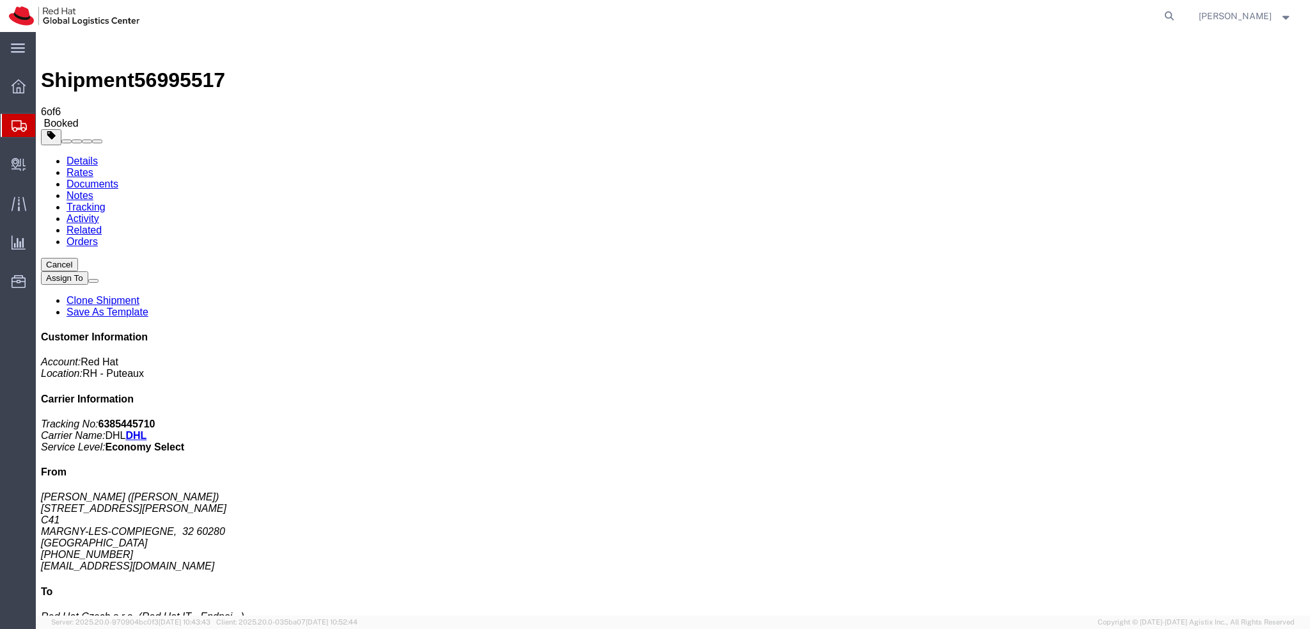
click at [93, 155] on link "Details" at bounding box center [82, 160] width 31 height 11
click button "button"
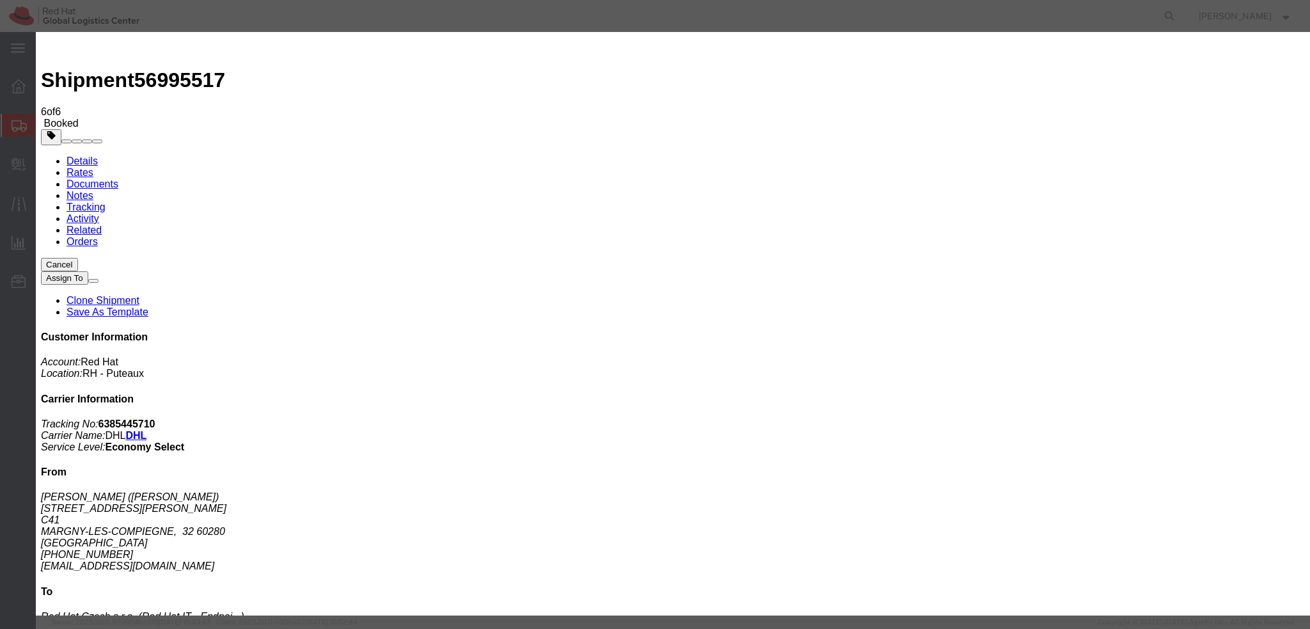
click div "[DATE] 12:00 PM"
type input "9:00 AM"
click button "Apply"
click div "[DATE] 4:00 PM"
type input "12:00 PM"
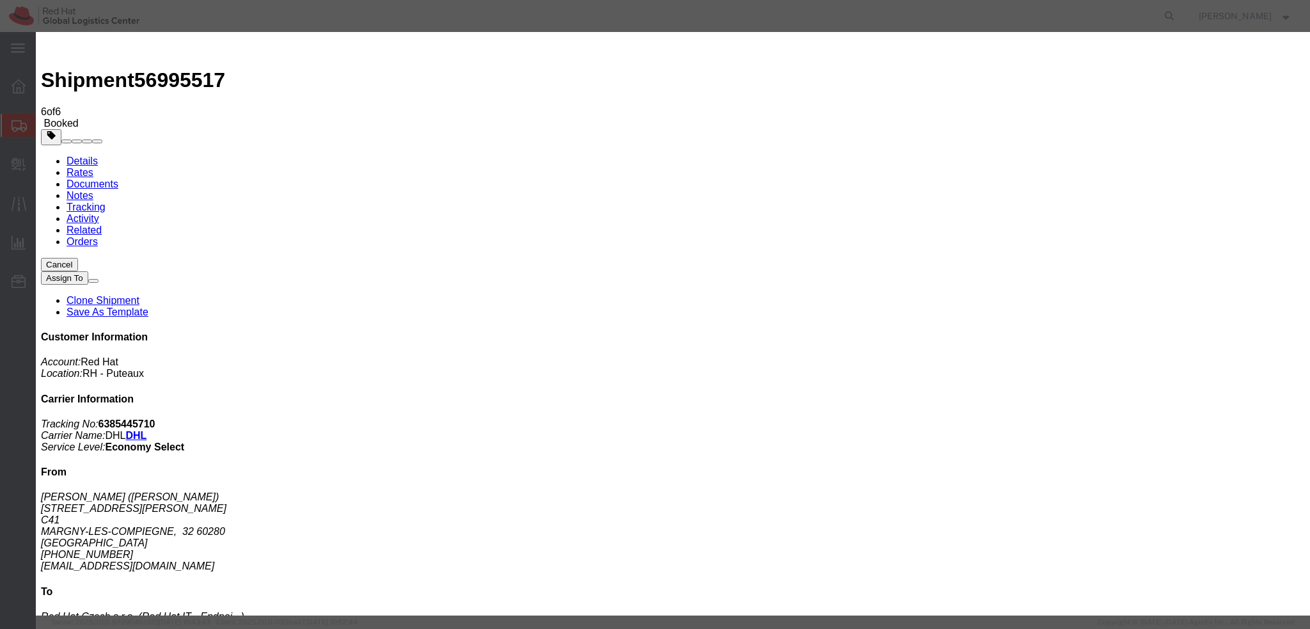
click button "Apply"
click button "Save"
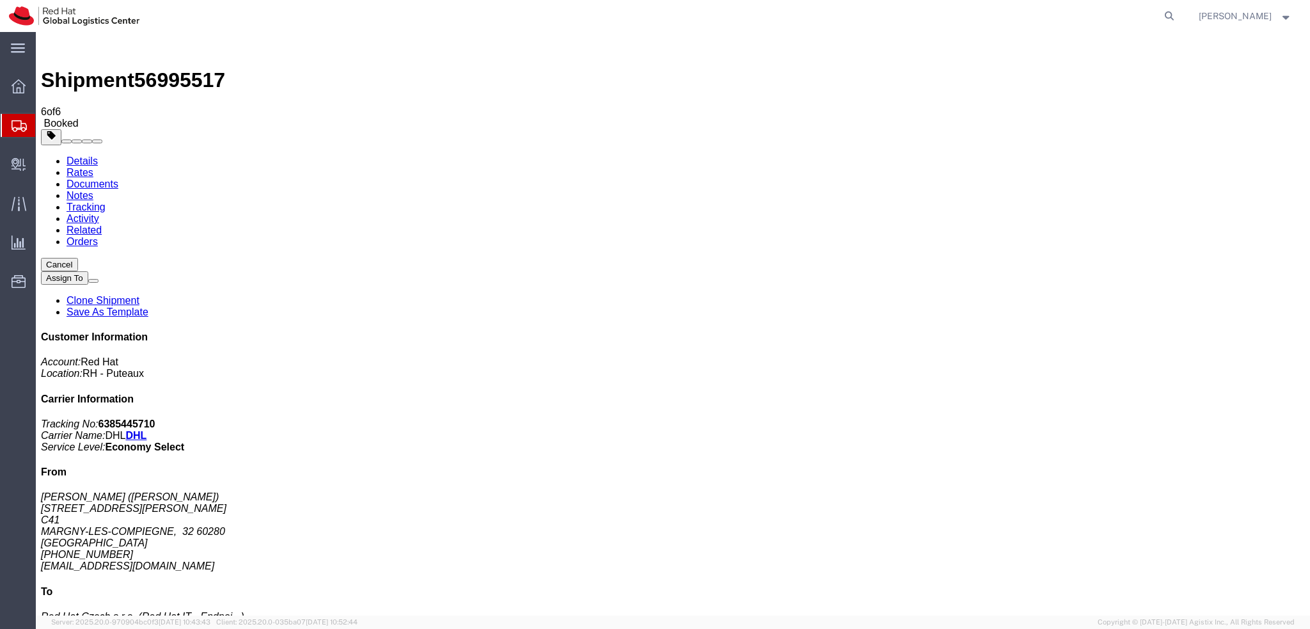
drag, startPoint x: 852, startPoint y: 226, endPoint x: 816, endPoint y: 194, distance: 48.0
click button "Close"
click p "Schedule pickup request"
click link "Schedule pickup request"
click address "Patrick Pinto (Patrick Pinto) 394 AVENUE SIMONE VEIL C41 MARGNY-LES-COMPIEGNE, …"
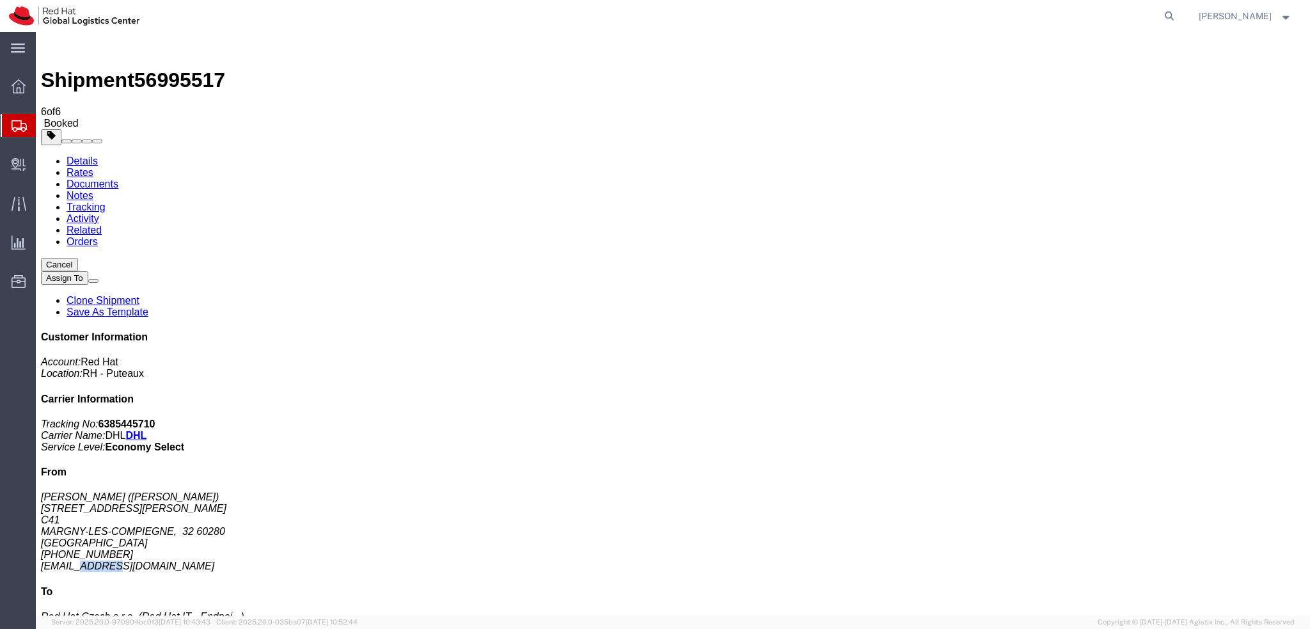
click address "Patrick Pinto (Patrick Pinto) 394 AVENUE SIMONE VEIL C41 MARGNY-LES-COMPIEGNE, …"
copy div "ppinto@redhat.com"
click link "Documents"
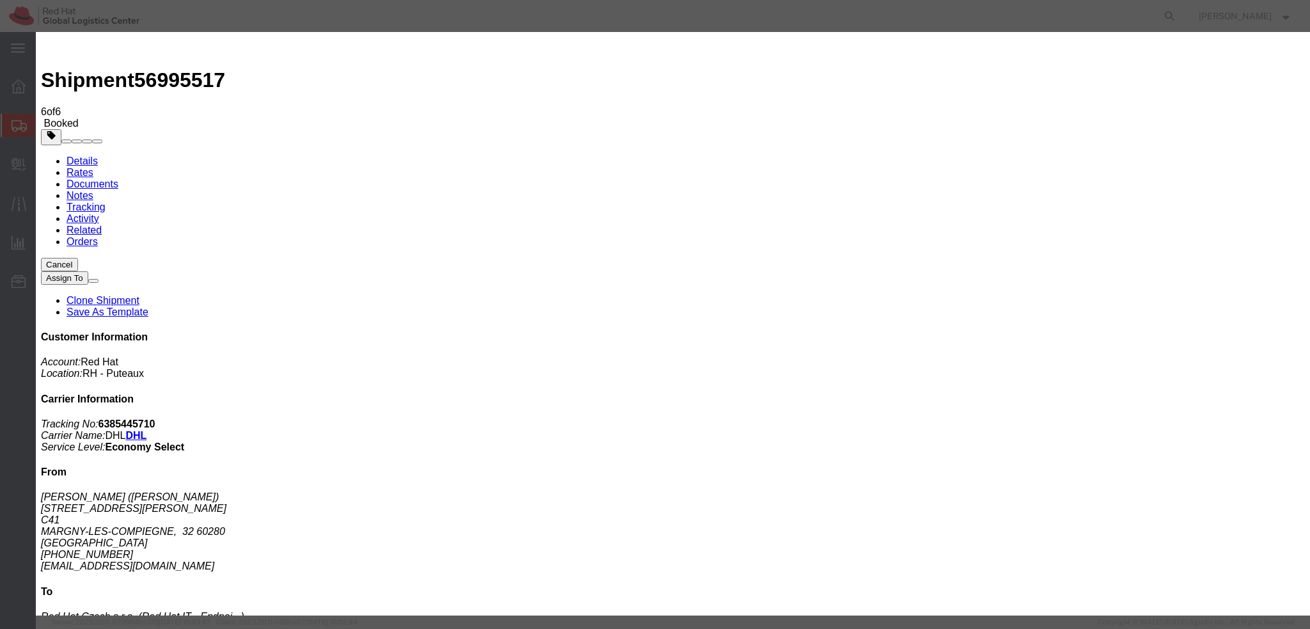
paste input "ppinto@redhat.com"
type input "ppinto@redhat.com"
paste textarea "Hi Dan, please find the label for your shipment to Brno attached to this email.…"
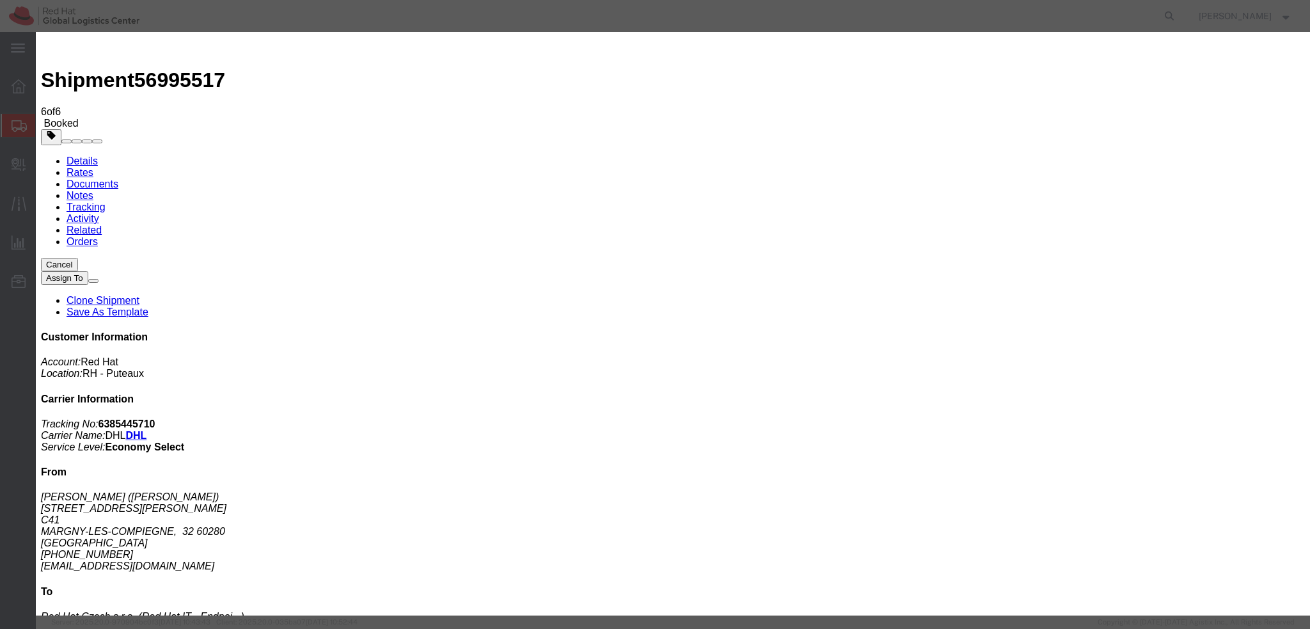
scroll to position [10, 0]
drag, startPoint x: 528, startPoint y: 365, endPoint x: 669, endPoint y: 375, distance: 141.1
paste textarea "Unfortunately there is a limited time window in your area so the pick up can no…"
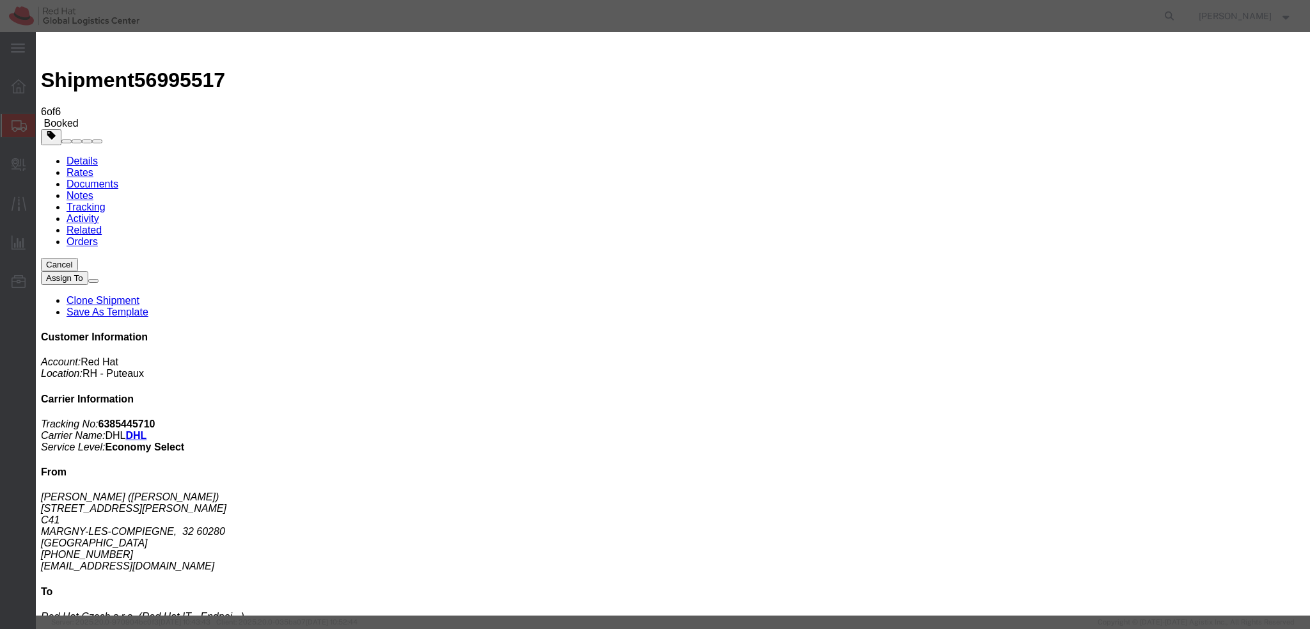
scroll to position [0, 0]
type textarea "Hi Patrick, please find the label for your shipment to Brno attached to this em…"
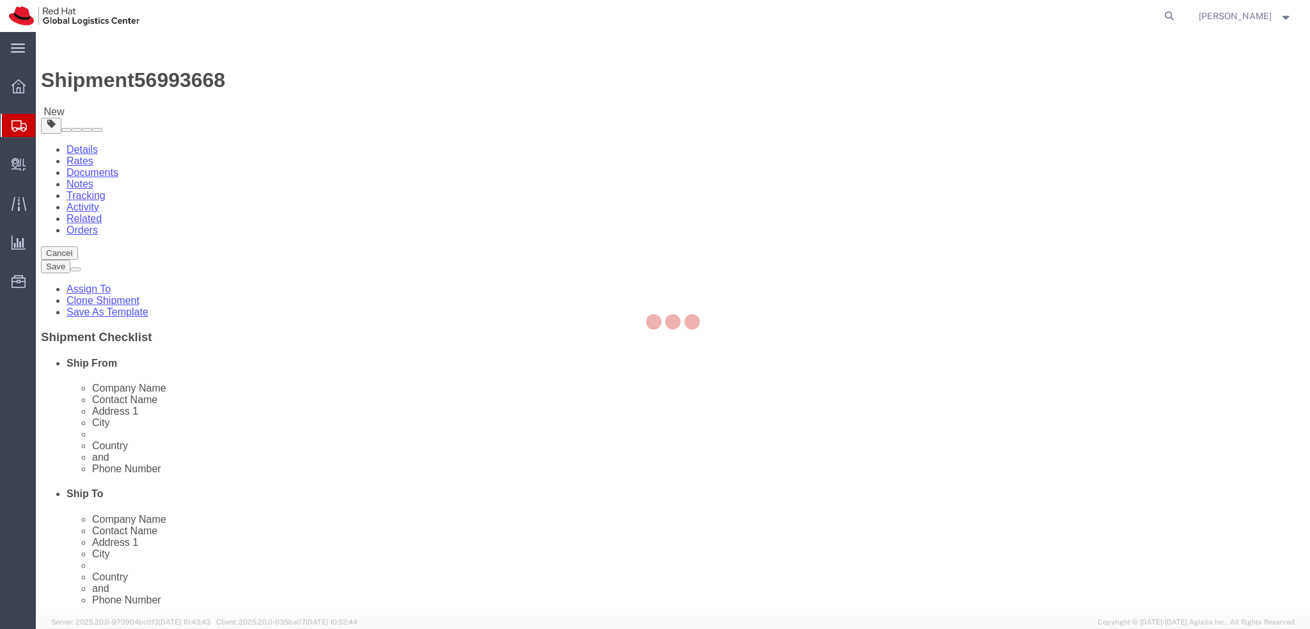
select select
select select "38036"
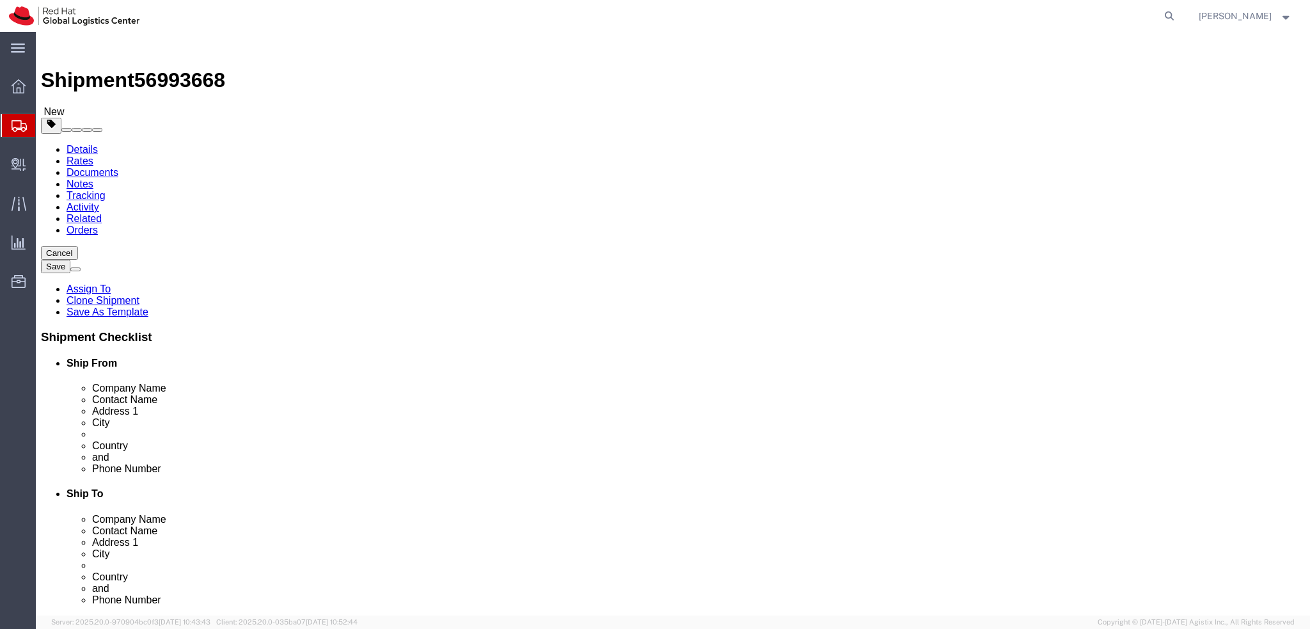
drag, startPoint x: 255, startPoint y: 264, endPoint x: 84, endPoint y: 282, distance: 171.1
click div "Location My Profile Location [GEOGRAPHIC_DATA] - [GEOGRAPHIC_DATA] - [GEOGRAPHI…"
drag, startPoint x: 196, startPoint y: 241, endPoint x: 114, endPoint y: 251, distance: 81.8
click div "Location My Profile Location [GEOGRAPHIC_DATA] - [GEOGRAPHIC_DATA] - [GEOGRAPHI…"
paste input "[PERSON_NAME]"
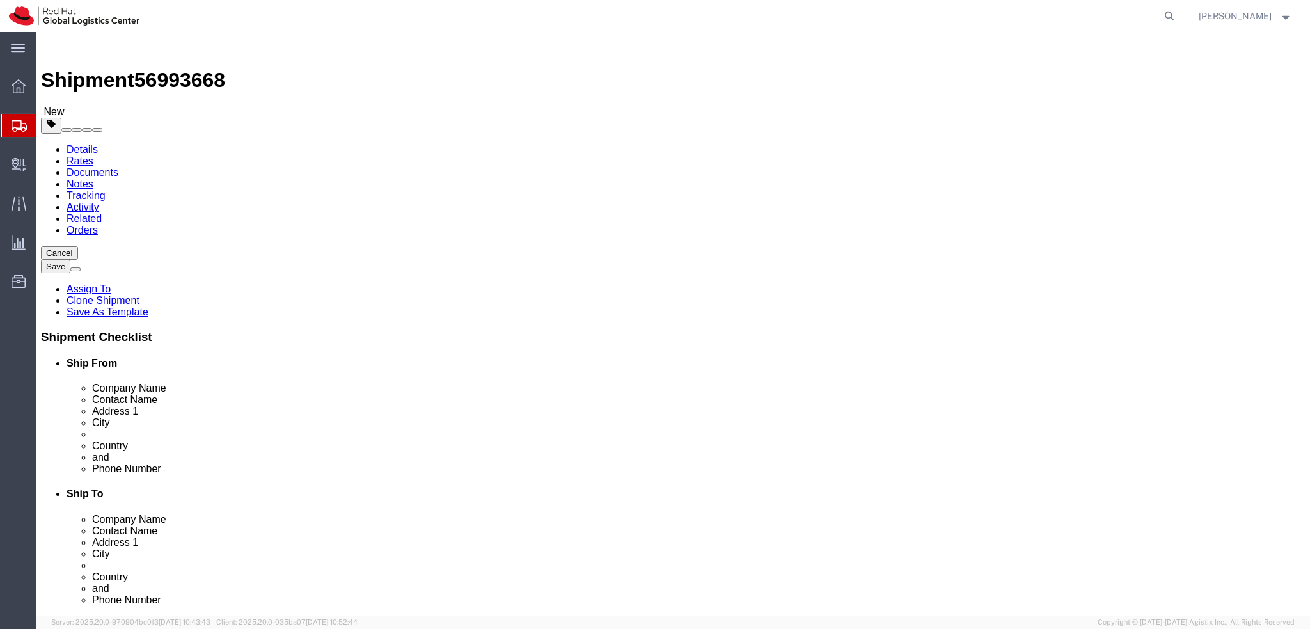
type input "[PERSON_NAME]"
click div "Contact Name [PERSON_NAME]"
click icon
click dd "1.00 EUR"
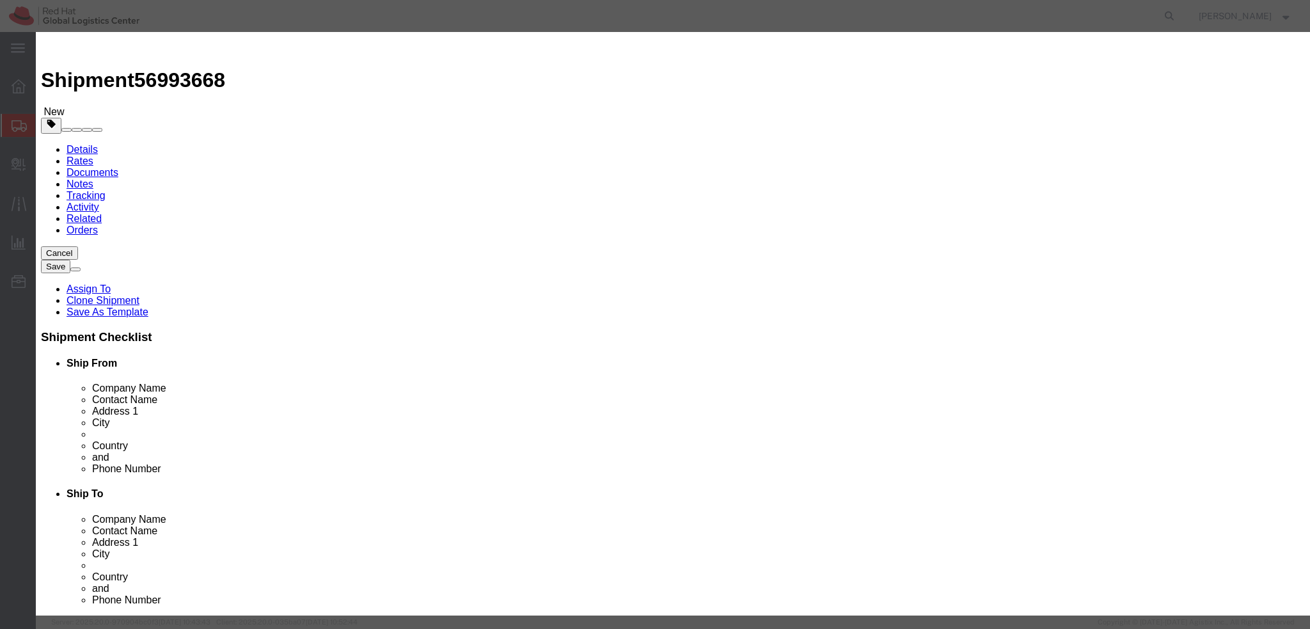
drag, startPoint x: 933, startPoint y: 100, endPoint x: 742, endPoint y: 105, distance: 191.3
click div "Description signed One-Time Payment document"
type textarea "Documents"
click button "Save & Close"
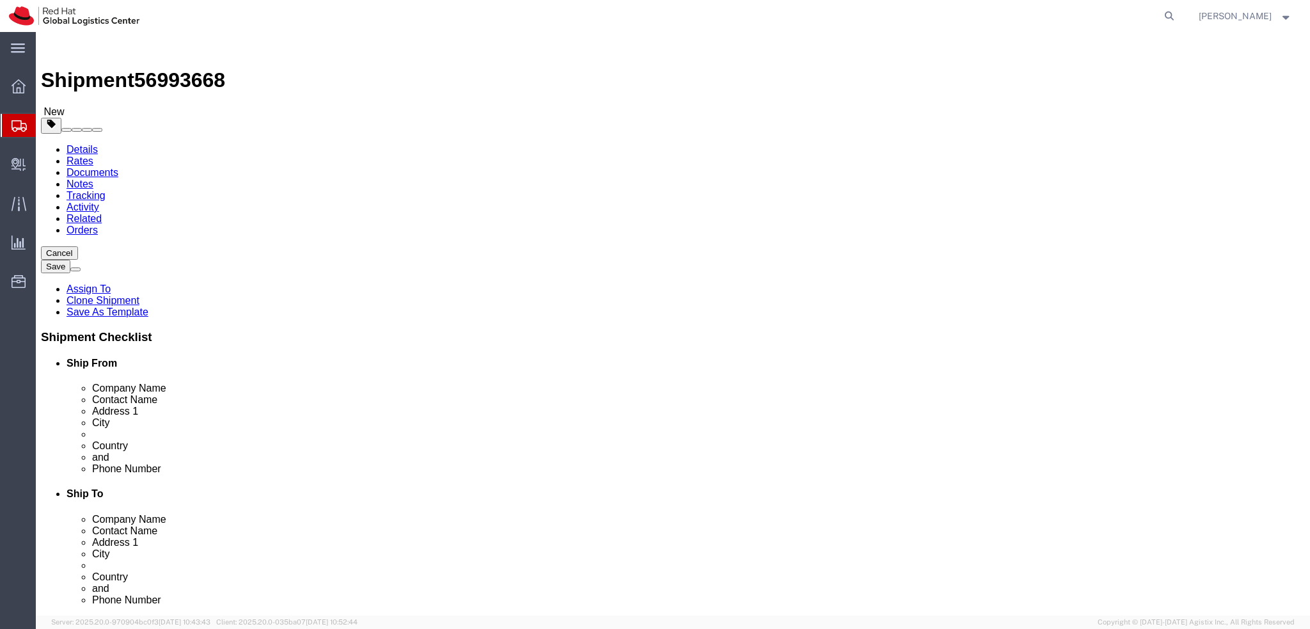
click icon
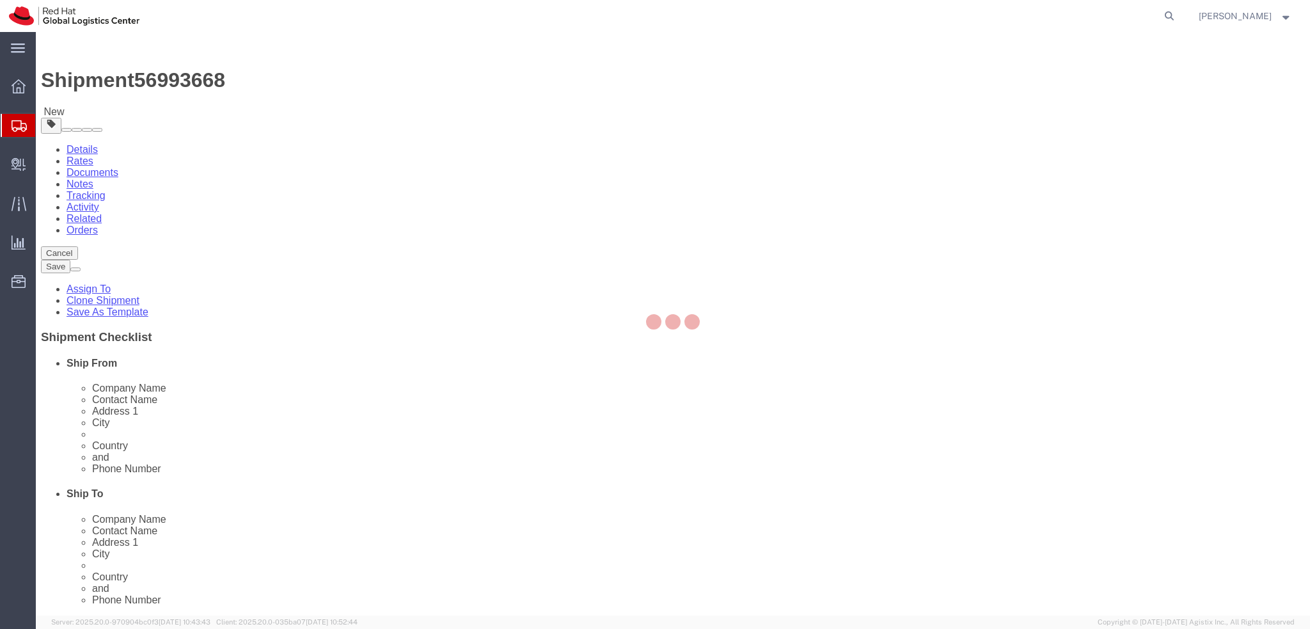
select select "COSTCENTER"
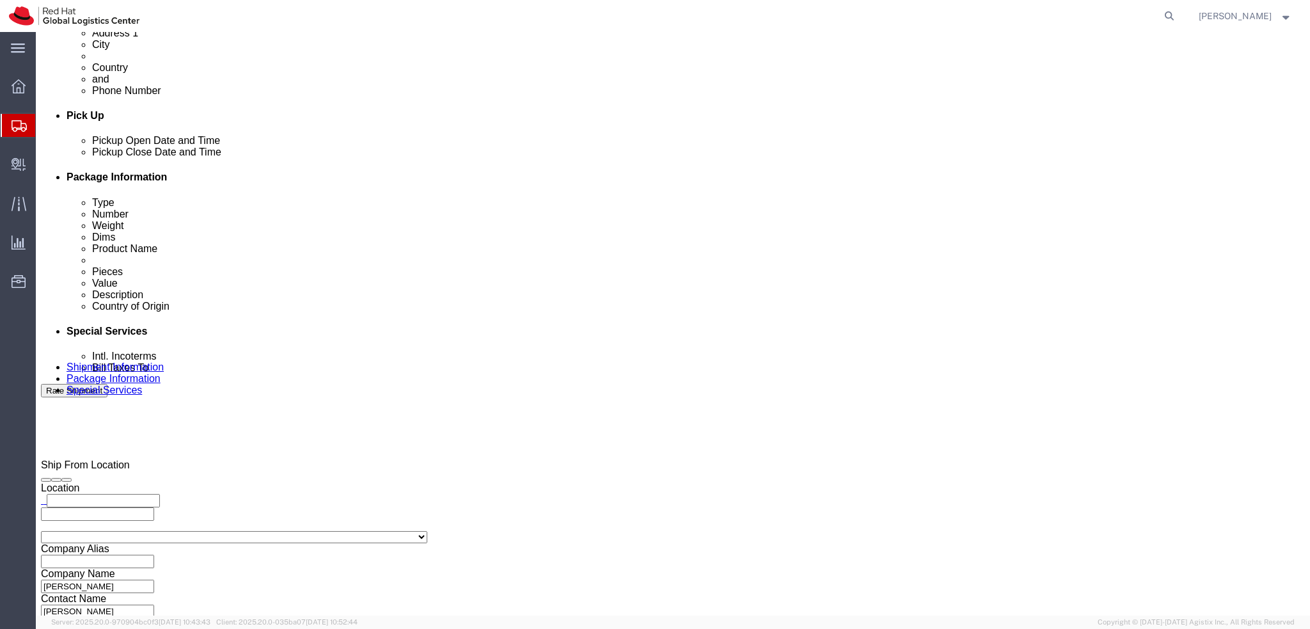
scroll to position [591, 0]
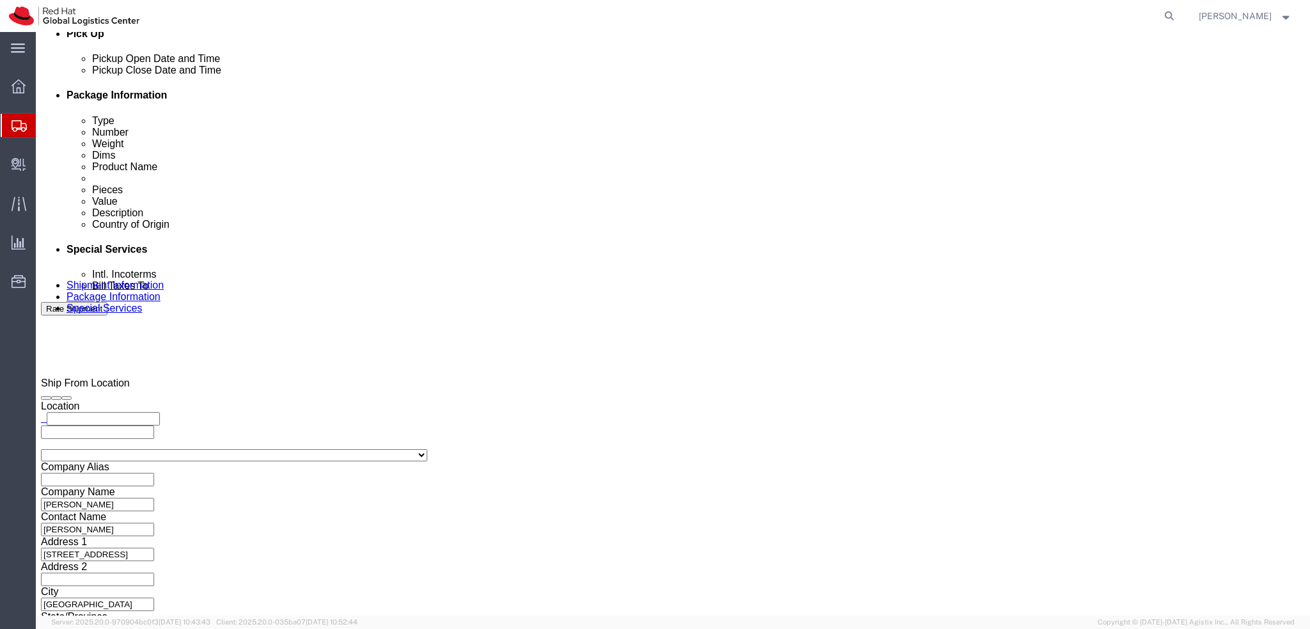
click button "Rate Shipment"
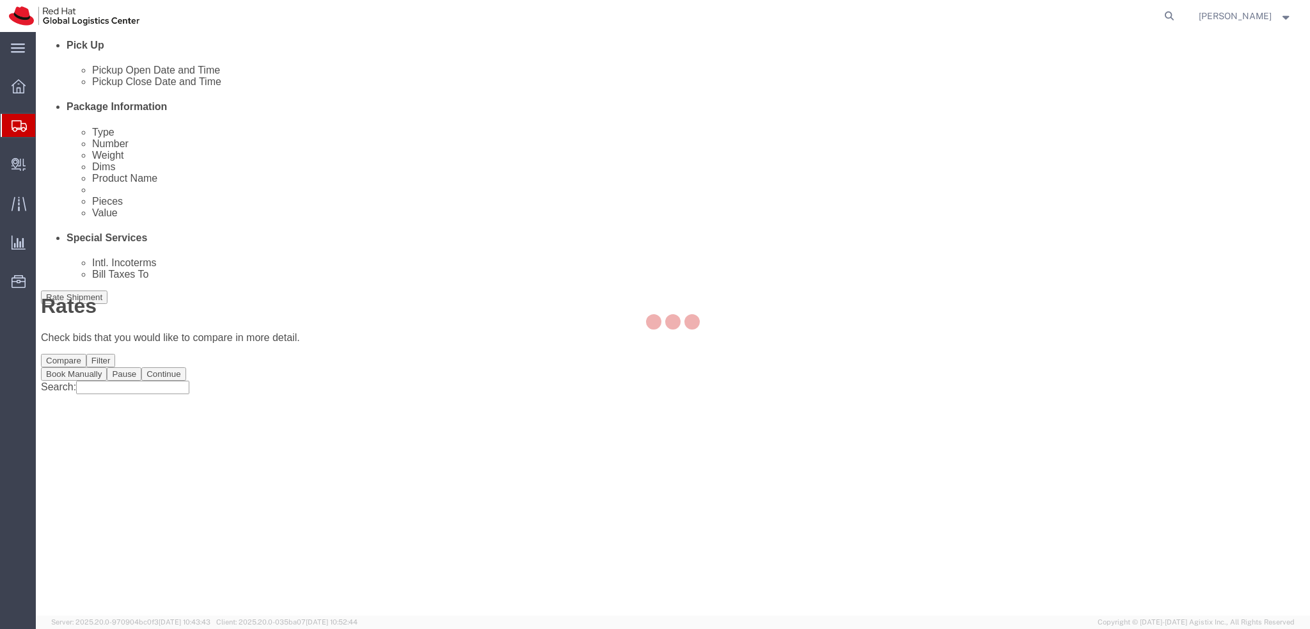
scroll to position [0, 0]
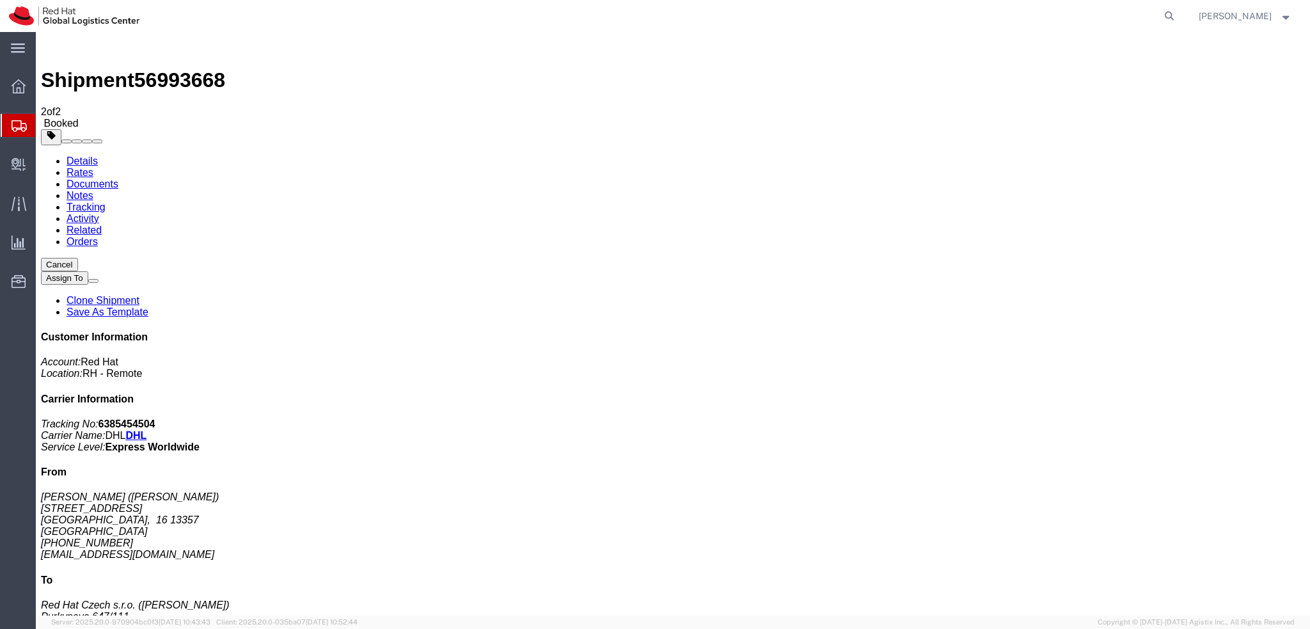
click at [79, 155] on link "Details" at bounding box center [82, 160] width 31 height 11
click link "Schedule pickup request"
click address "[PERSON_NAME] ([PERSON_NAME]) [STREET_ADDRESS] [PHONE_NUMBER] [EMAIL_ADDRESS][D…"
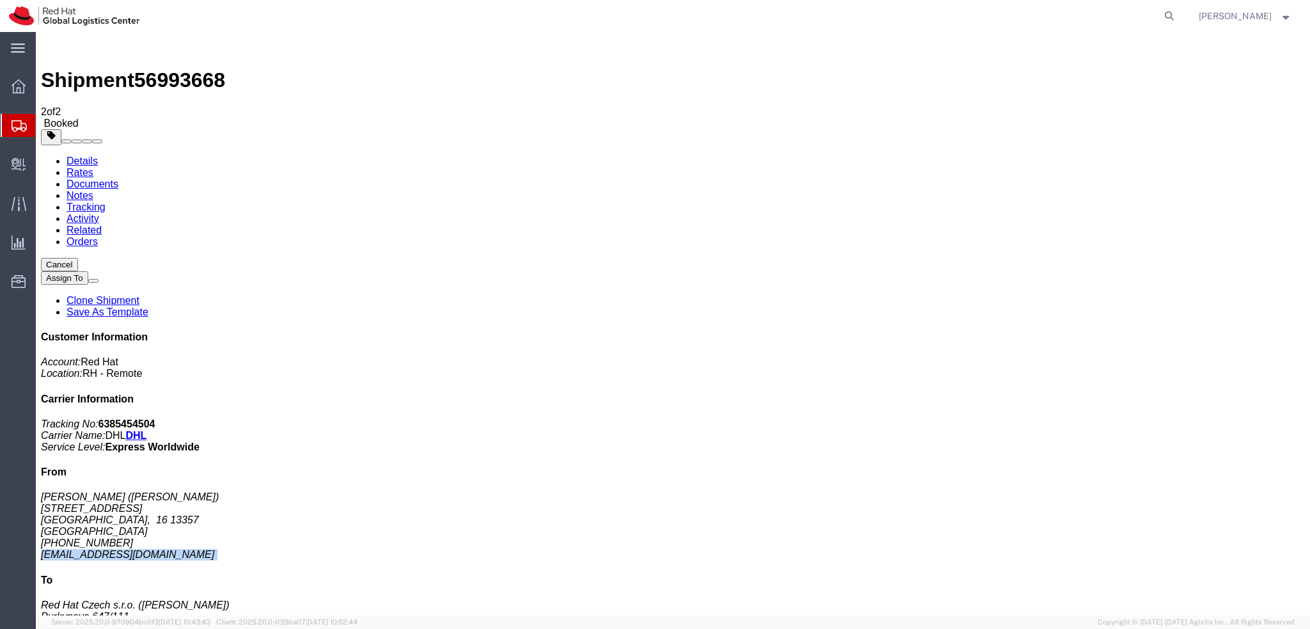
copy div "[EMAIL_ADDRESS][DOMAIN_NAME]"
click link "Documents"
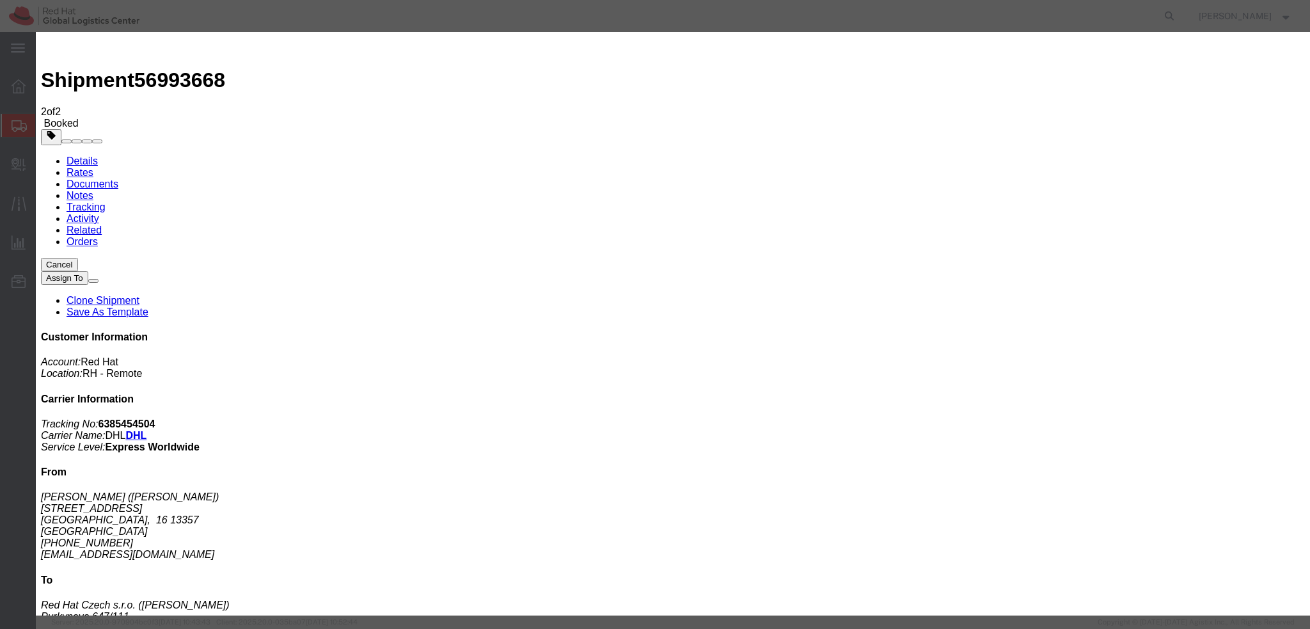
paste input "[EMAIL_ADDRESS][DOMAIN_NAME]"
type input "[EMAIL_ADDRESS][DOMAIN_NAME]"
paste textarea "Hi , please find the label for your shipment to [GEOGRAPHIC_DATA] attached to t…"
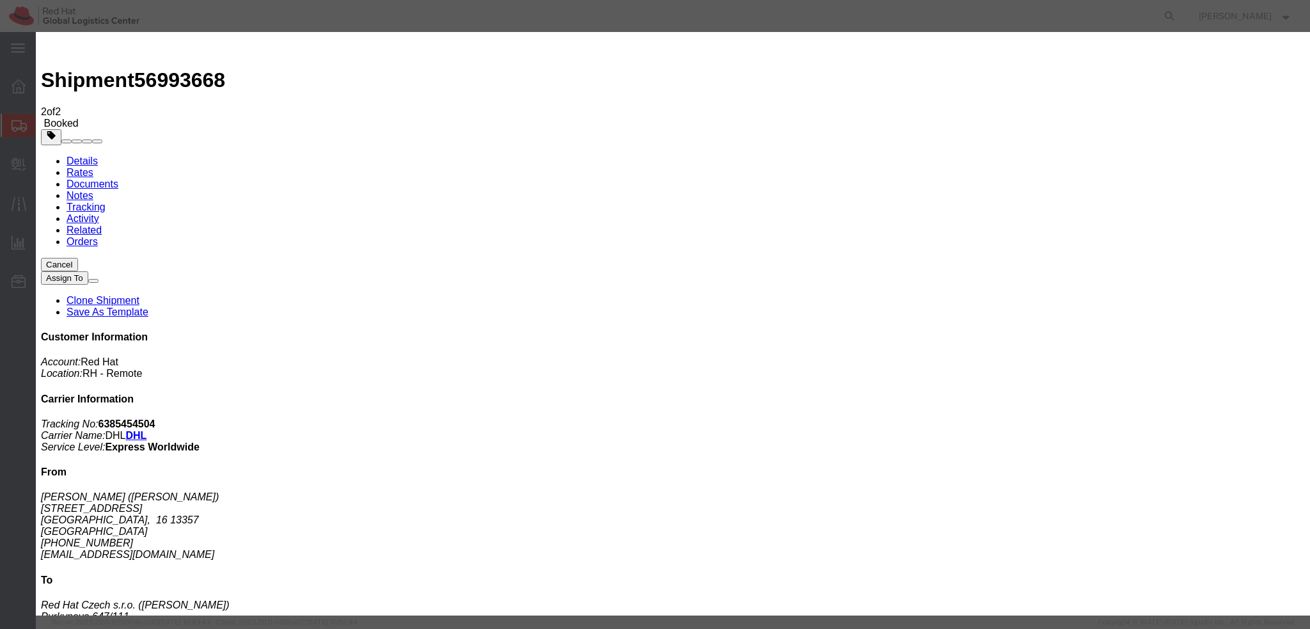
scroll to position [22, 0]
drag, startPoint x: 530, startPoint y: 283, endPoint x: 611, endPoint y: 295, distance: 82.7
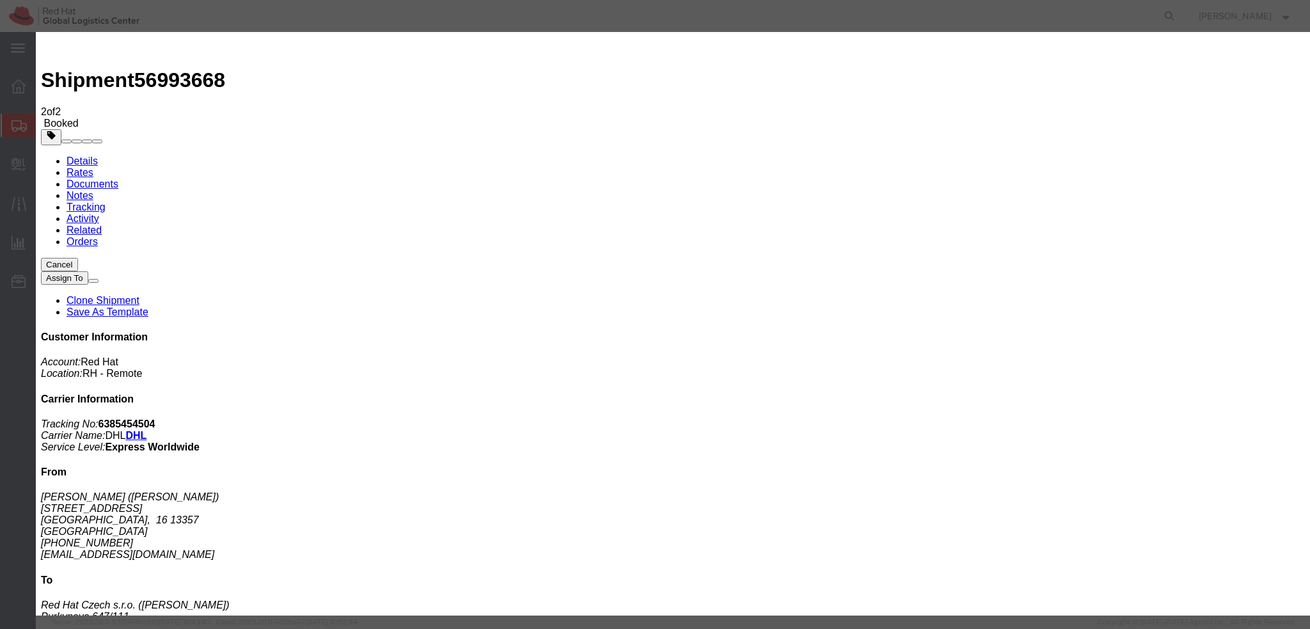
scroll to position [0, 0]
type textarea "Hi [PERSON_NAME], please find the label for your shipment to [GEOGRAPHIC_DATA] …"
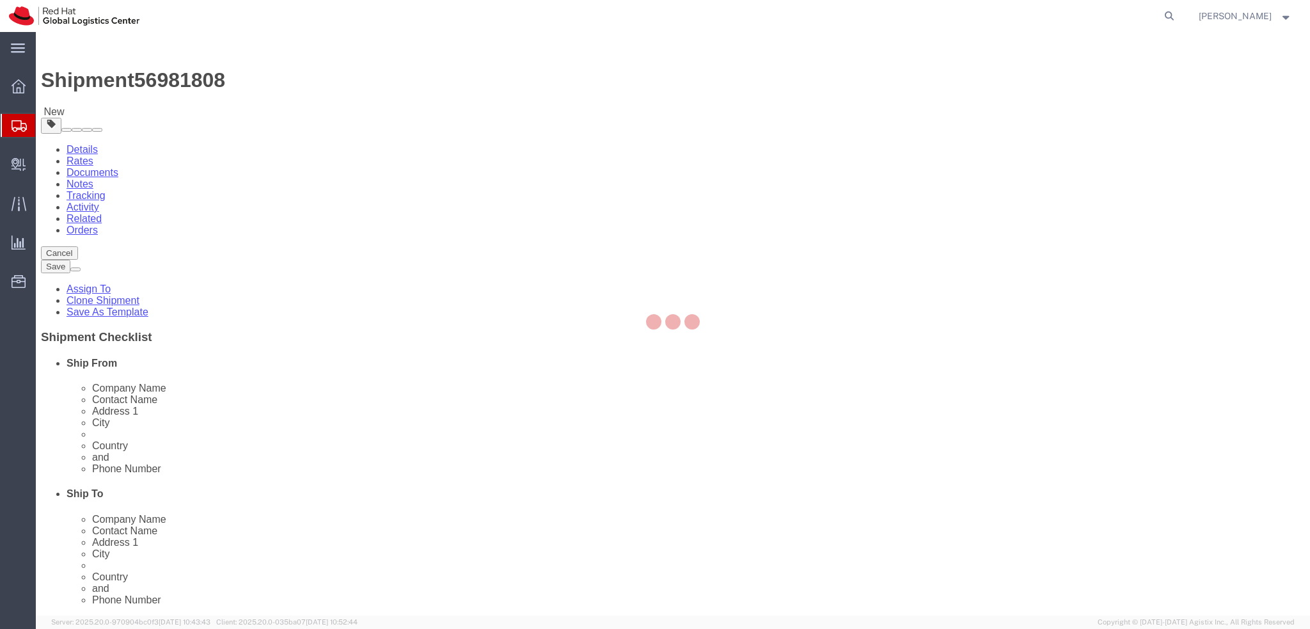
select select "38018"
select select "38036"
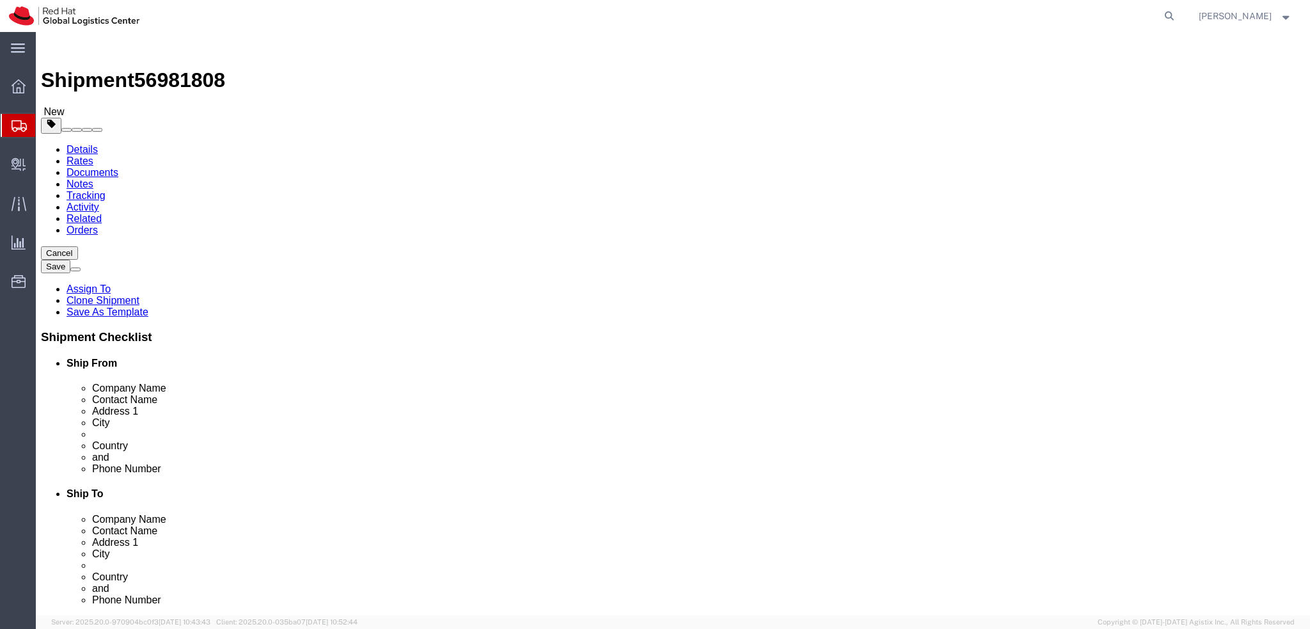
click span "56981808"
copy span "56981808"
click icon
click dd "1.00 Each"
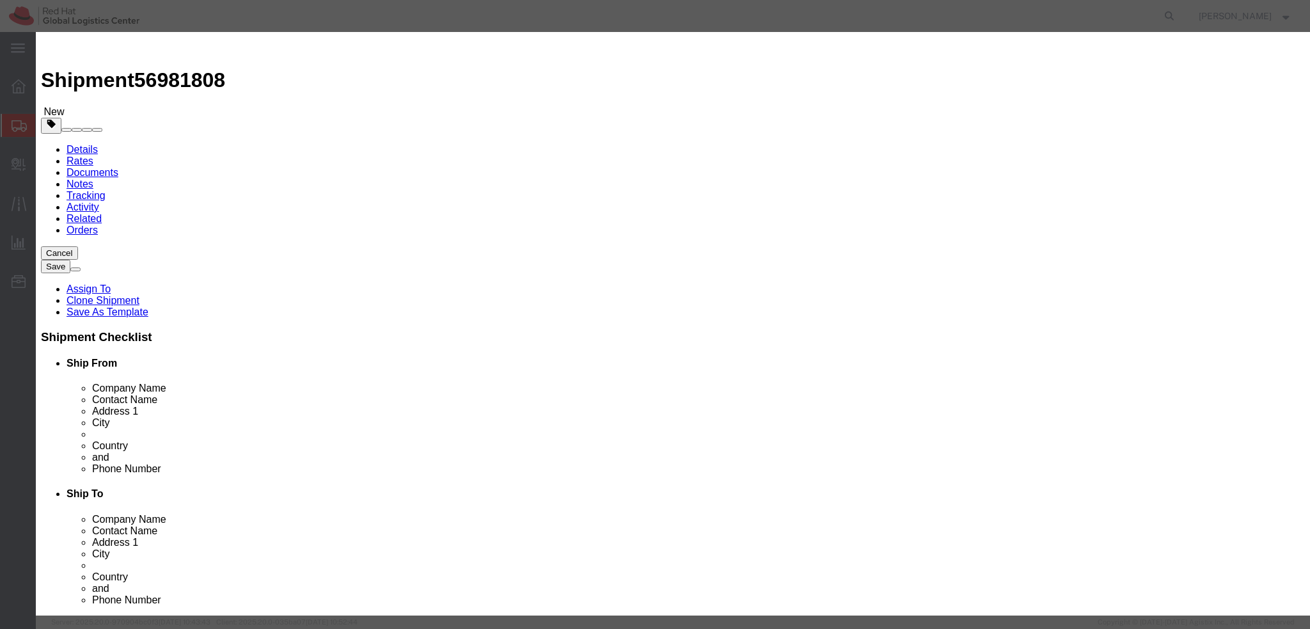
click textarea
type textarea "Laptop"
click button "Save & Close"
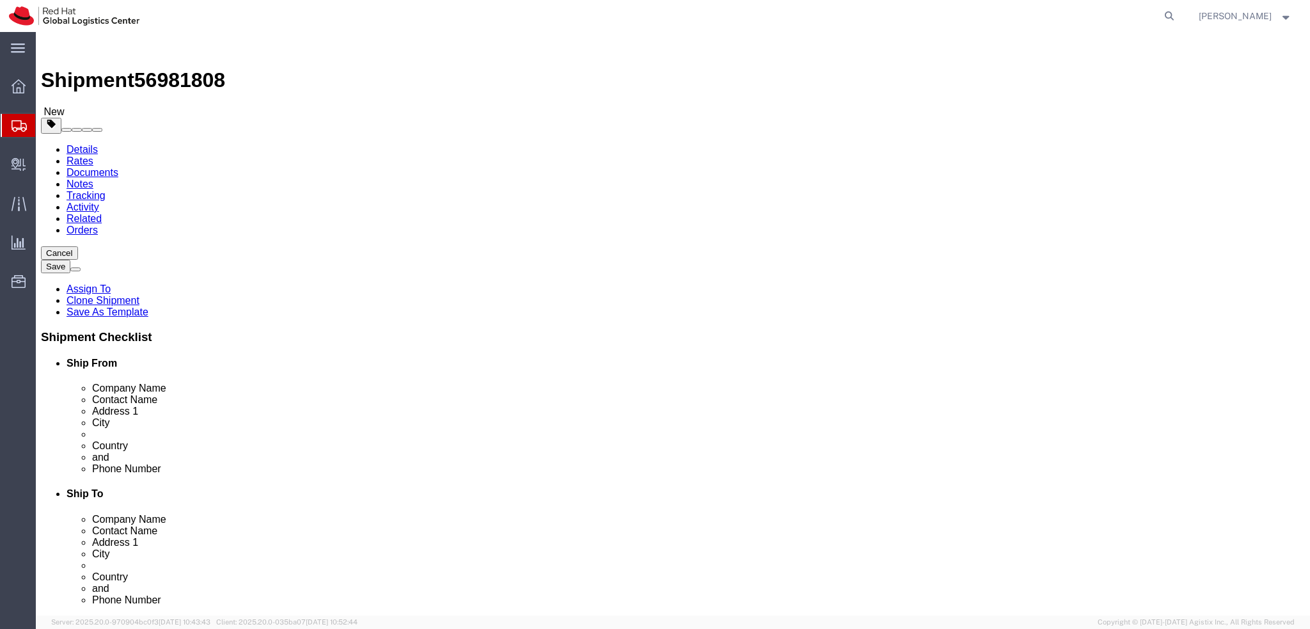
click icon
type input "850"
click icon
click link "Package Information"
click icon
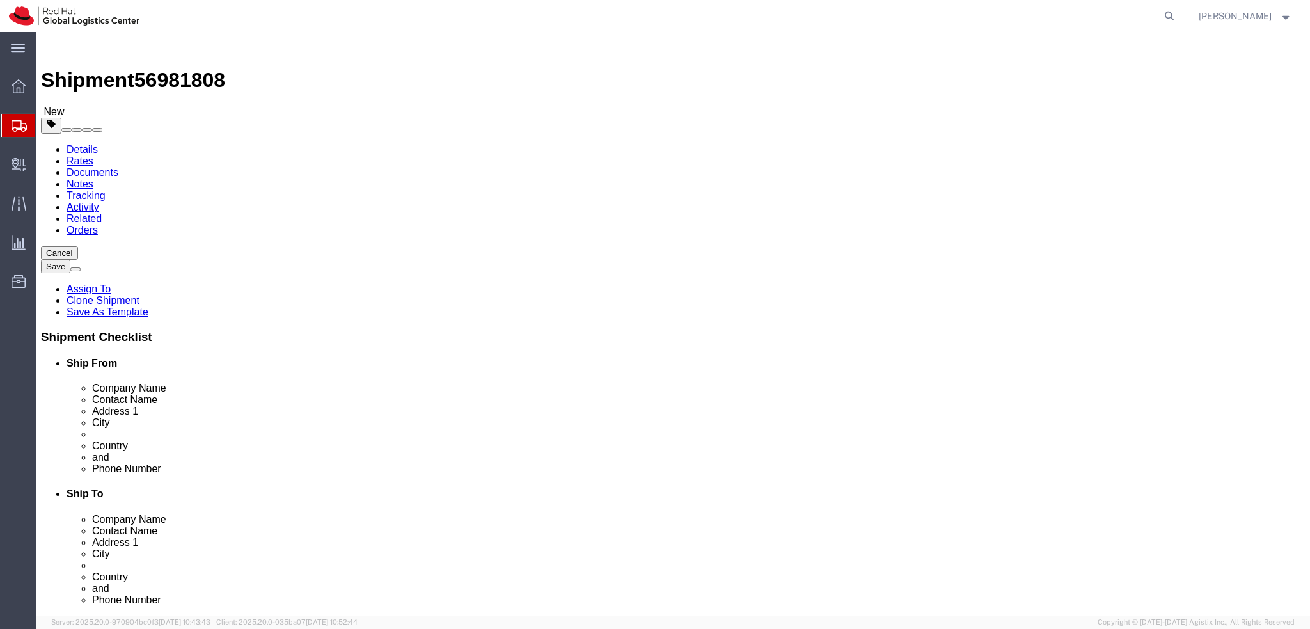
click button "Rate Shipment"
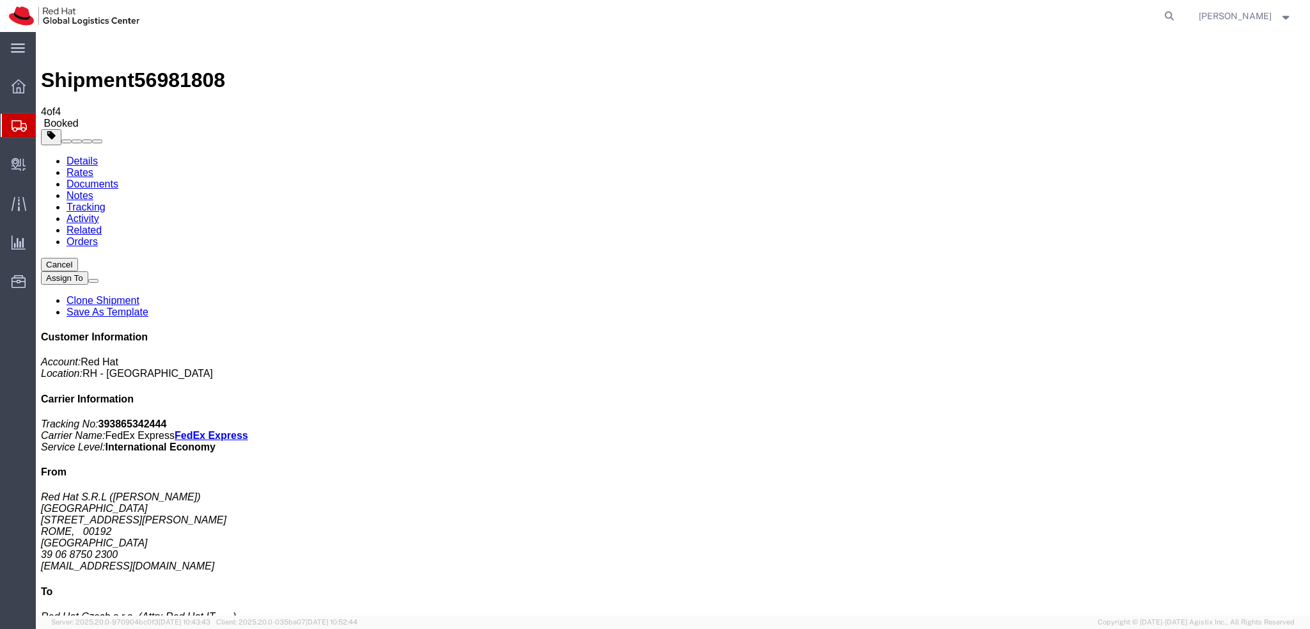
click at [88, 155] on link "Details" at bounding box center [82, 160] width 31 height 11
click link "Schedule pickup request"
click address "Red Hat S.R.L (Anna Barletta) ROME Via Andrea Doria, 41M ROME, 00192 Italy 39 0…"
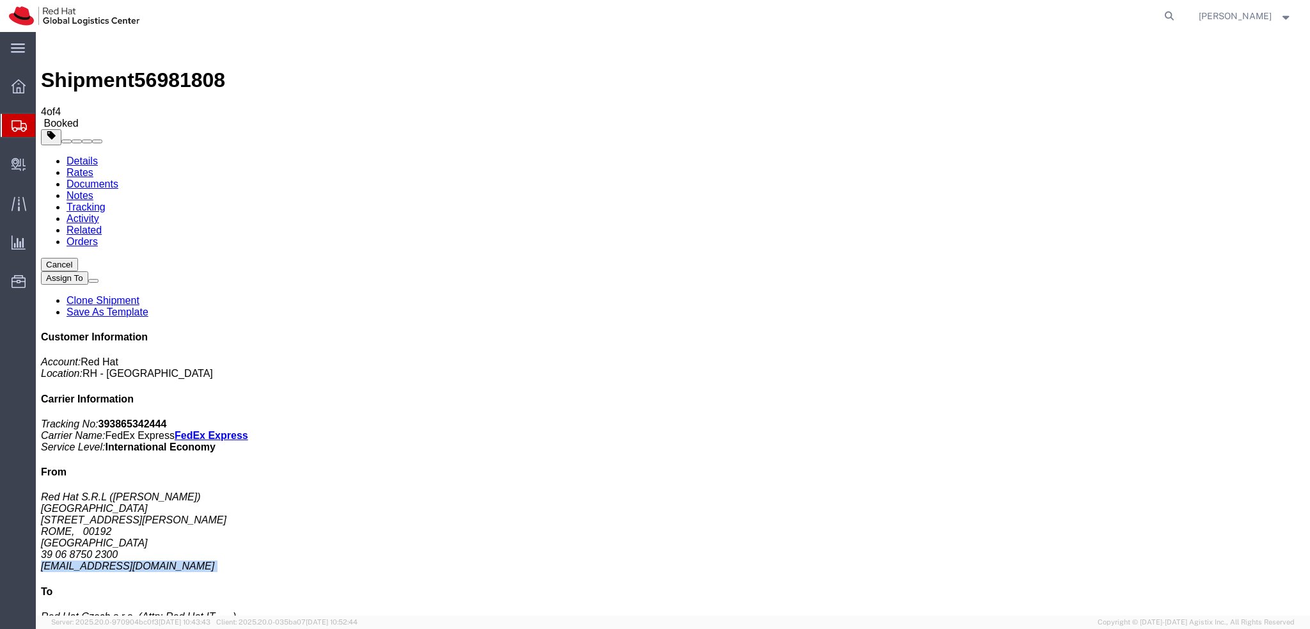
copy div "abarlett@redhat.com"
click link "Documents"
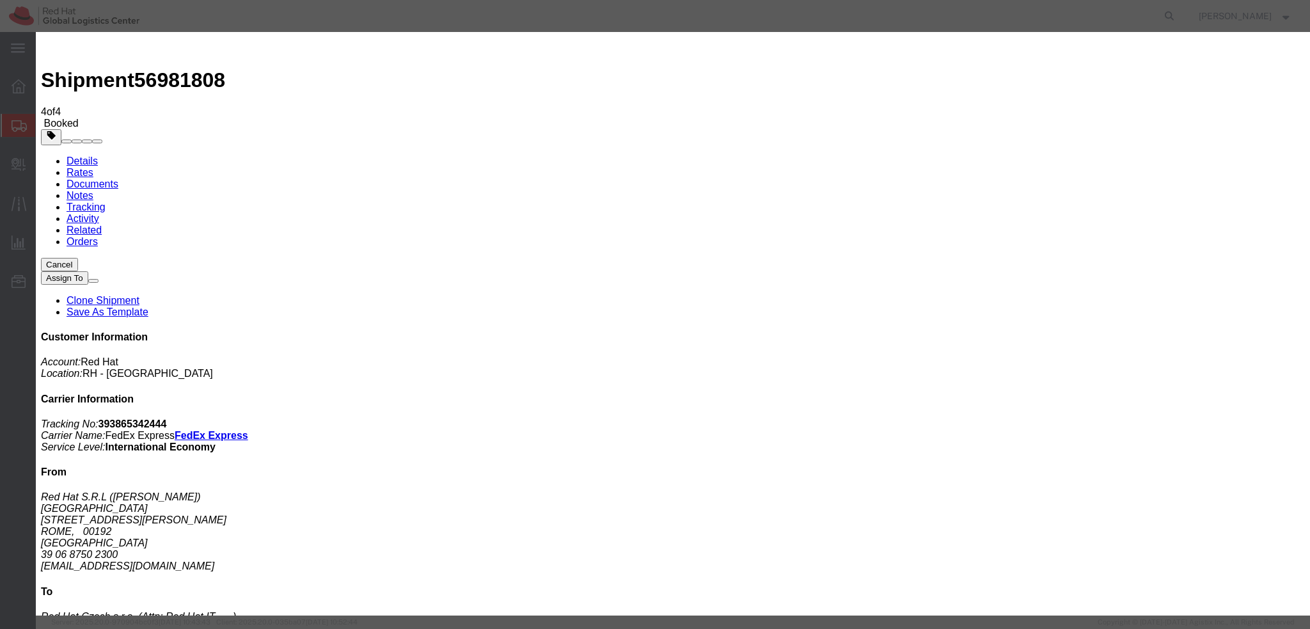
paste input "abarlett@redhat.com"
type input "abarlett@redhat.com"
paste textarea "Hi , please find the label for your shipment to [GEOGRAPHIC_DATA] attached to t…"
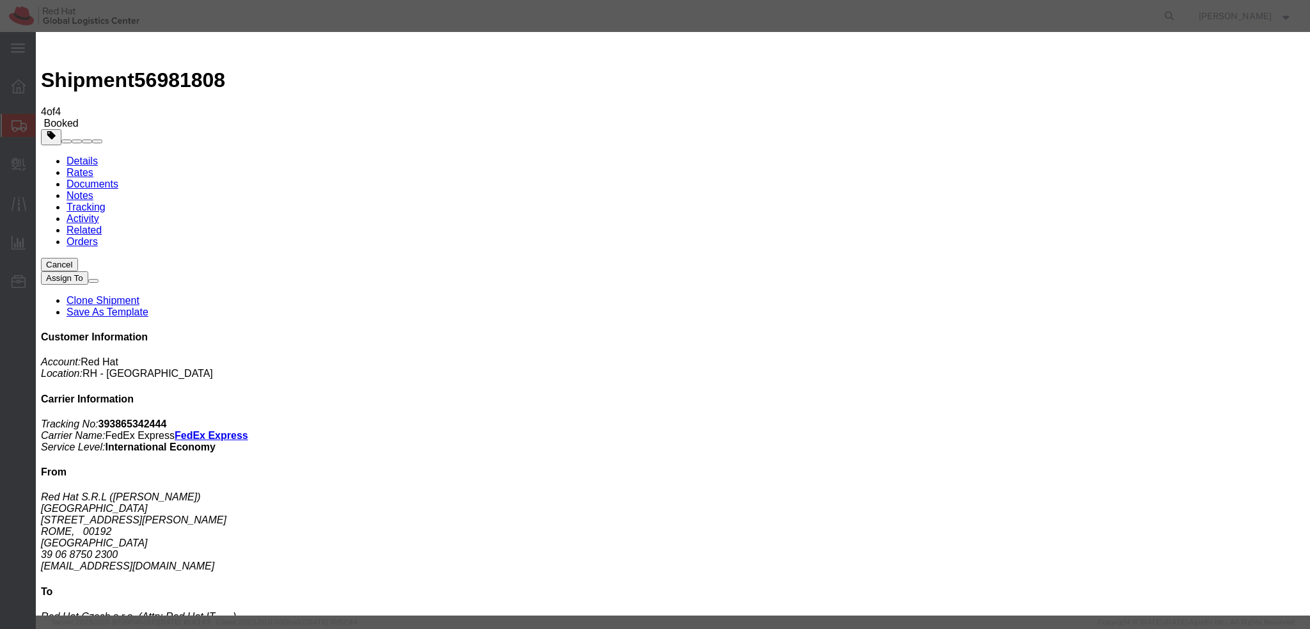
type textarea "Hi Anna, please find the label for your shipment to Brno attached to this email…"
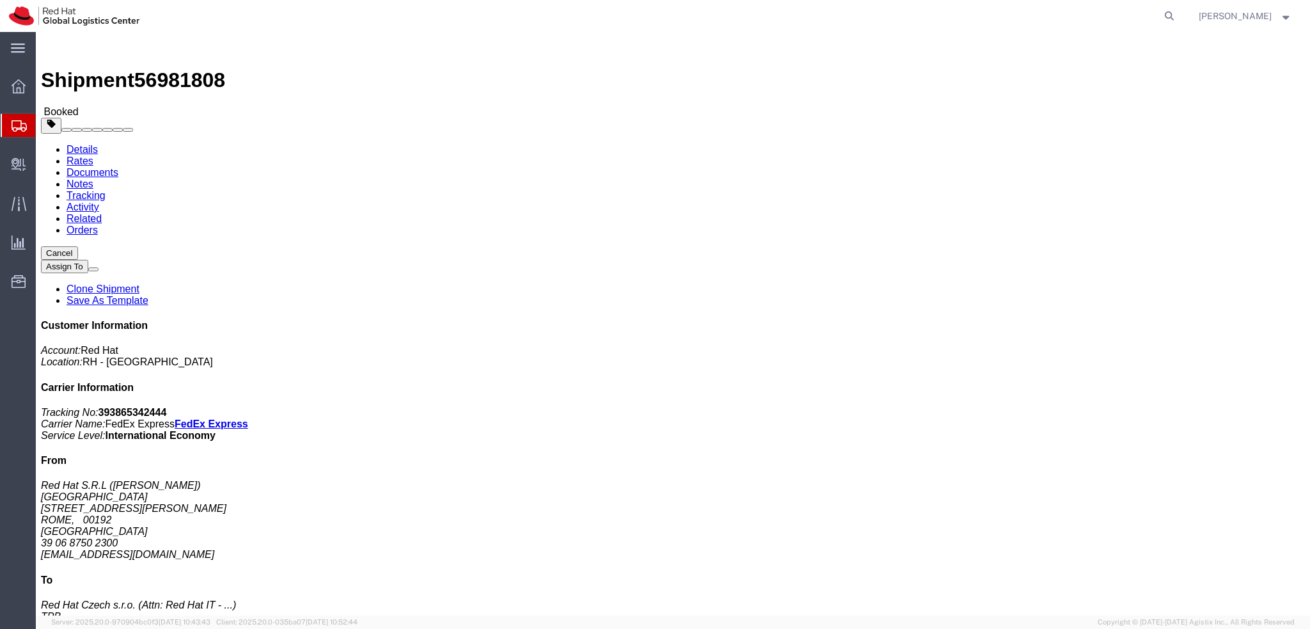
click link "Rates"
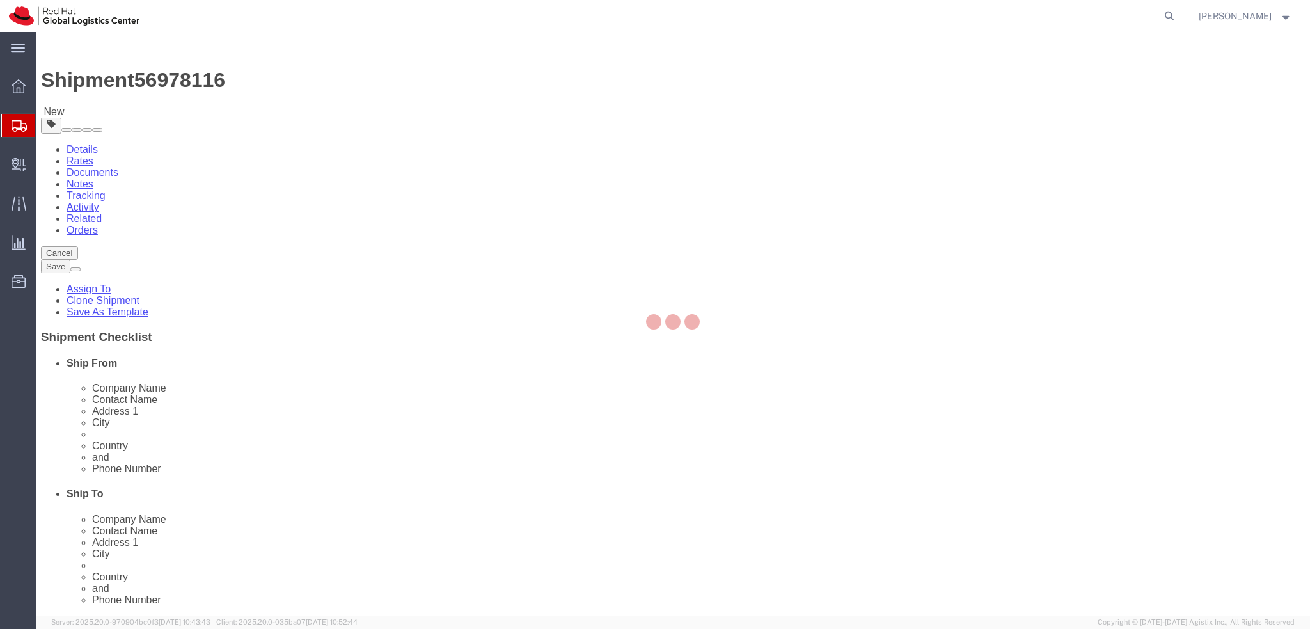
select select
select select "38036"
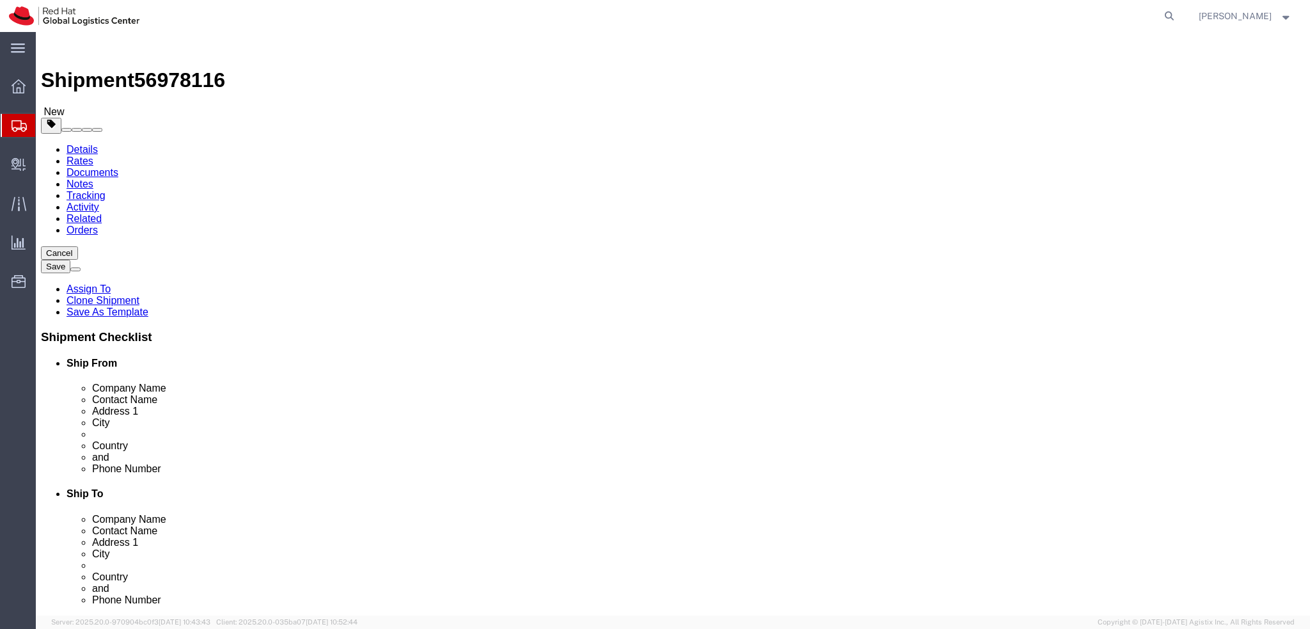
click icon
click dd "1.00 Each"
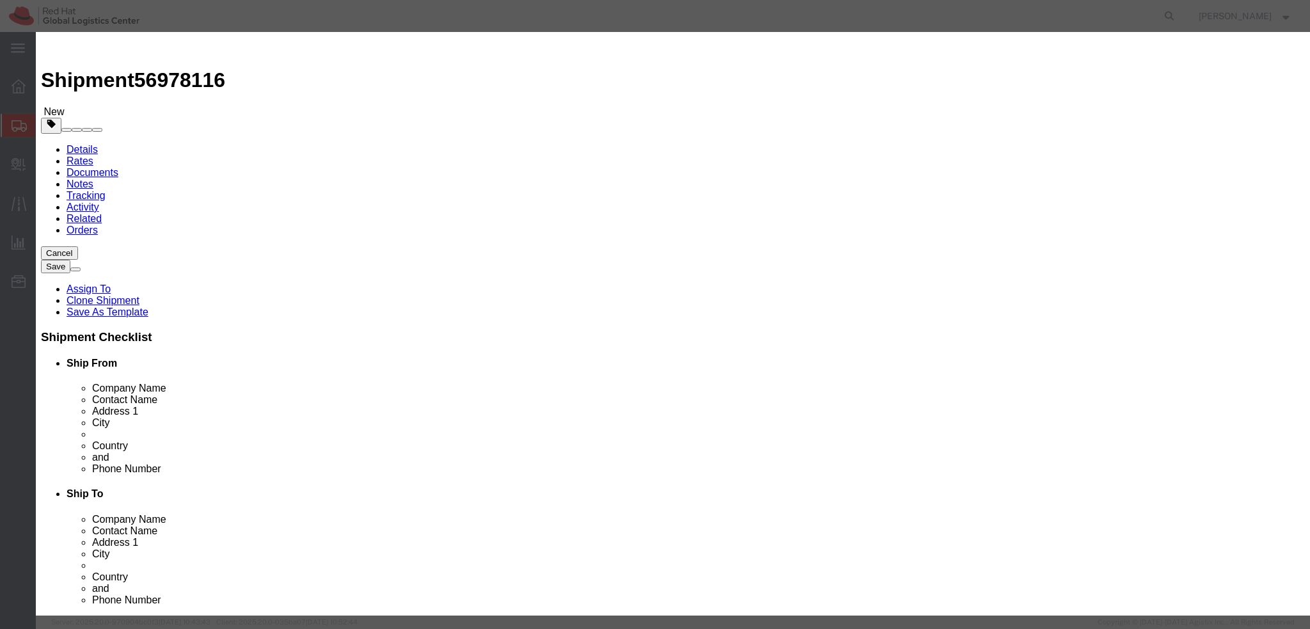
click textarea
type textarea "Laptop"
click icon
click textarea
type textarea "Docking station"
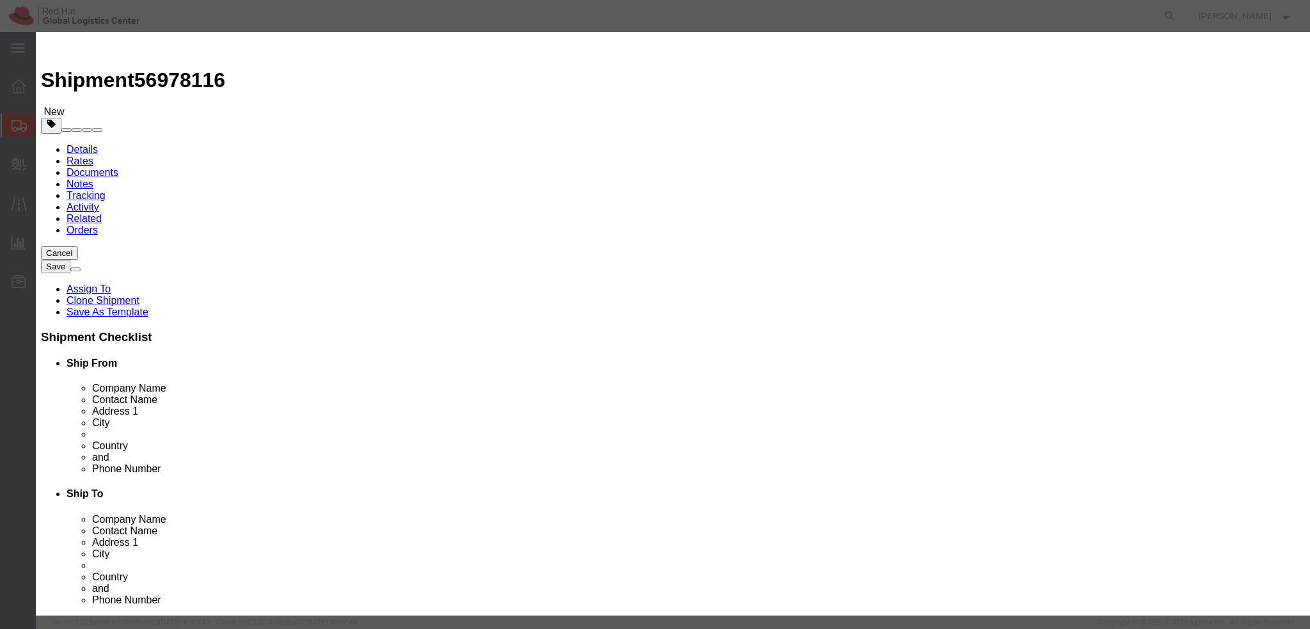
click button "Save & Close"
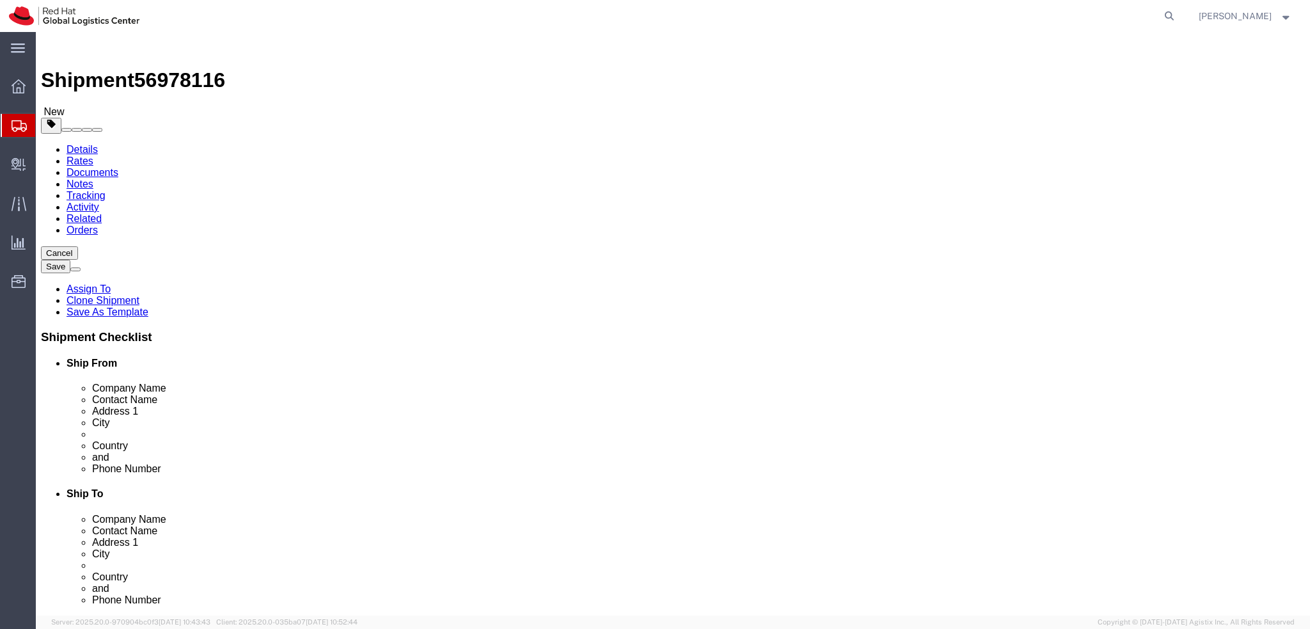
click icon
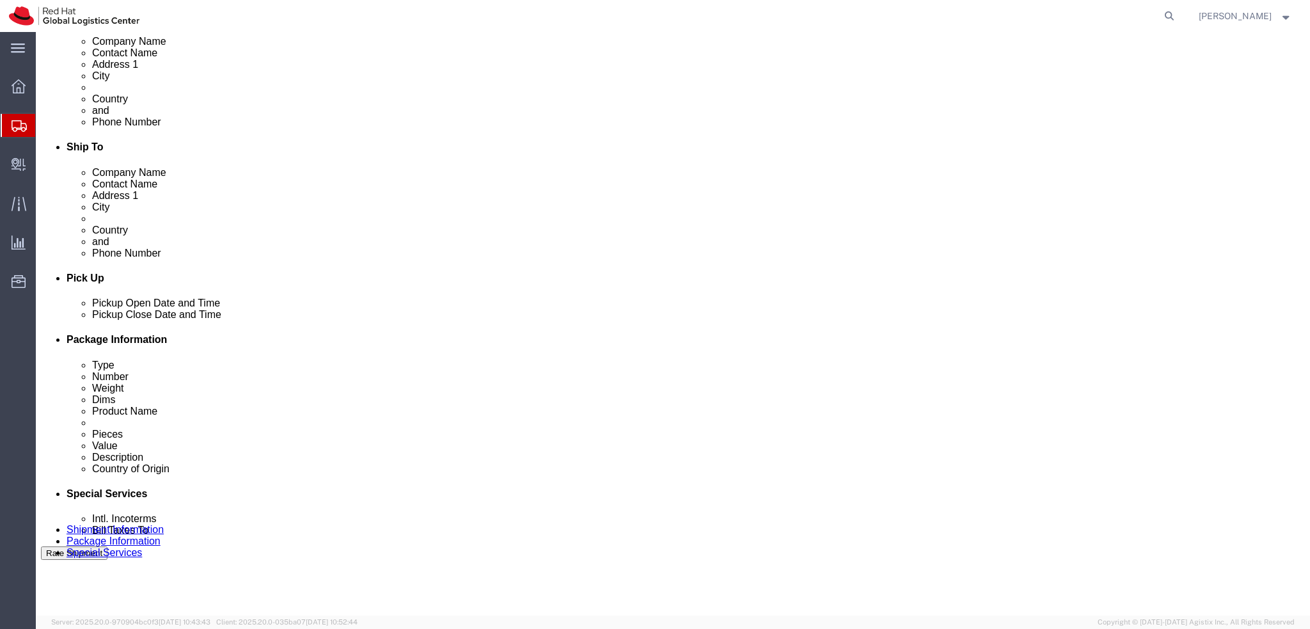
scroll to position [448, 0]
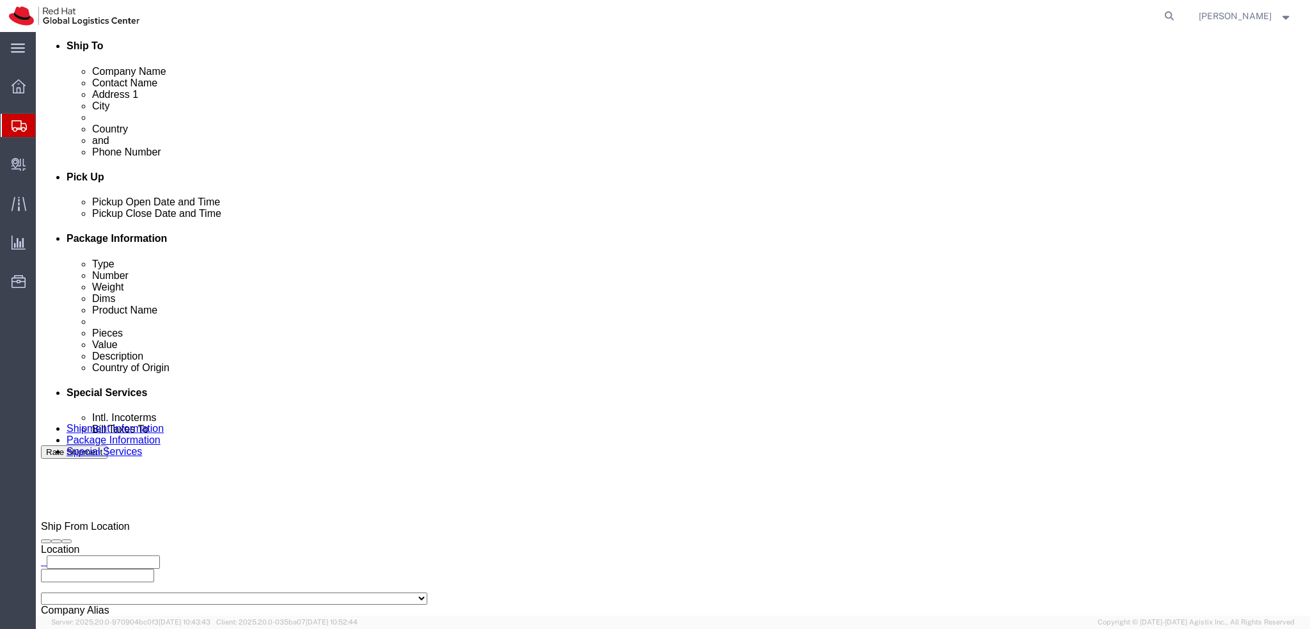
click button "Rate Shipment"
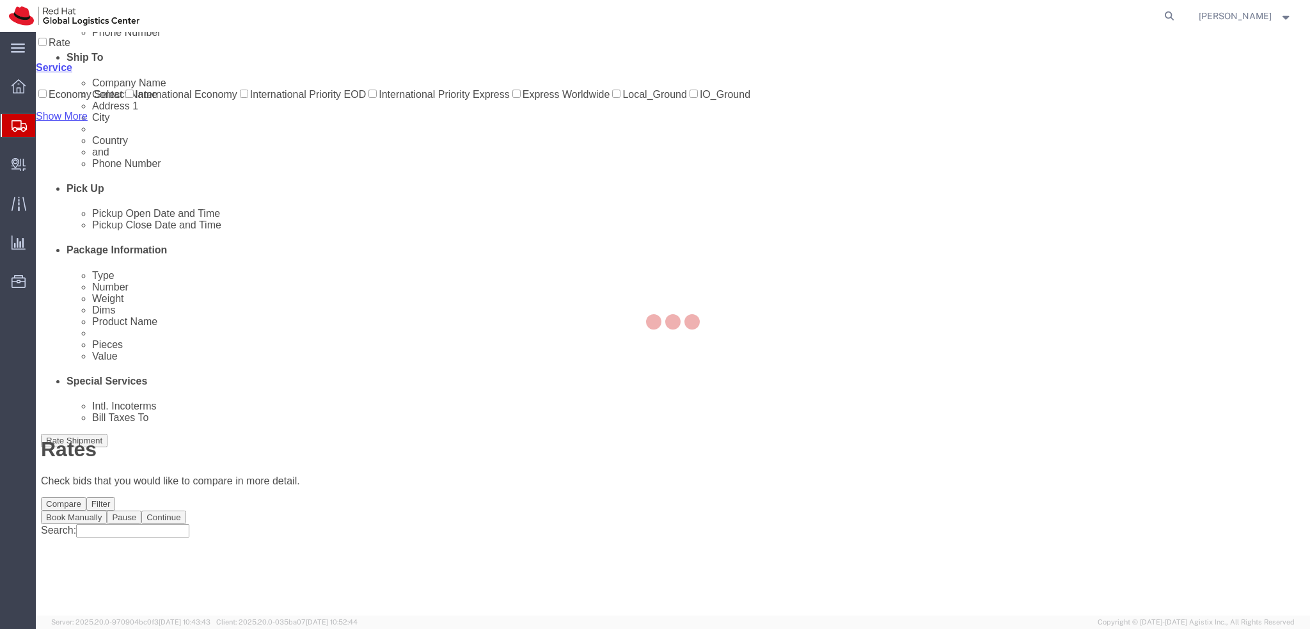
scroll to position [0, 0]
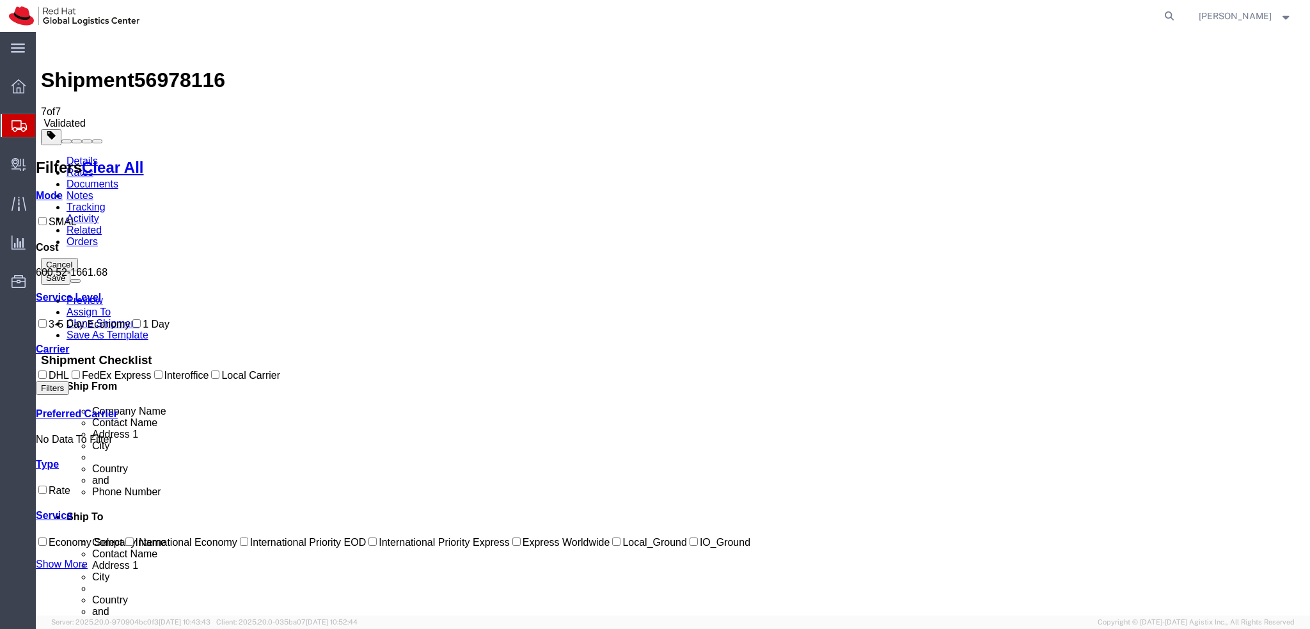
click at [189, 68] on span "56978116" at bounding box center [179, 79] width 91 height 23
copy span "56978116"
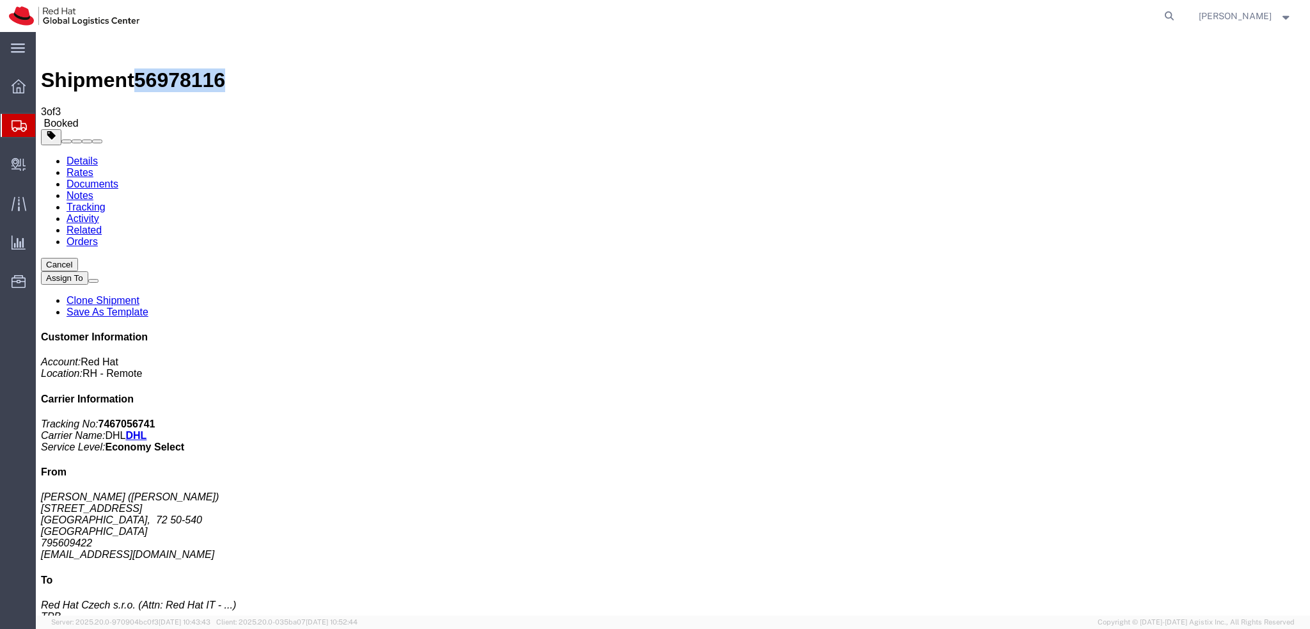
click at [93, 167] on link "Rates" at bounding box center [80, 172] width 27 height 11
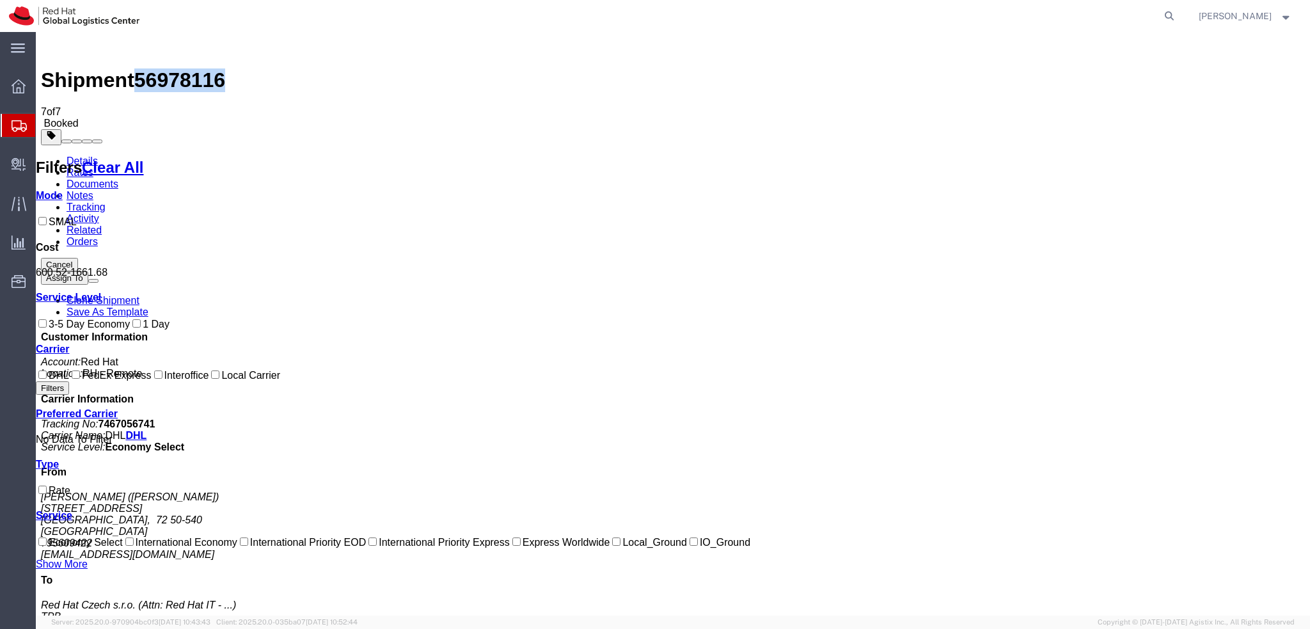
click at [85, 155] on link "Details" at bounding box center [82, 160] width 31 height 11
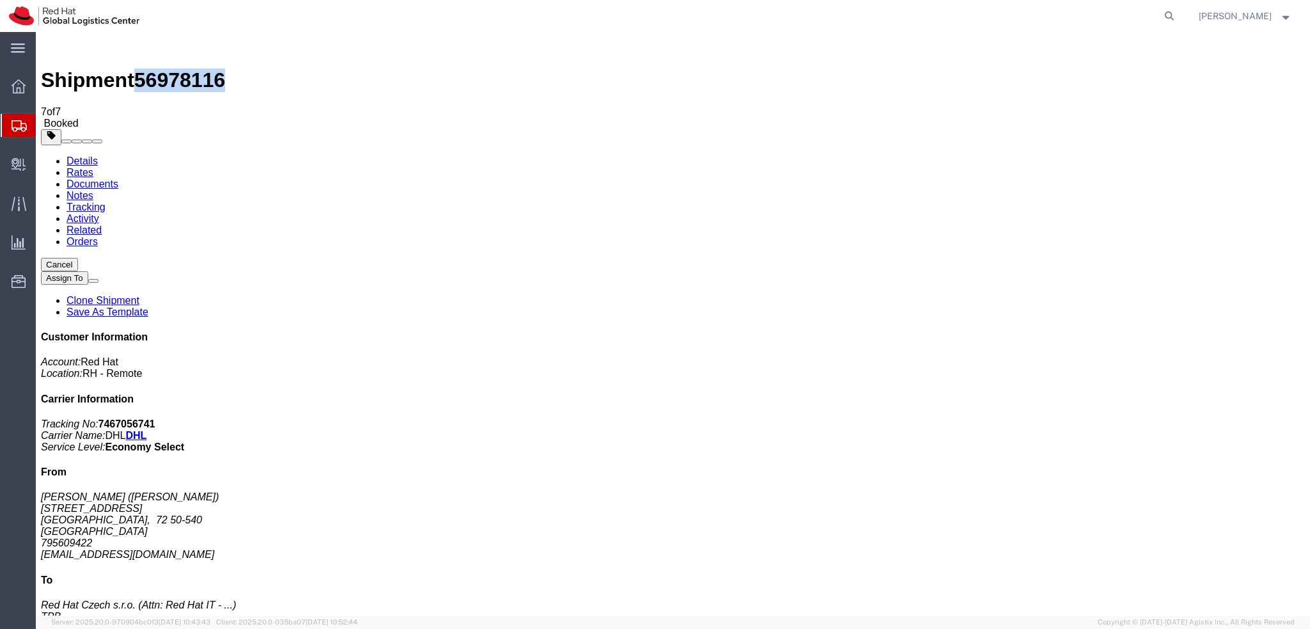
click link "Schedule pickup request"
click address "Anatolii Bazko (Anatolii Bazko) Strońska 6/2F Wrocław, 72 50-540 Poland 7956094…"
copy div "abazko@redhat.com"
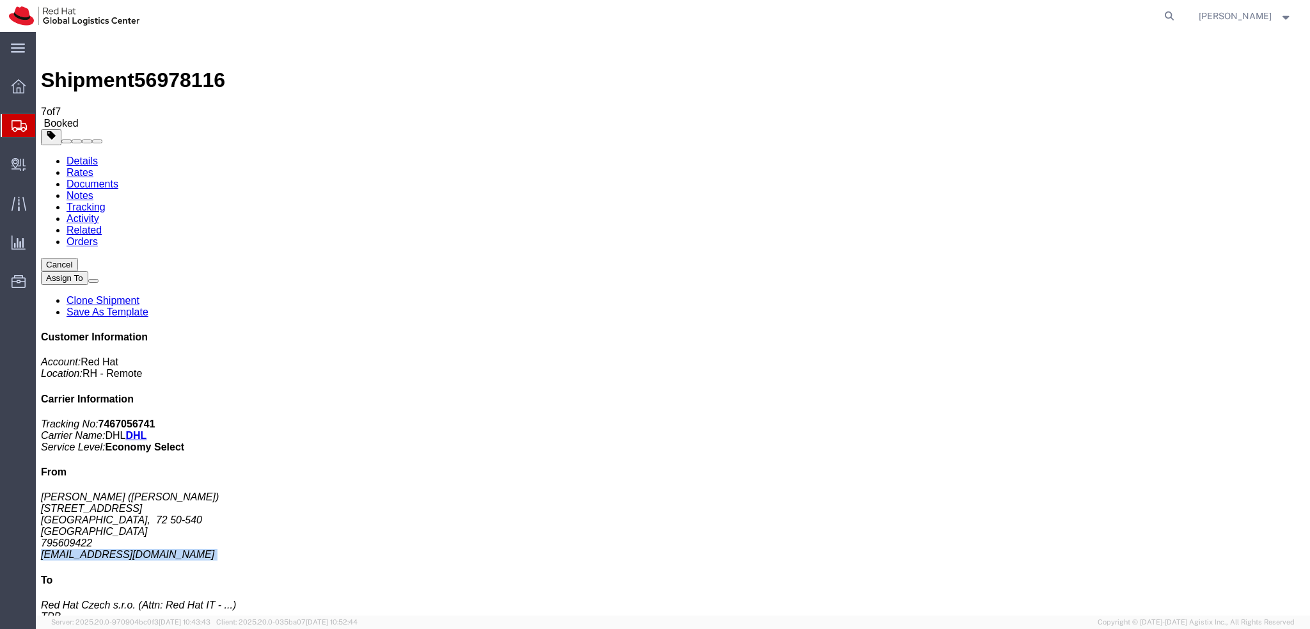
click link "Documents"
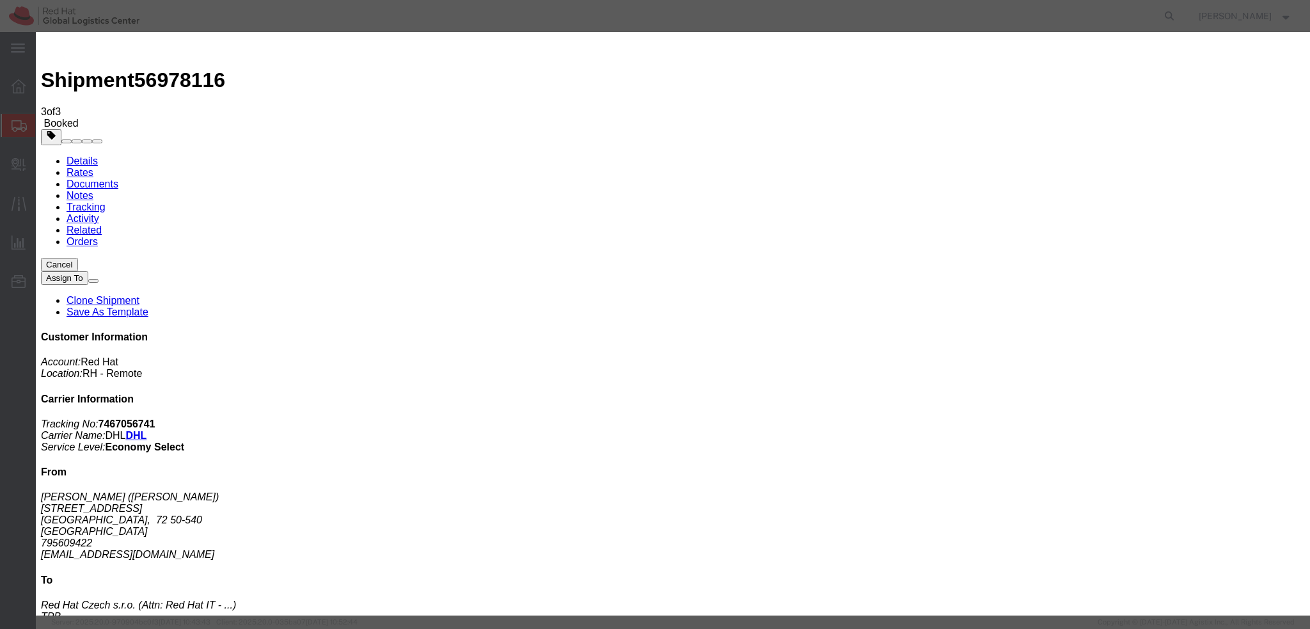
paste input "abazko@redhat.com"
type input "abazko@redhat.com"
paste textarea "Hi , please find the label for your shipment to [GEOGRAPHIC_DATA] attached to t…"
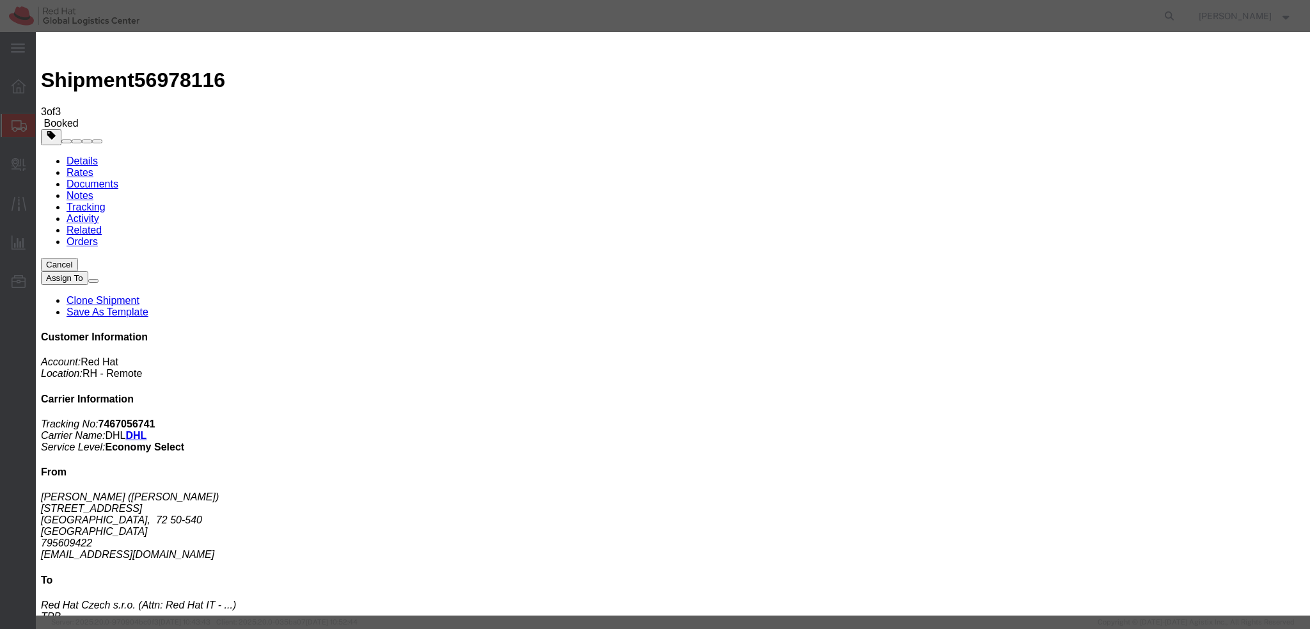
type textarea "Hi Anatolii, please find the label for your shipment to Brno attached to this e…"
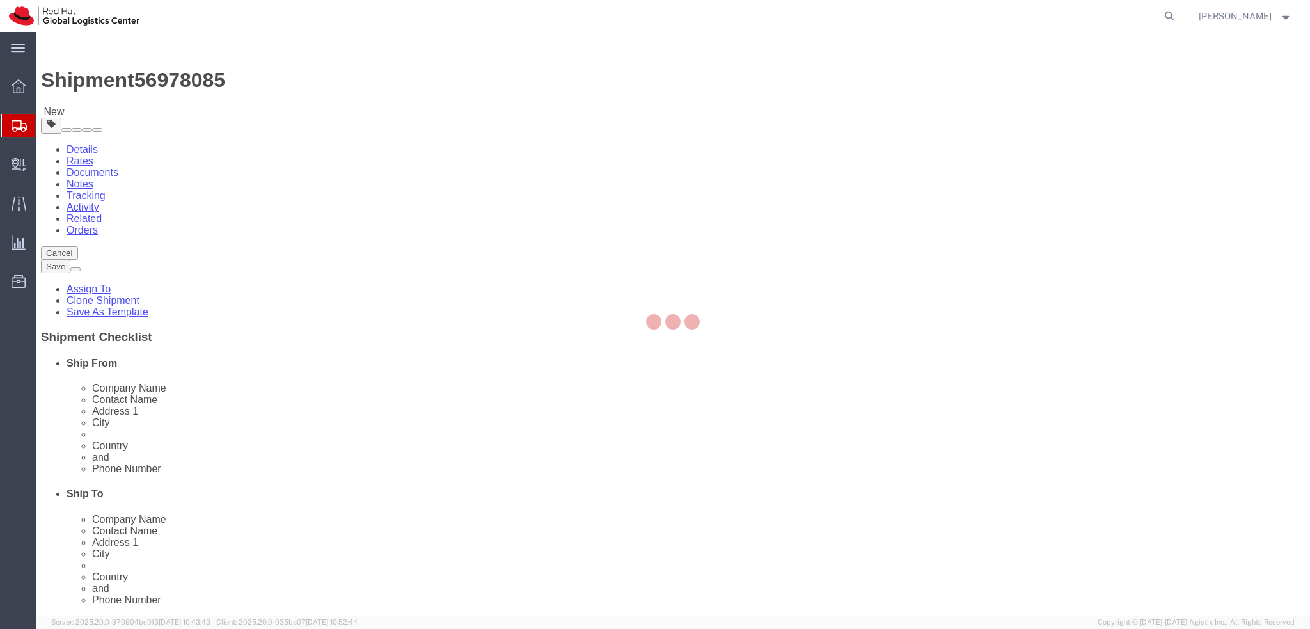
select select
select select "38036"
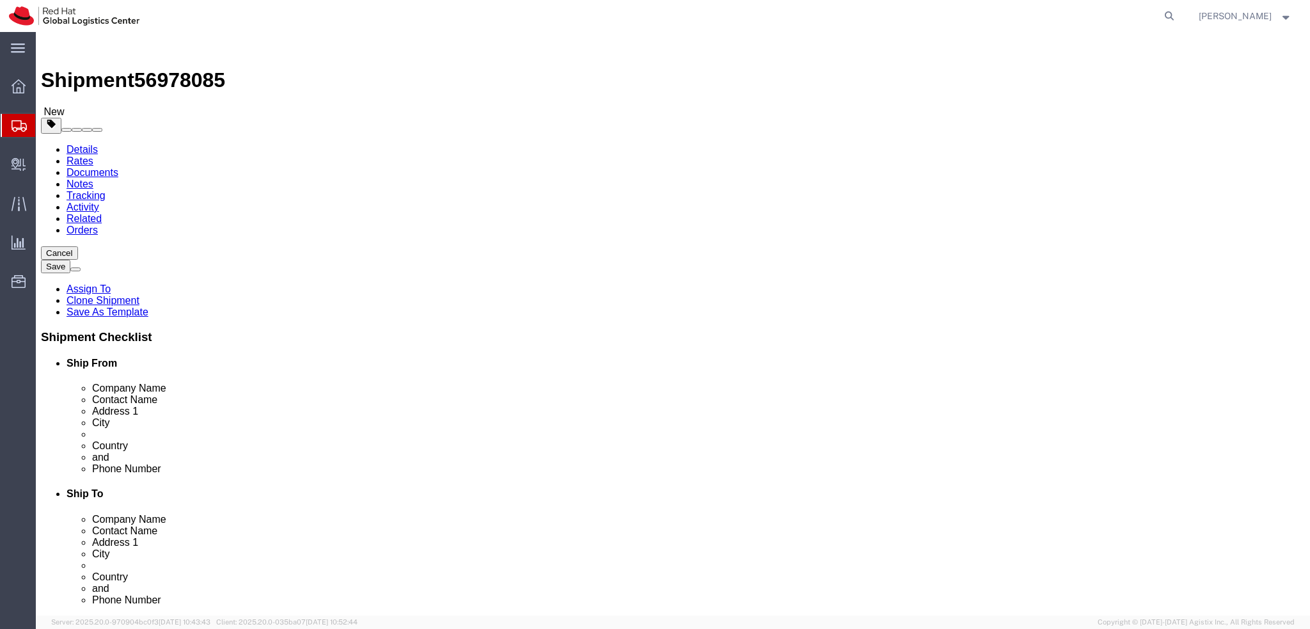
drag, startPoint x: 288, startPoint y: 267, endPoint x: -2, endPoint y: 287, distance: 290.4
click html "Shipment 56978085 New Details Rates Documents Notes Tracking Activity Related O…"
drag, startPoint x: 232, startPoint y: 241, endPoint x: 139, endPoint y: 249, distance: 93.1
click div "Location My Profile Location [GEOGRAPHIC_DATA] - [GEOGRAPHIC_DATA] - [GEOGRAPHI…"
paste input "[PERSON_NAME]"
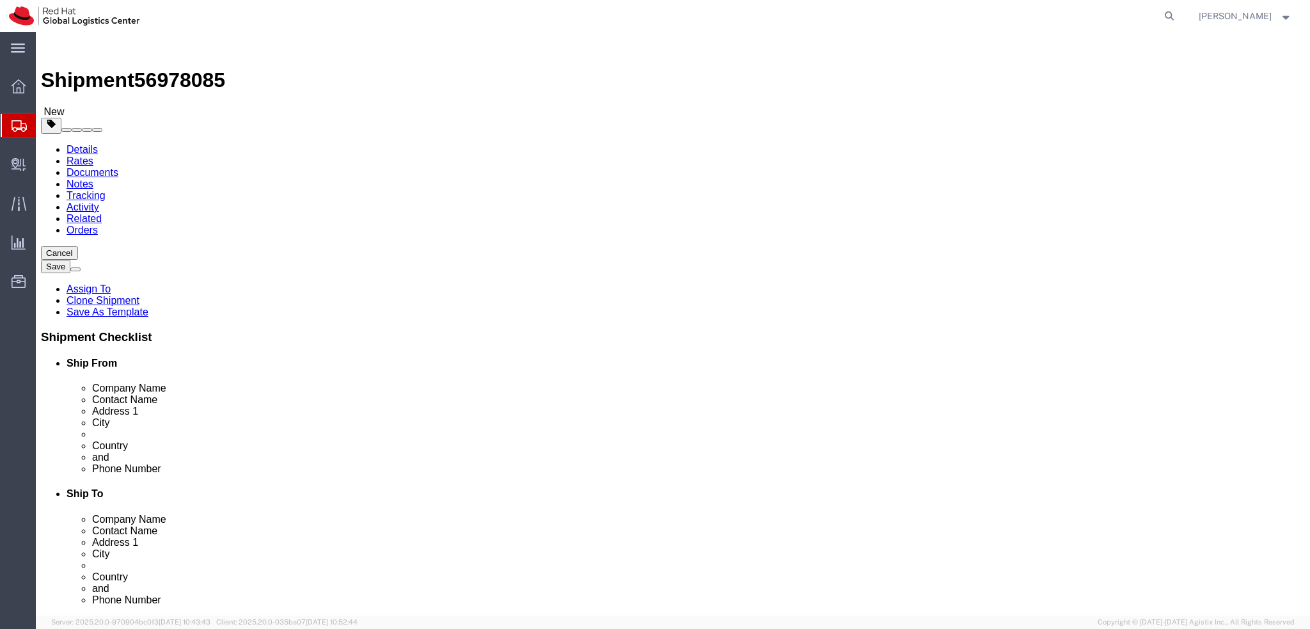
type input "[PERSON_NAME]"
click icon
click dd "500.00 EUR"
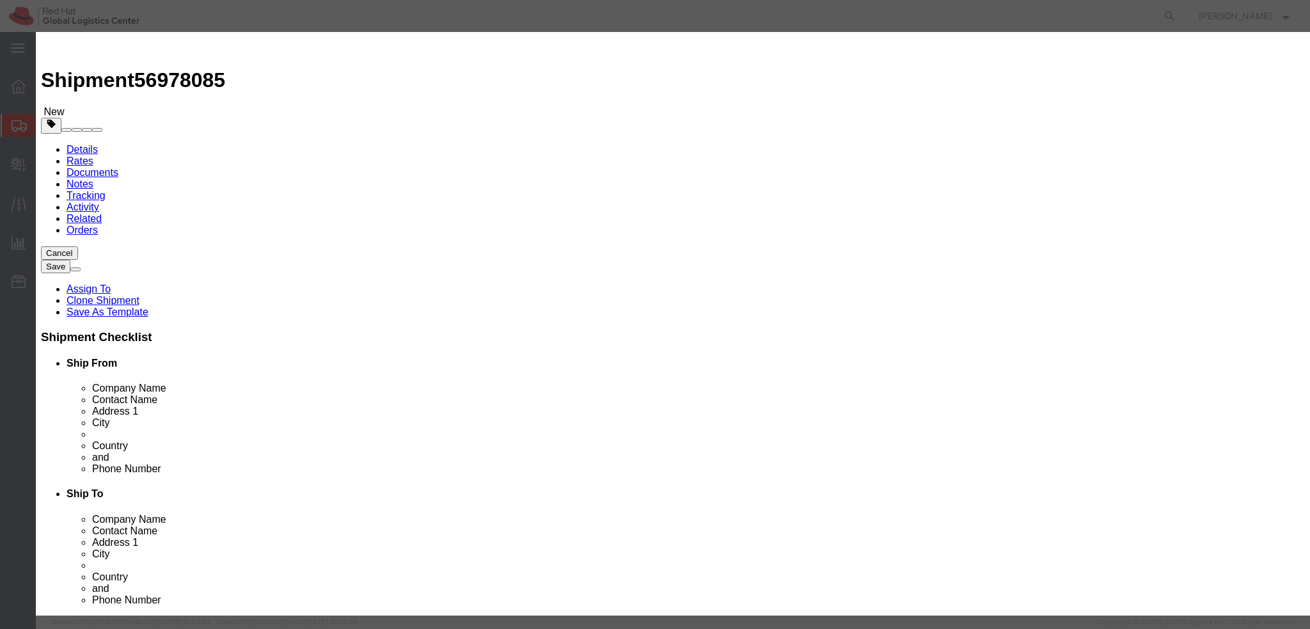
click textarea
type textarea "Laptop"
click button "Save & Close"
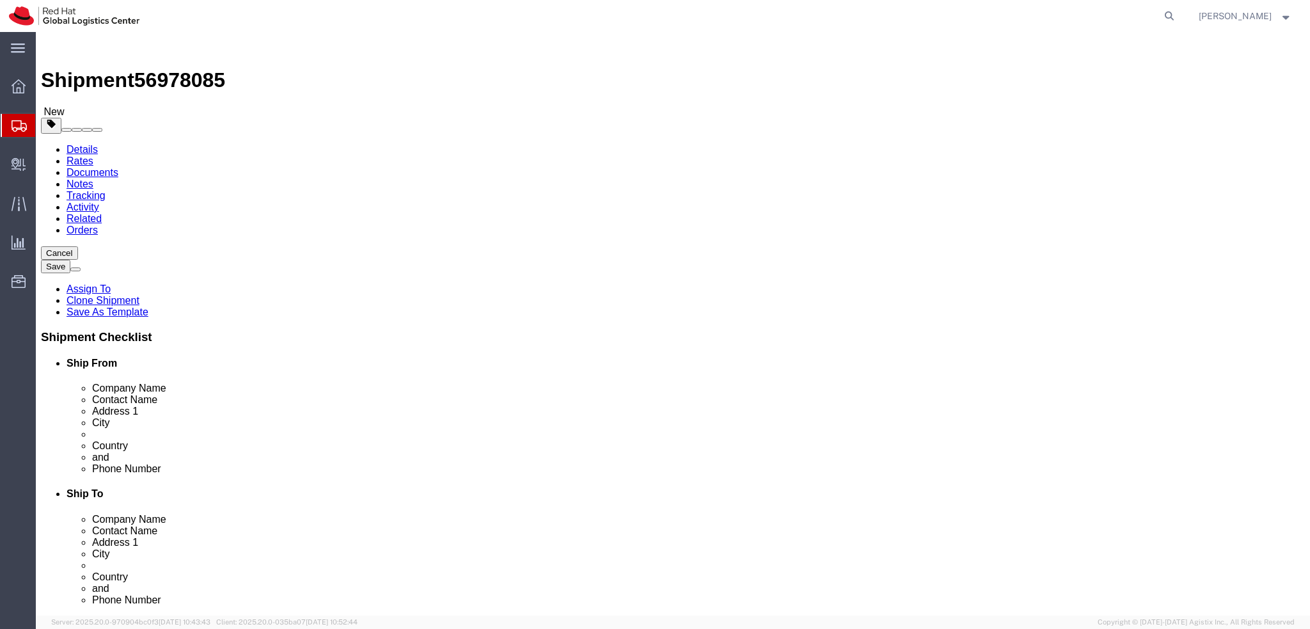
click link "Special Services"
select select "COSTCENTER"
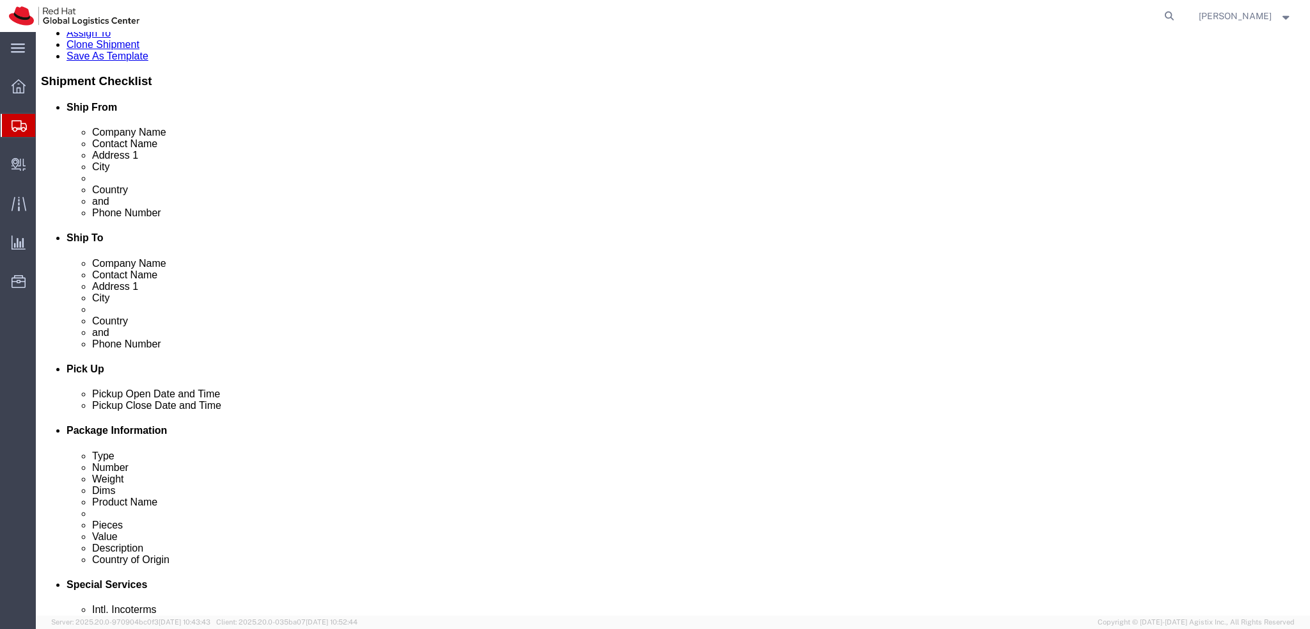
scroll to position [320, 0]
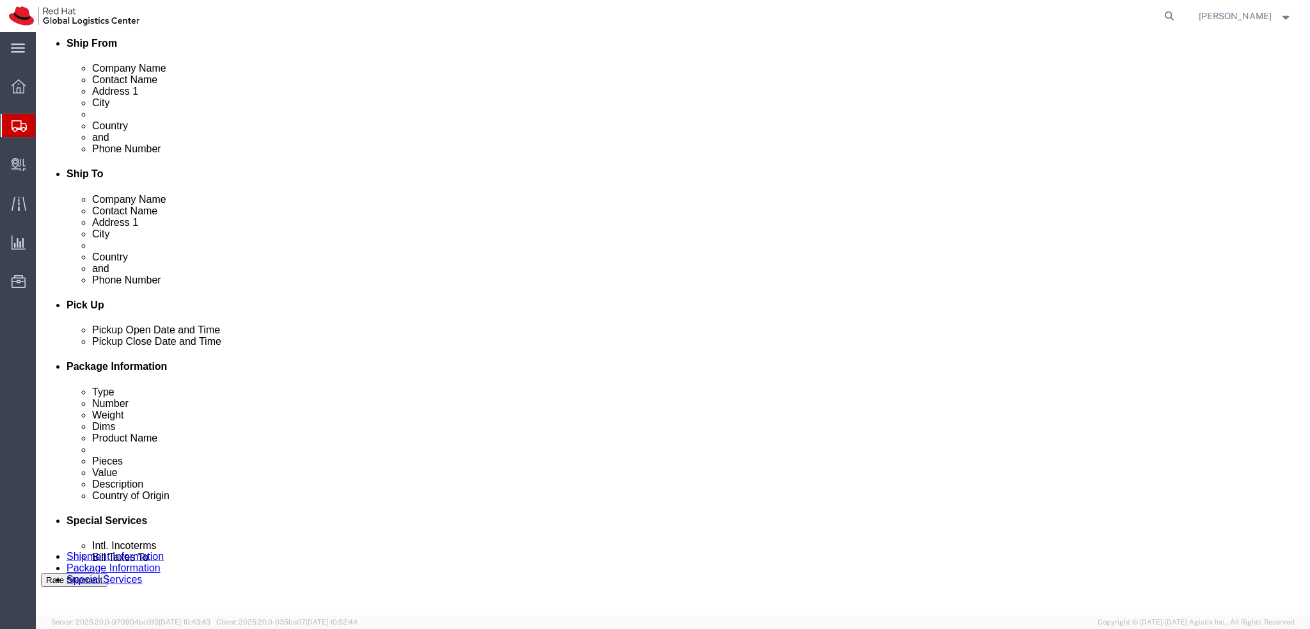
click button "Rate Shipment"
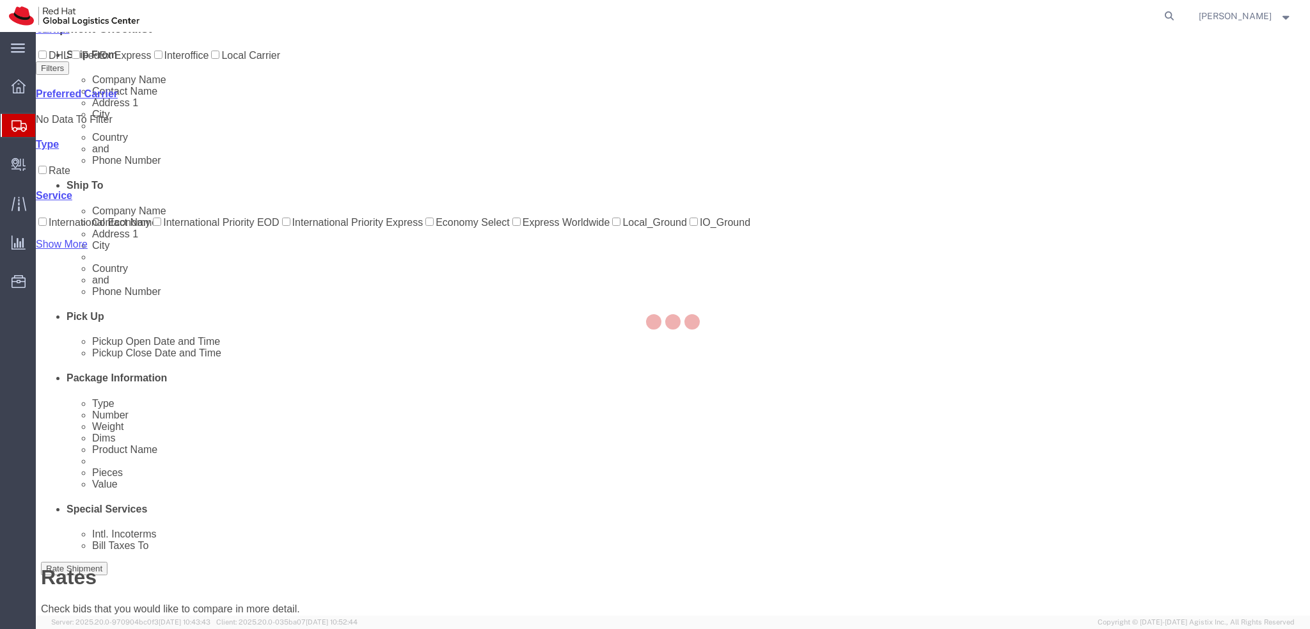
scroll to position [0, 0]
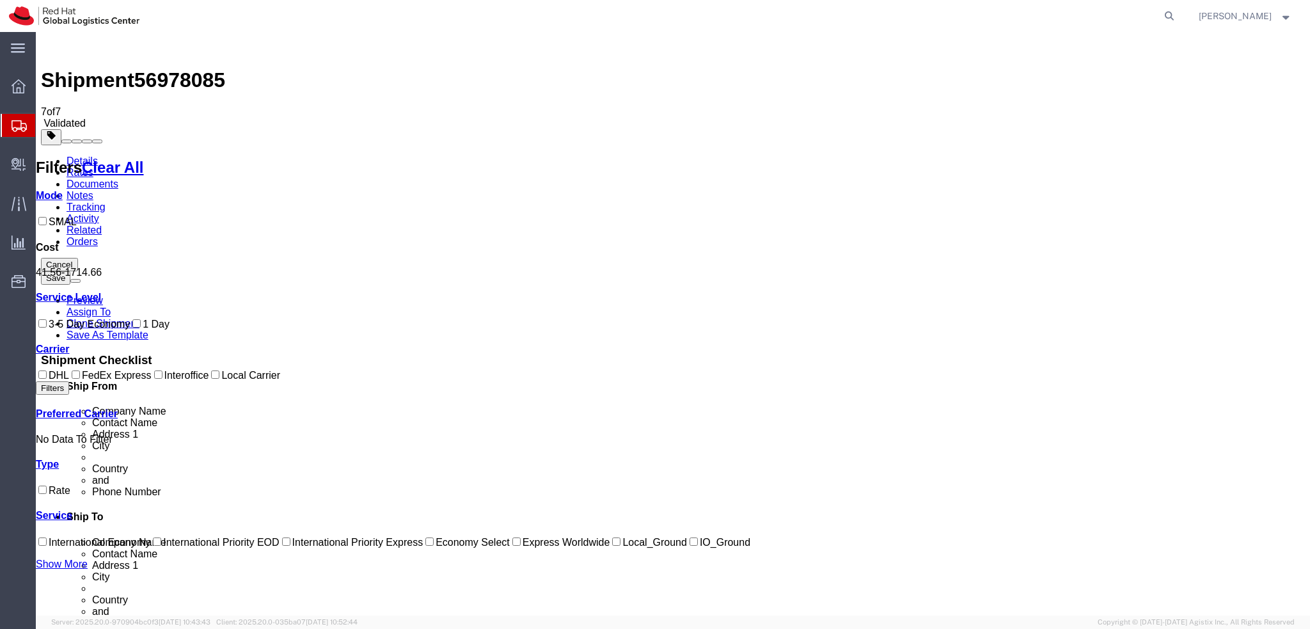
click at [191, 68] on span "56978085" at bounding box center [179, 79] width 91 height 23
copy span "56978085"
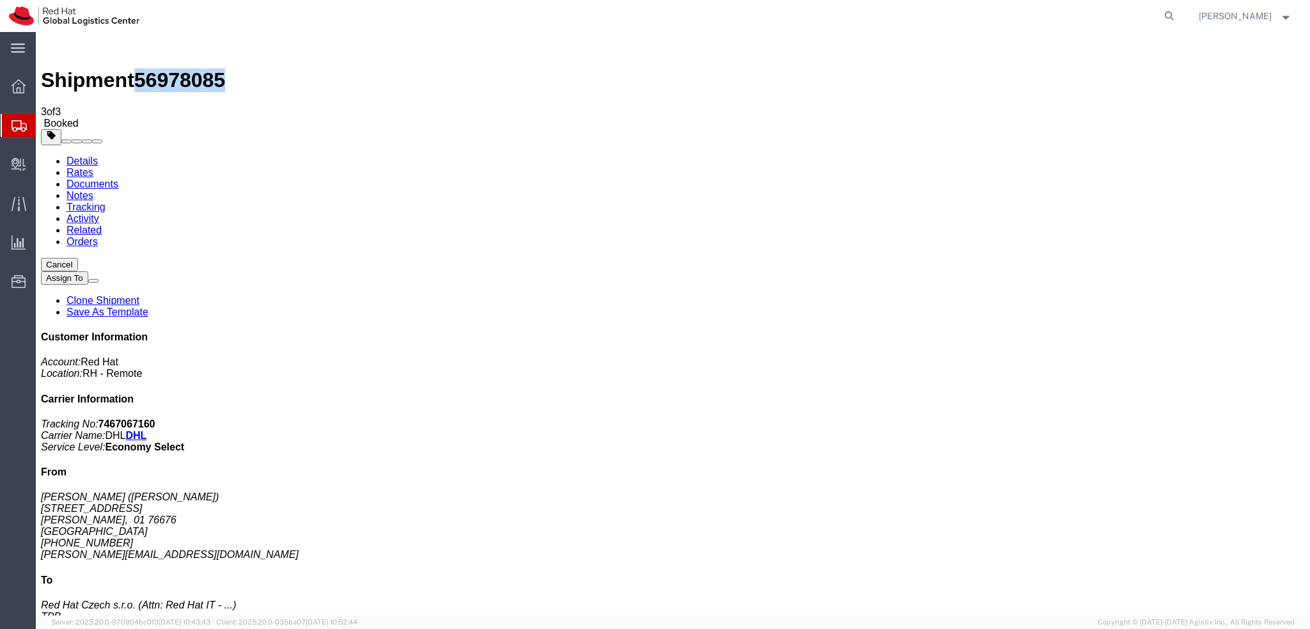
click at [83, 155] on link "Details" at bounding box center [82, 160] width 31 height 11
click link "Schedule pickup request"
click link "Rates"
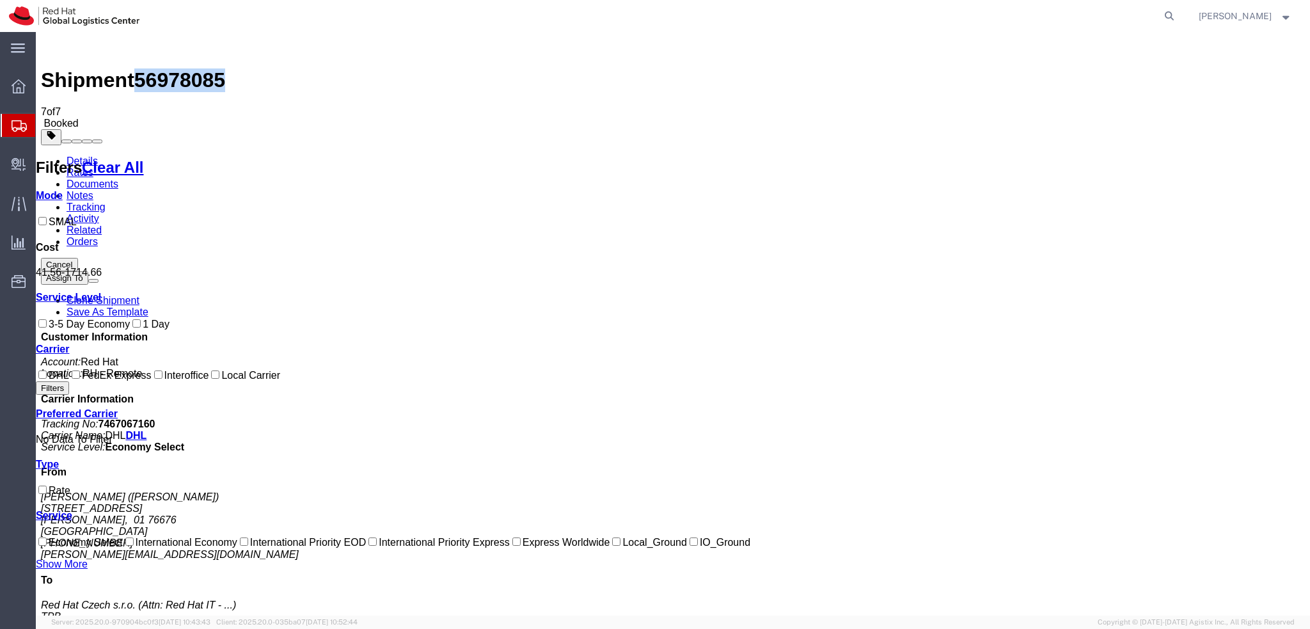
click at [118, 178] on link "Documents" at bounding box center [93, 183] width 52 height 11
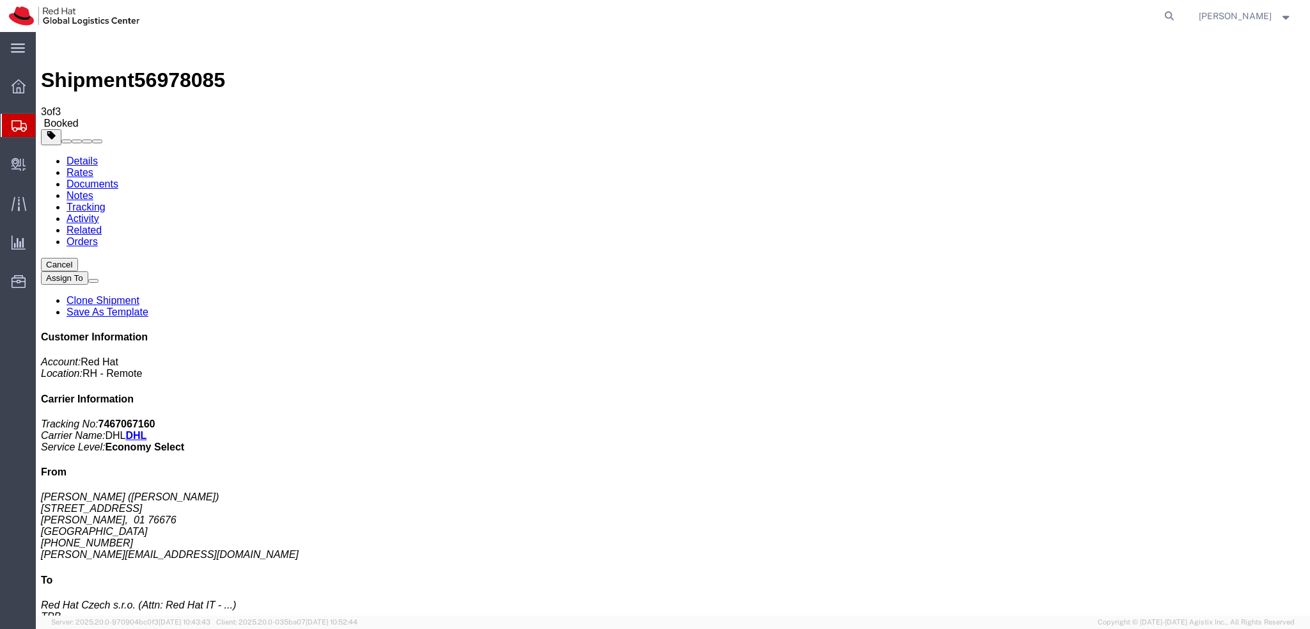
click at [1110, 491] on address "[PERSON_NAME] ([PERSON_NAME]) [STREET_ADDRESS][PERSON_NAME] [PHONE_NUMBER] [EMA…" at bounding box center [673, 525] width 1264 height 69
click at [1120, 491] on address "[PERSON_NAME] ([PERSON_NAME]) [STREET_ADDRESS][PERSON_NAME] [PHONE_NUMBER] [EMA…" at bounding box center [673, 525] width 1264 height 69
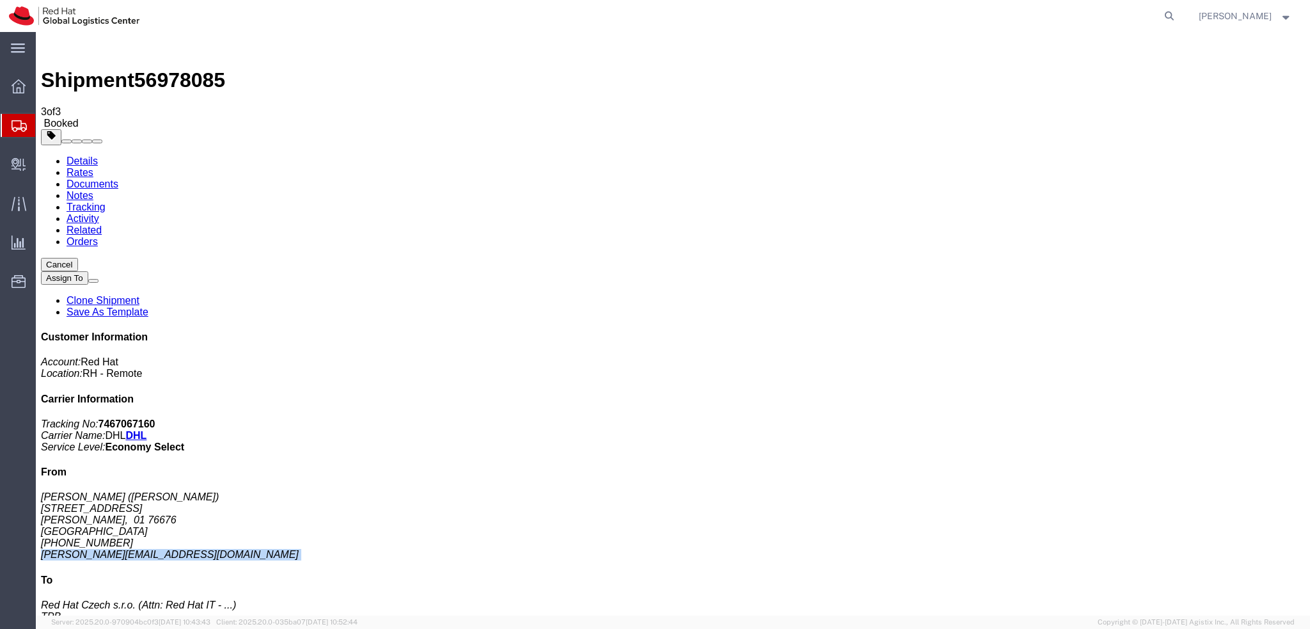
click at [1120, 491] on address "[PERSON_NAME] ([PERSON_NAME]) [STREET_ADDRESS][PERSON_NAME] [PHONE_NUMBER] [EMA…" at bounding box center [673, 525] width 1264 height 69
copy div "[PERSON_NAME][EMAIL_ADDRESS][DOMAIN_NAME]"
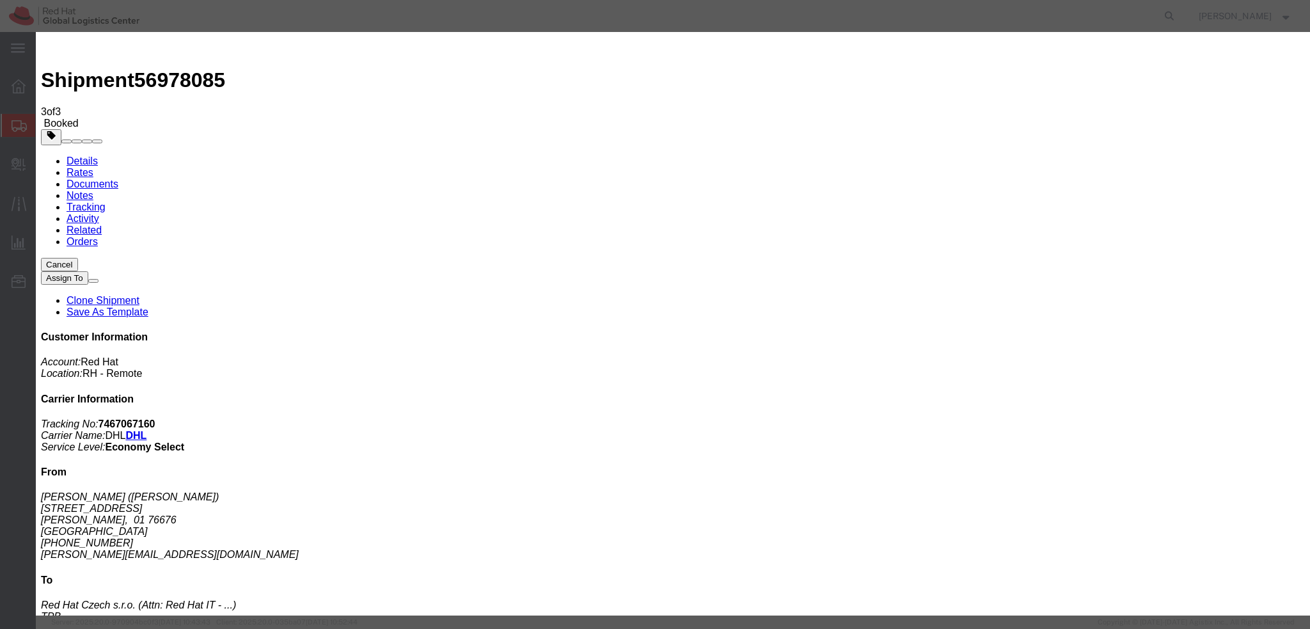
paste input "[PERSON_NAME][EMAIL_ADDRESS][DOMAIN_NAME]"
type input "[PERSON_NAME][EMAIL_ADDRESS][DOMAIN_NAME]"
paste textarea "Hi , please find the label for your shipment to [GEOGRAPHIC_DATA] attached to t…"
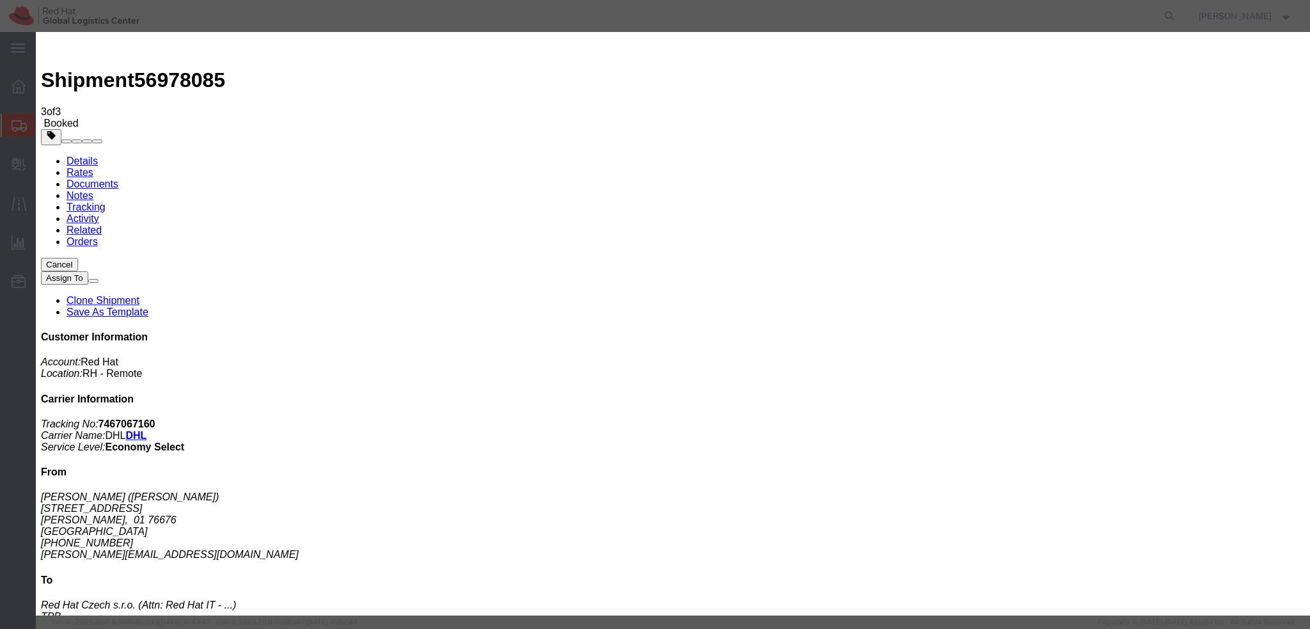
type textarea "Hi [PERSON_NAME], please find the label for your shipment to [GEOGRAPHIC_DATA] …"
